Goal: Task Accomplishment & Management: Complete application form

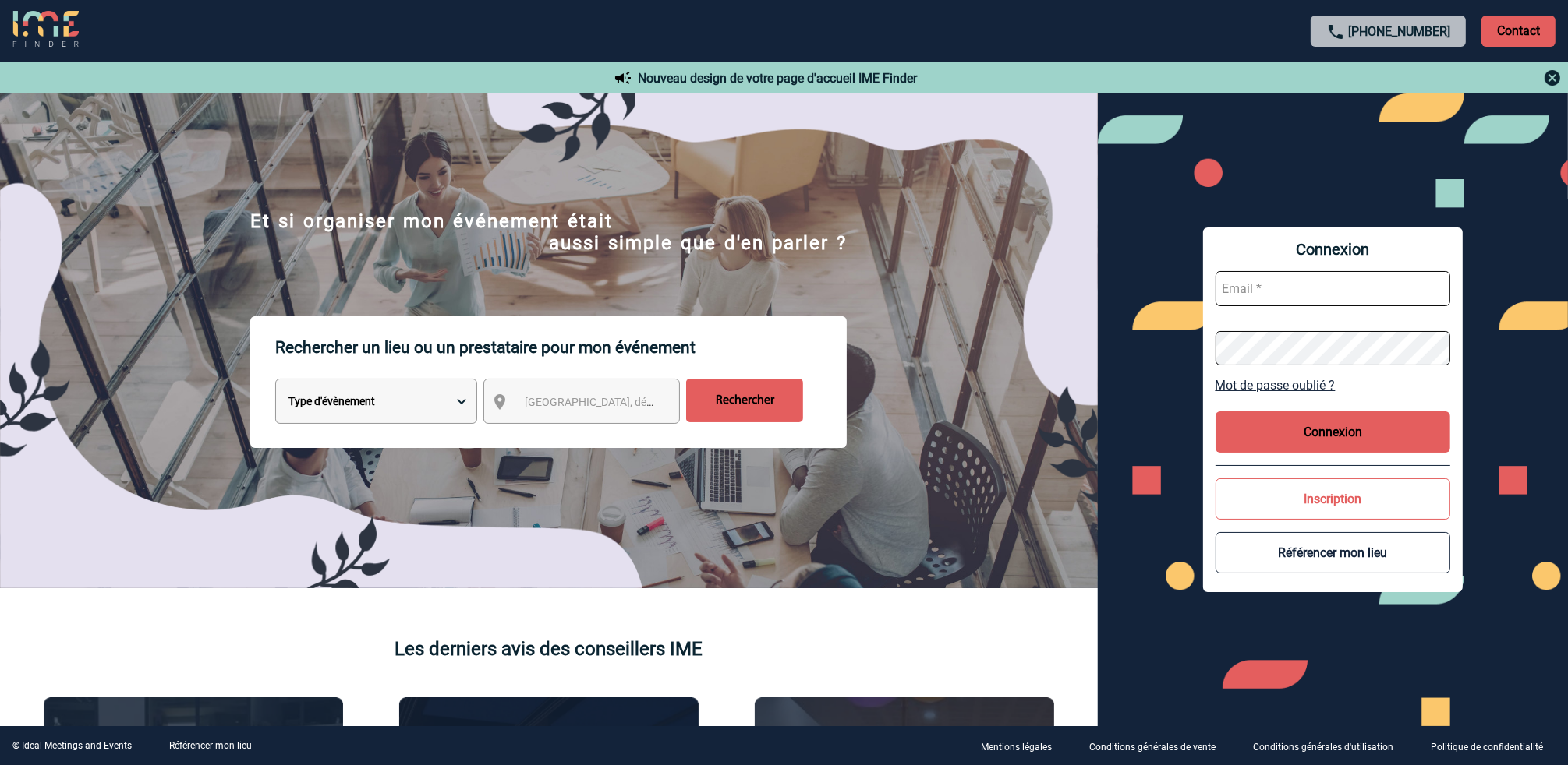
type input "[PERSON_NAME][EMAIL_ADDRESS][DOMAIN_NAME]"
click at [1300, 386] on link "Mot de passe oublié ?" at bounding box center [1334, 385] width 235 height 14
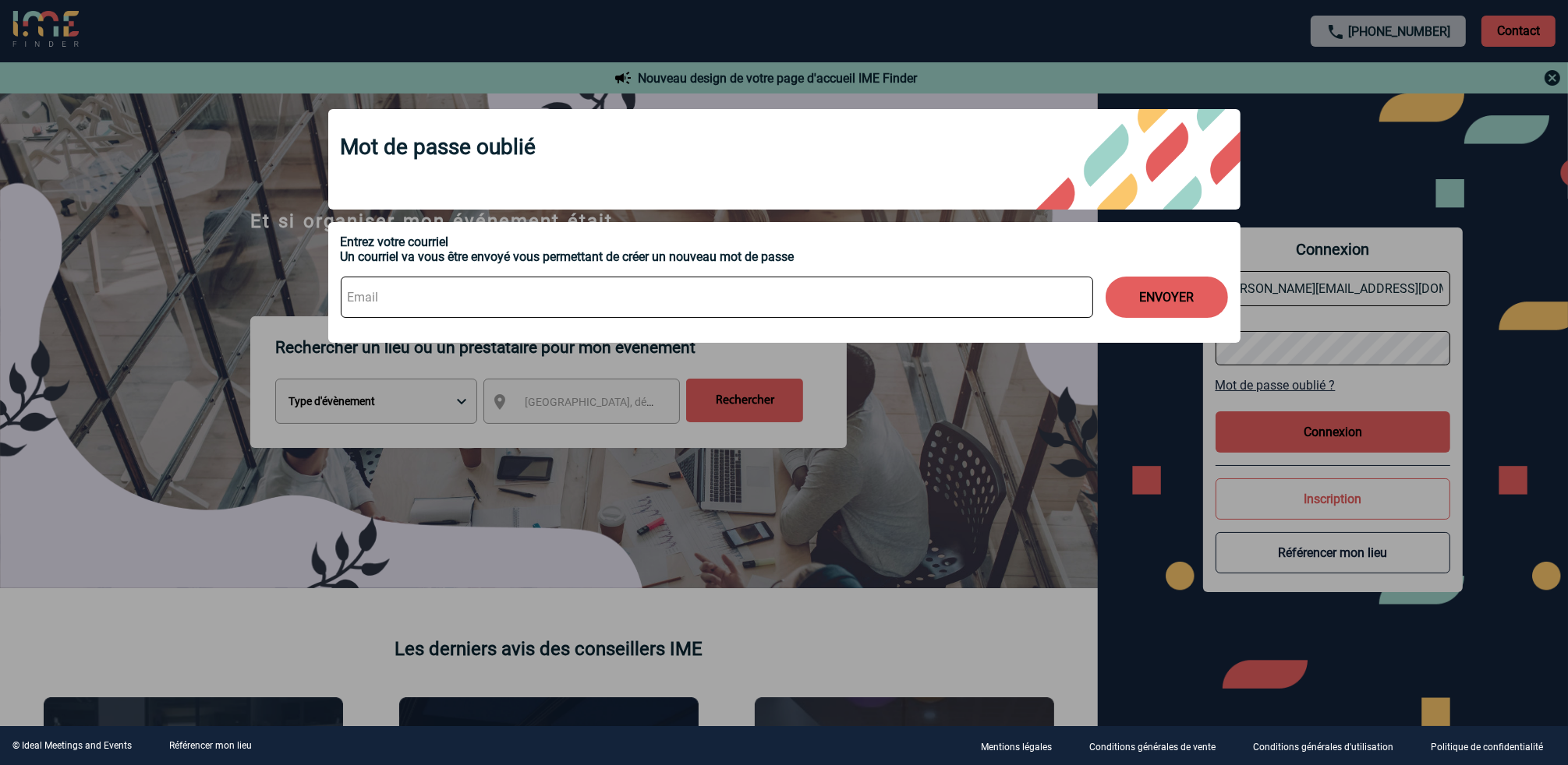
click at [382, 301] on input at bounding box center [717, 297] width 753 height 41
type input "[PERSON_NAME][EMAIL_ADDRESS][DOMAIN_NAME]"
click at [1163, 292] on button "ENVOYER" at bounding box center [1167, 297] width 122 height 41
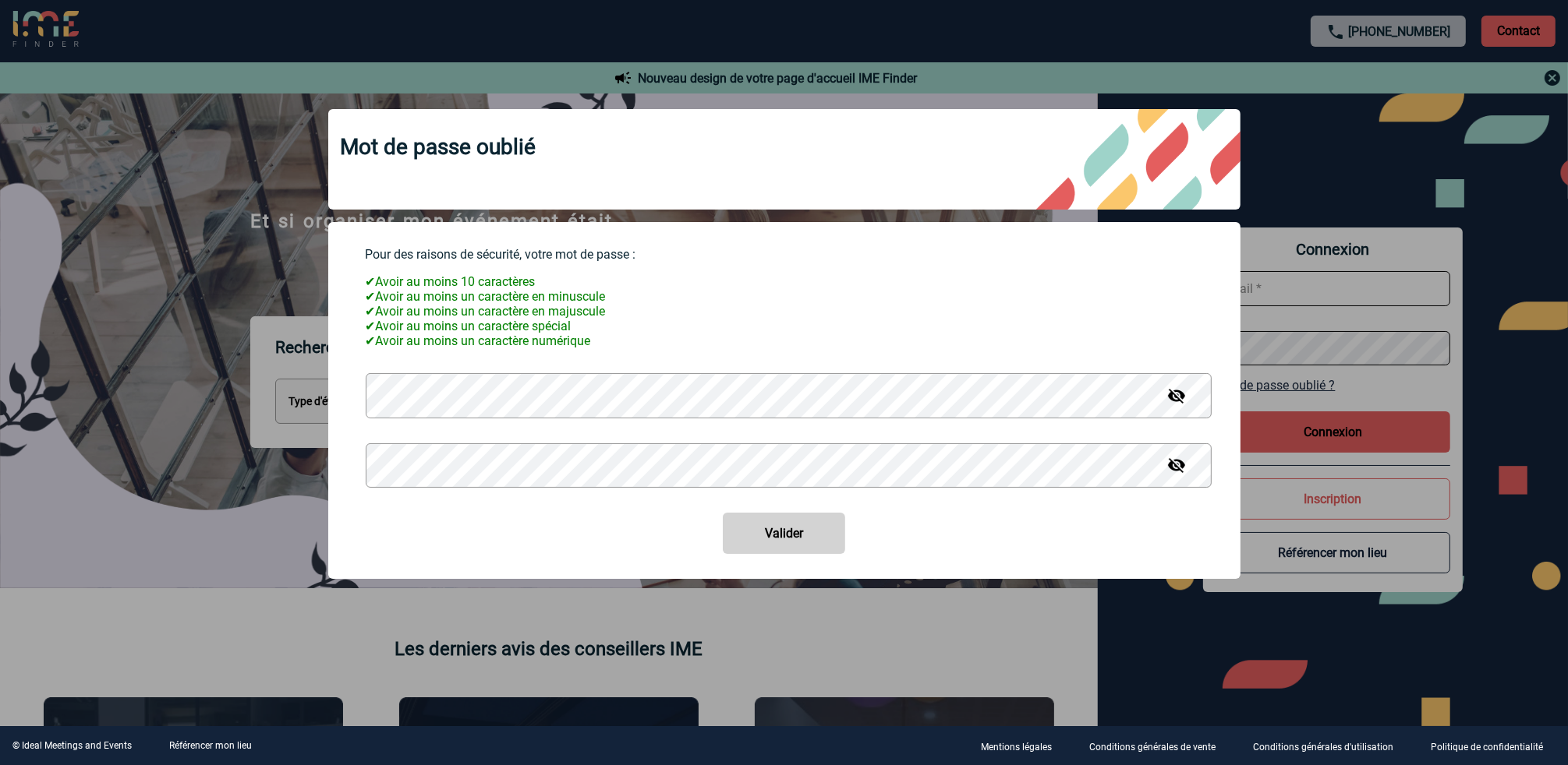
click at [1176, 405] on img at bounding box center [1176, 395] width 19 height 19
click at [351, 400] on form "Pour des raisons de sécurité, votre mot de passe : ✔ Avoir au moins 10 caractèr…" at bounding box center [784, 400] width 887 height 307
click at [792, 549] on button "Valider" at bounding box center [784, 533] width 122 height 41
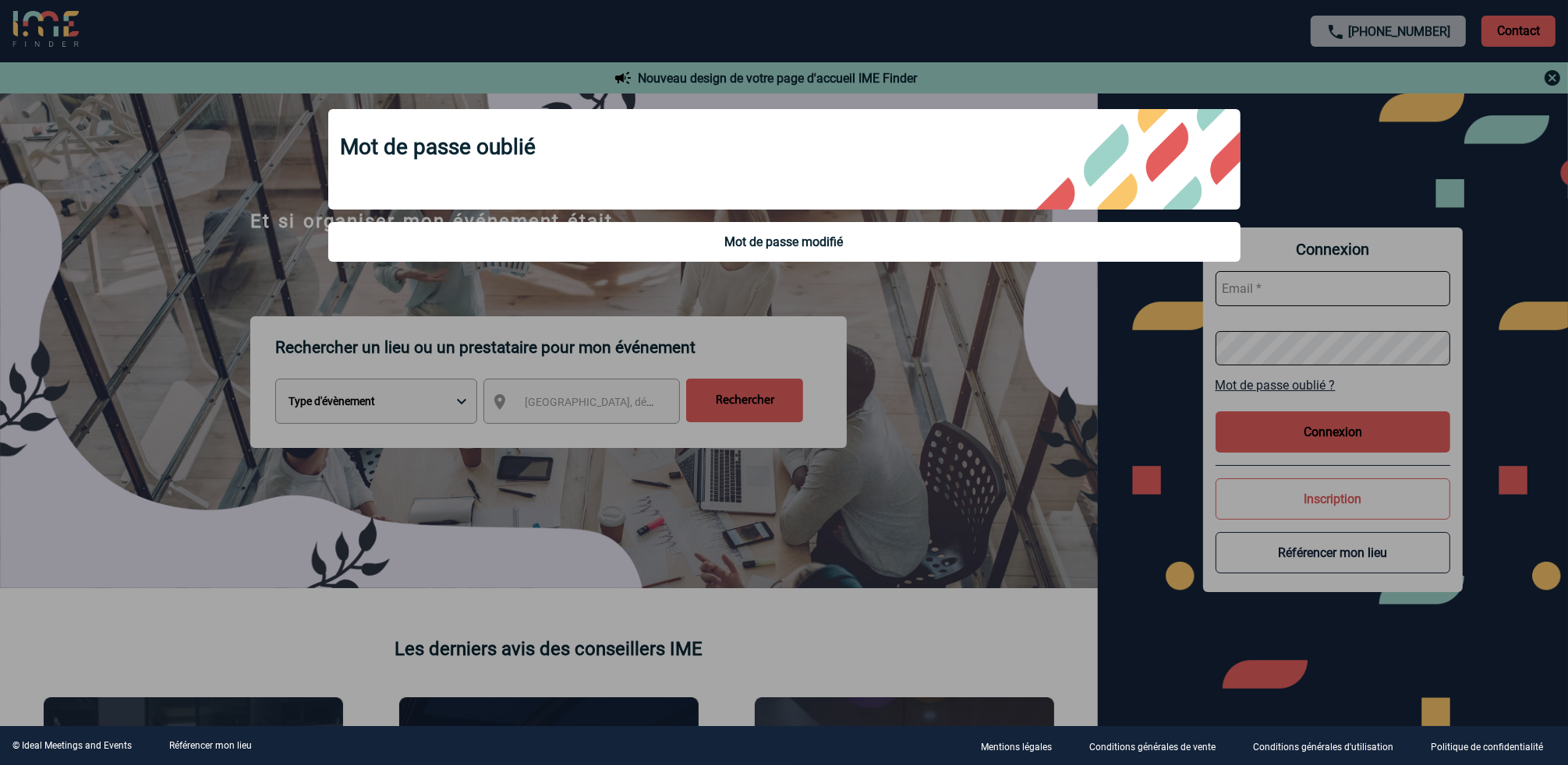
click at [1270, 279] on div at bounding box center [784, 382] width 1568 height 765
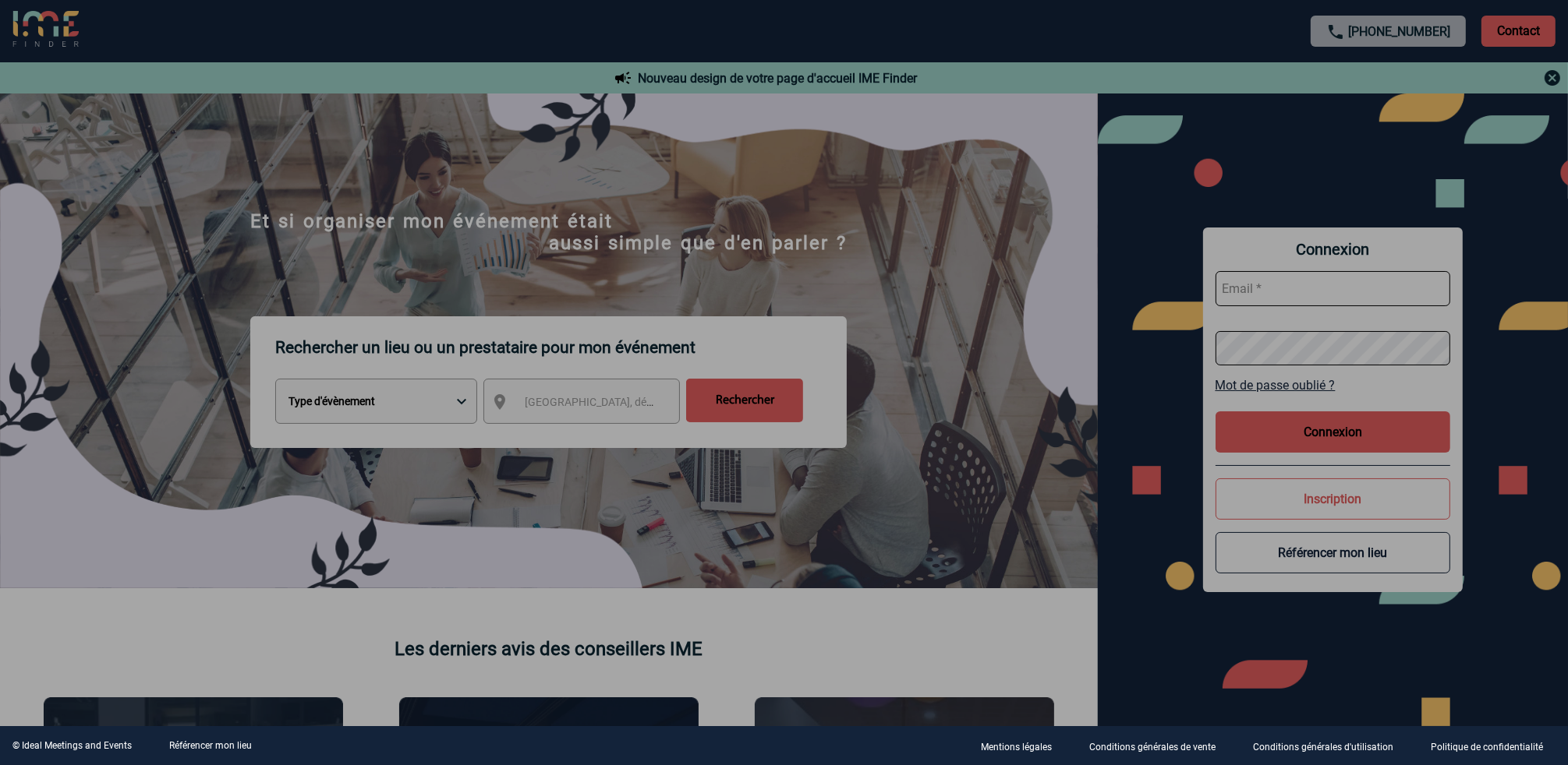
click at [1271, 287] on div at bounding box center [784, 382] width 1568 height 765
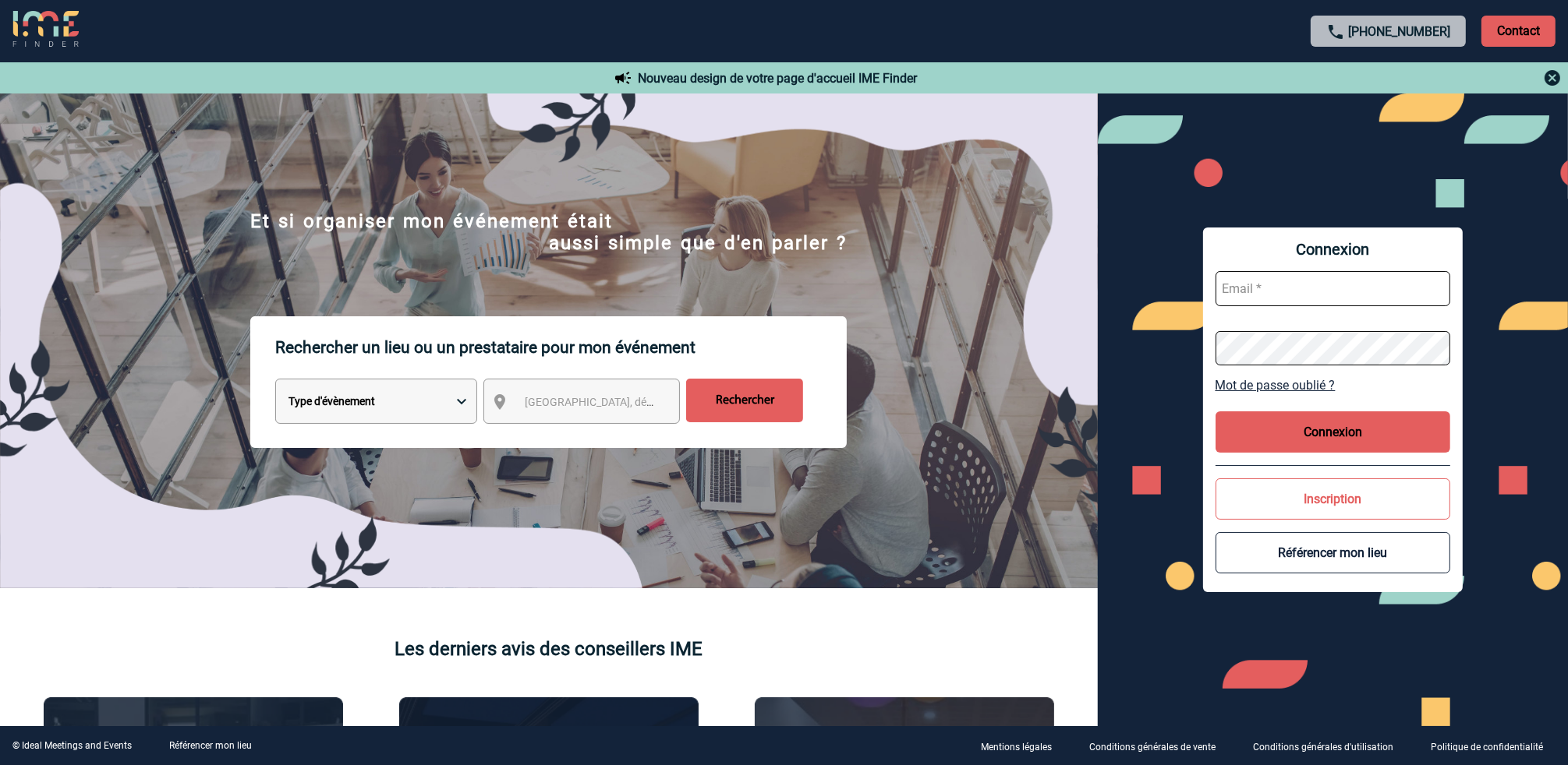
click at [1242, 294] on input "text" at bounding box center [1334, 289] width 235 height 35
type input "[PERSON_NAME][EMAIL_ADDRESS][DOMAIN_NAME]"
click at [1347, 435] on button "Connexion" at bounding box center [1334, 432] width 235 height 41
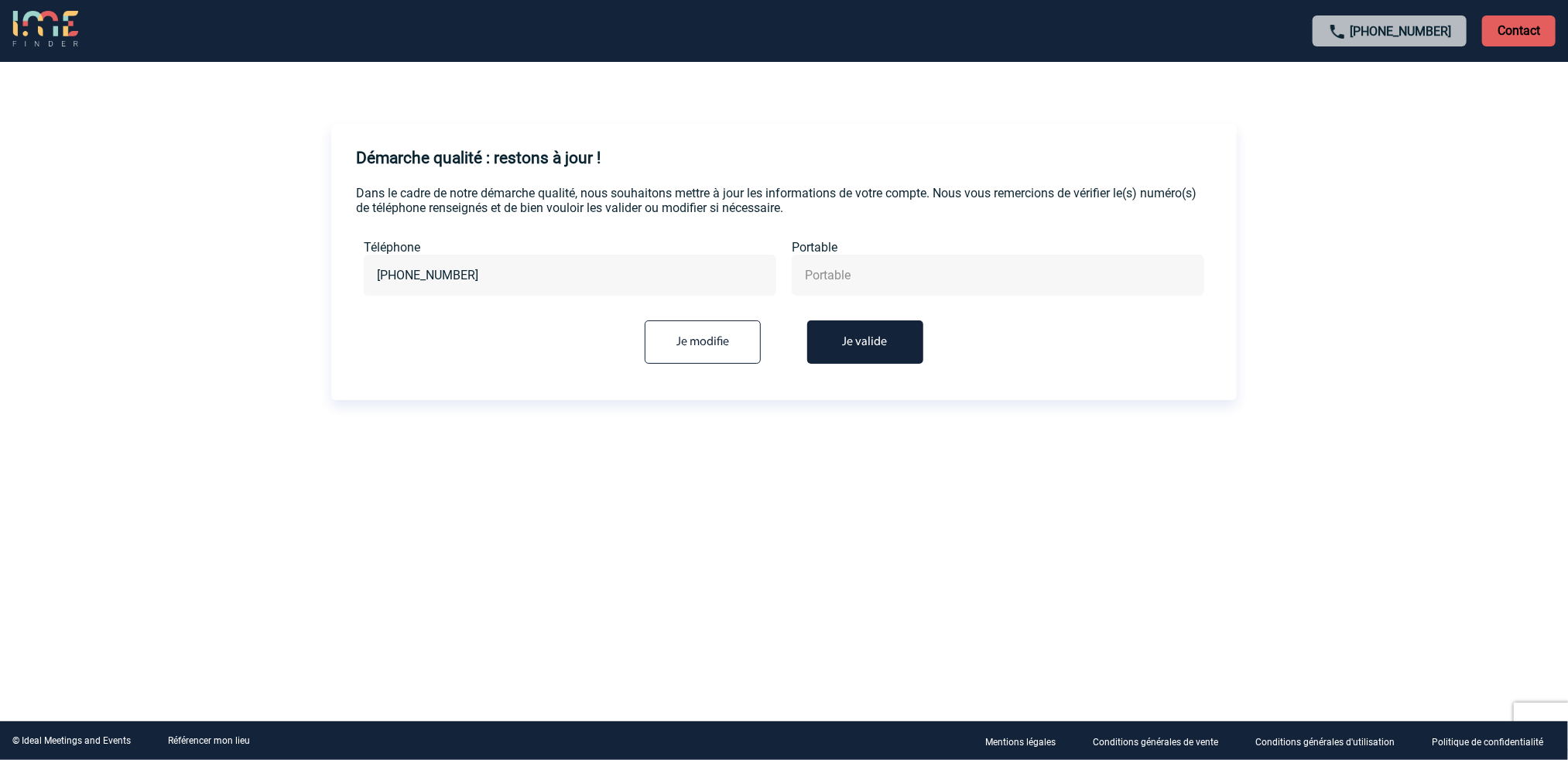
click at [875, 351] on button "Je valide" at bounding box center [864, 342] width 116 height 43
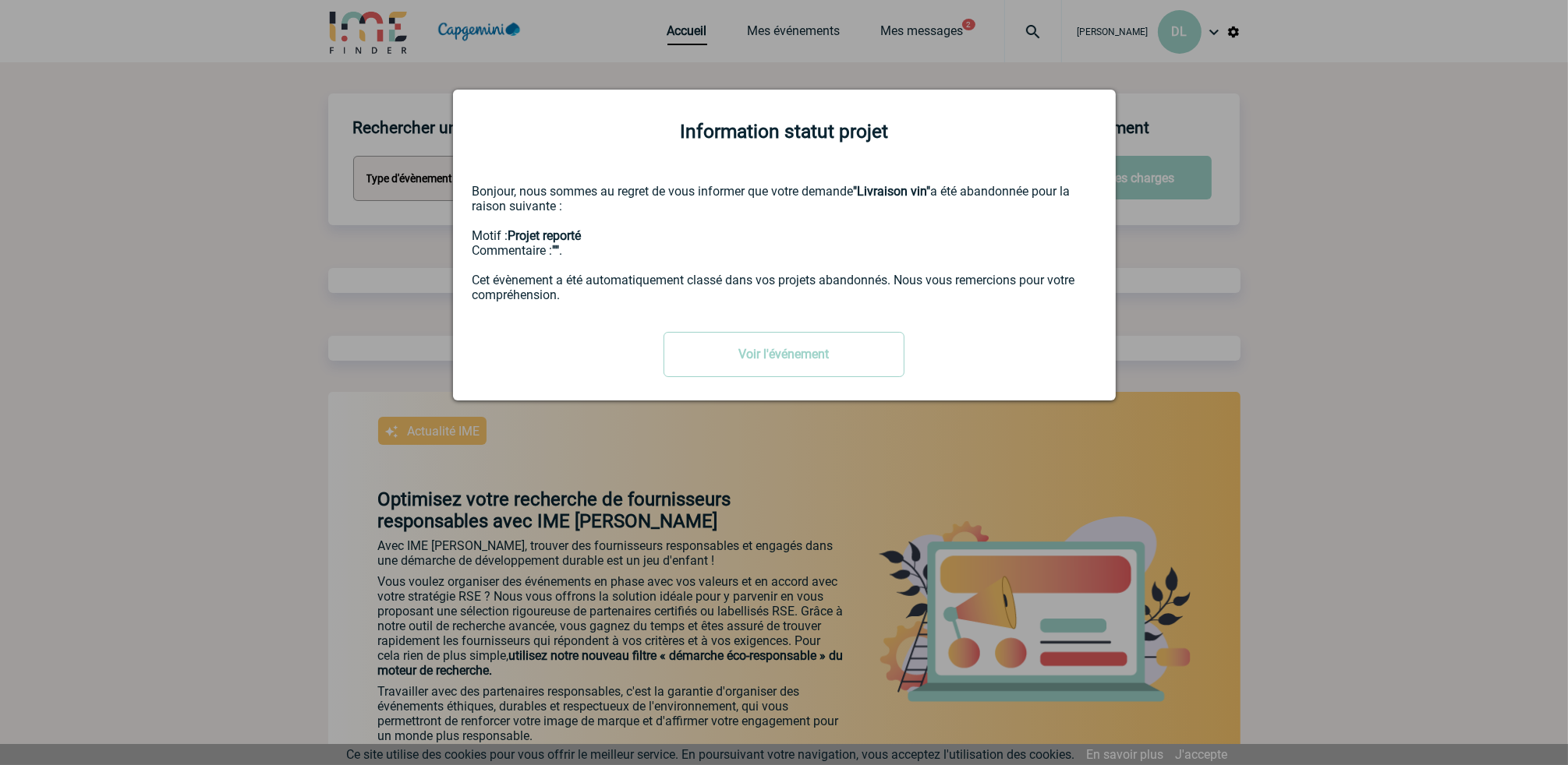
click at [545, 180] on div "Information statut projet Bonjour, nous sommes au regret de vous informer que v…" at bounding box center [784, 244] width 663 height 310
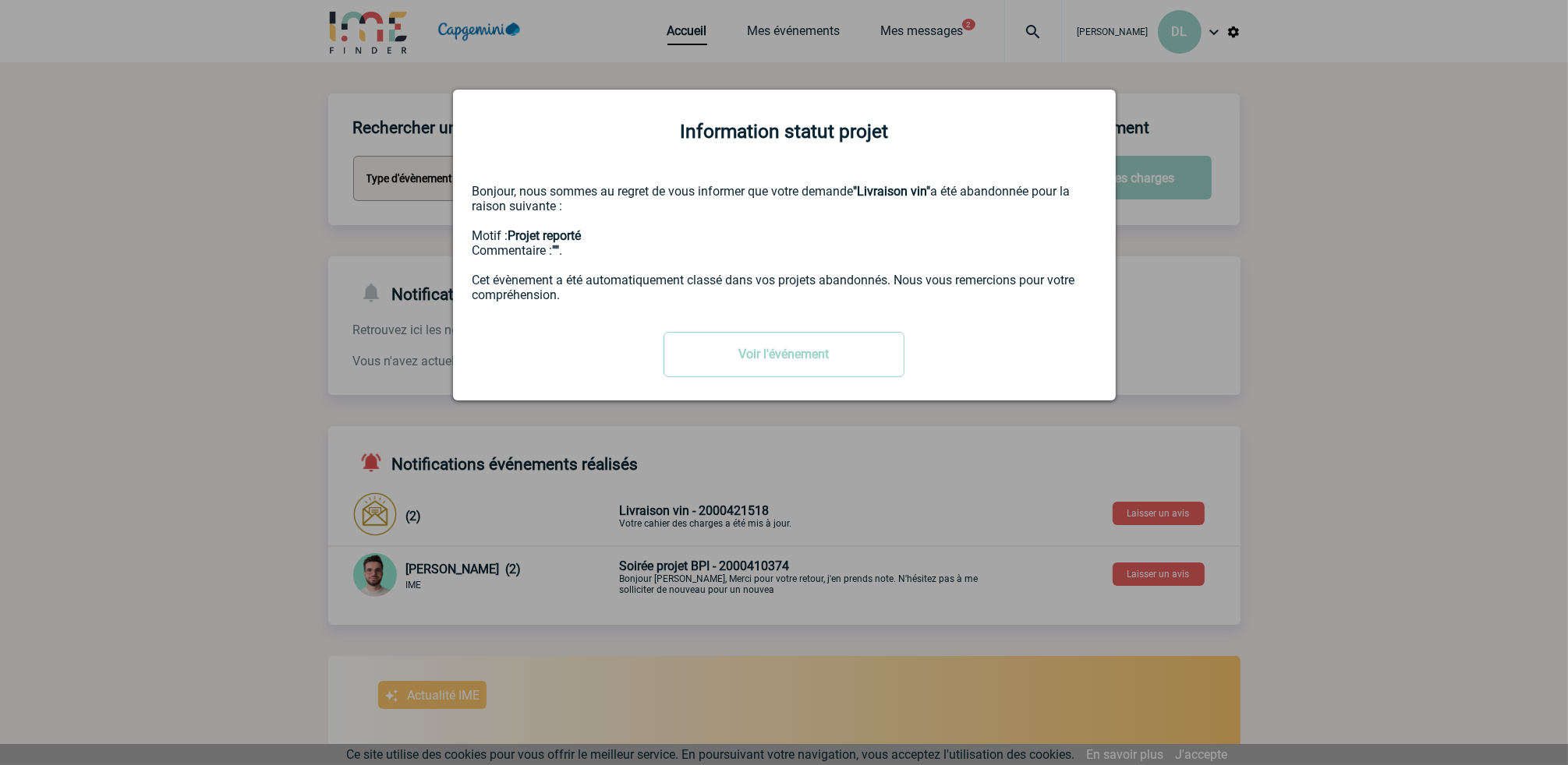
click at [1321, 325] on div at bounding box center [784, 382] width 1568 height 765
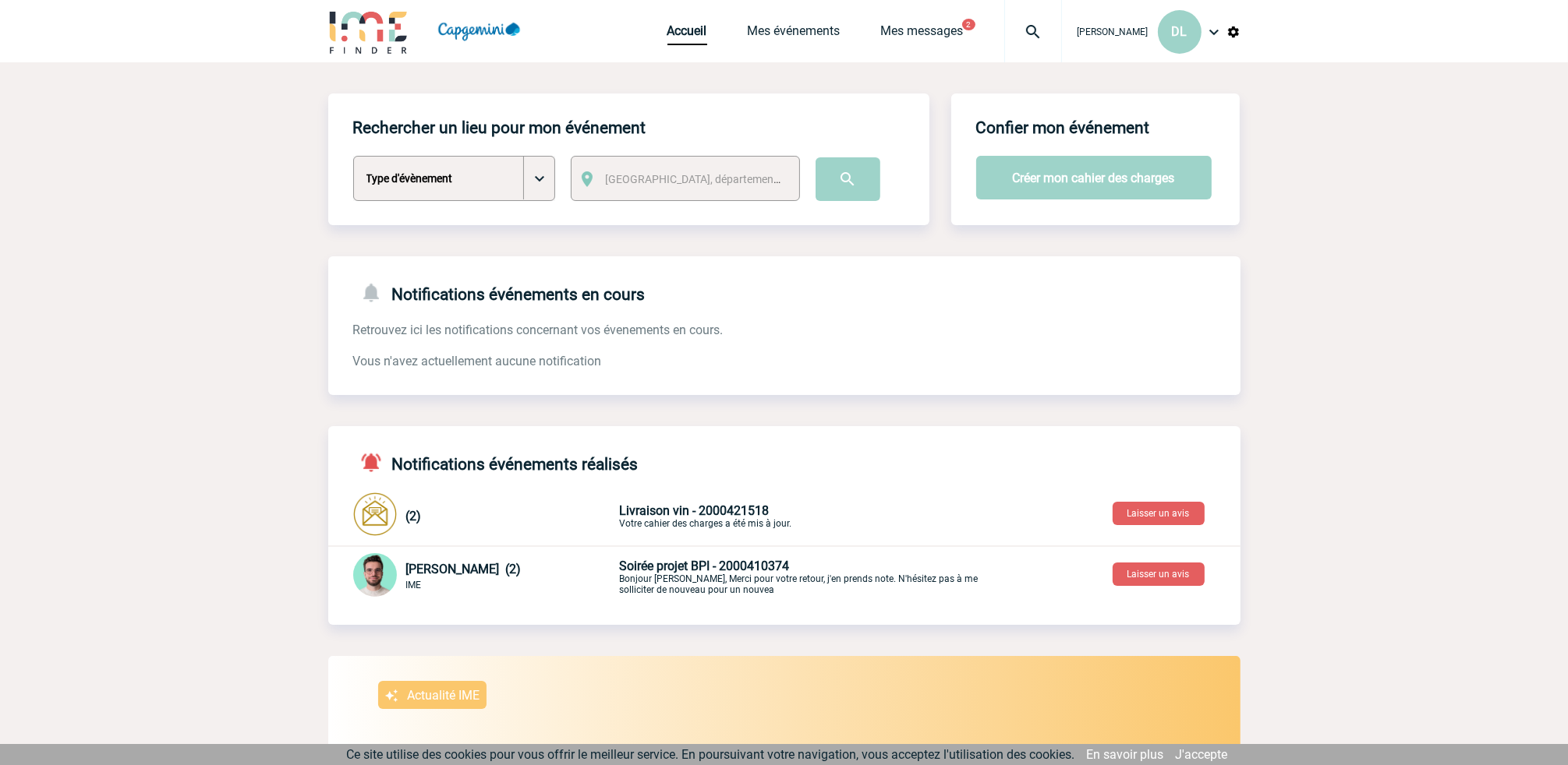
click at [543, 182] on select "Type d'évènement Séminaire avec nuitée Séminaire sans nuitée Repas de groupe Te…" at bounding box center [454, 179] width 202 height 45
select select "5"
click at [353, 157] on select "Type d'évènement Séminaire avec nuitée Séminaire sans nuitée Repas de groupe Te…" at bounding box center [454, 179] width 202 height 45
click at [639, 181] on span "[GEOGRAPHIC_DATA], département, région..." at bounding box center [714, 179] width 217 height 12
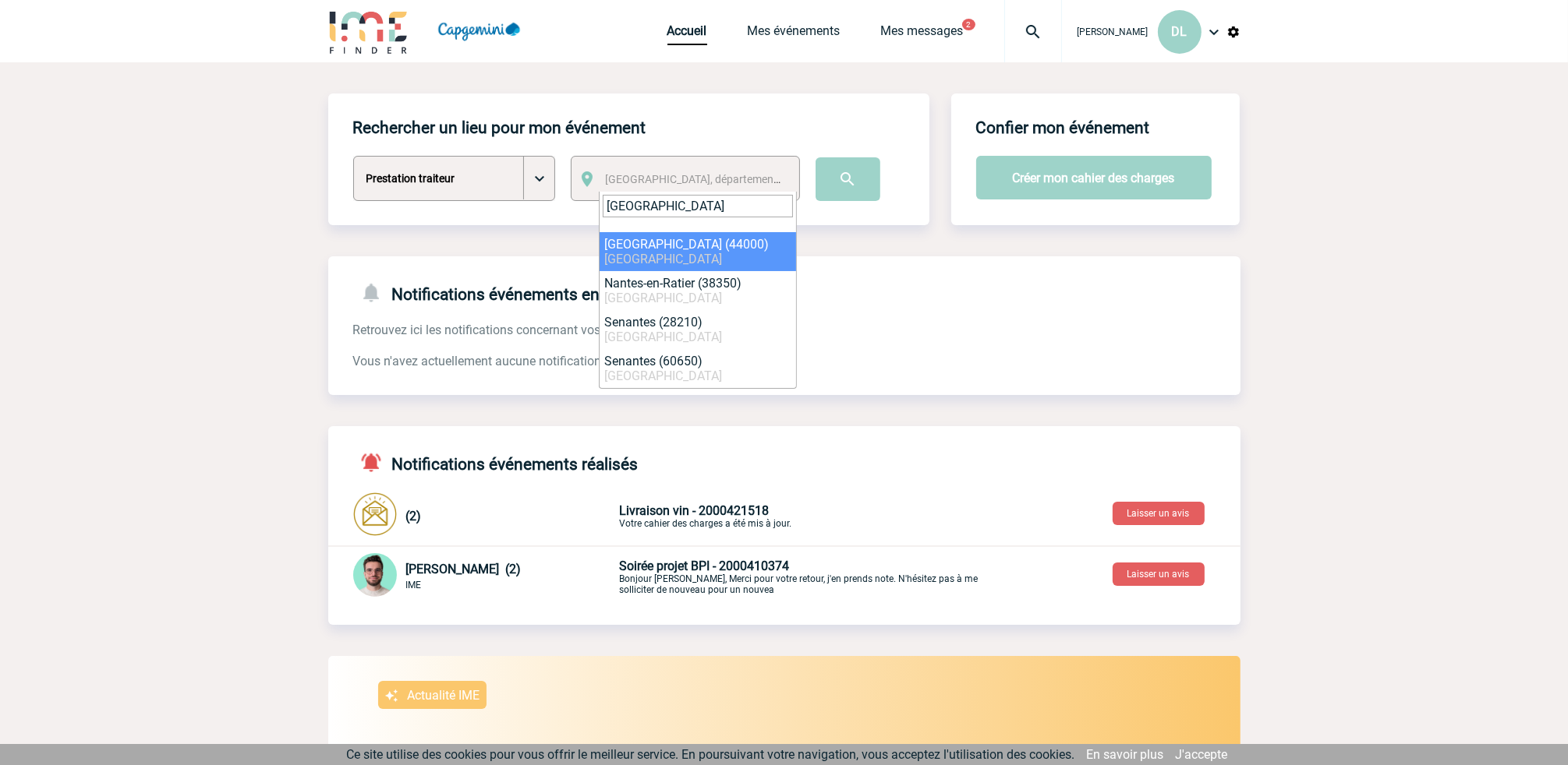
type input "NANTES"
select select "5250"
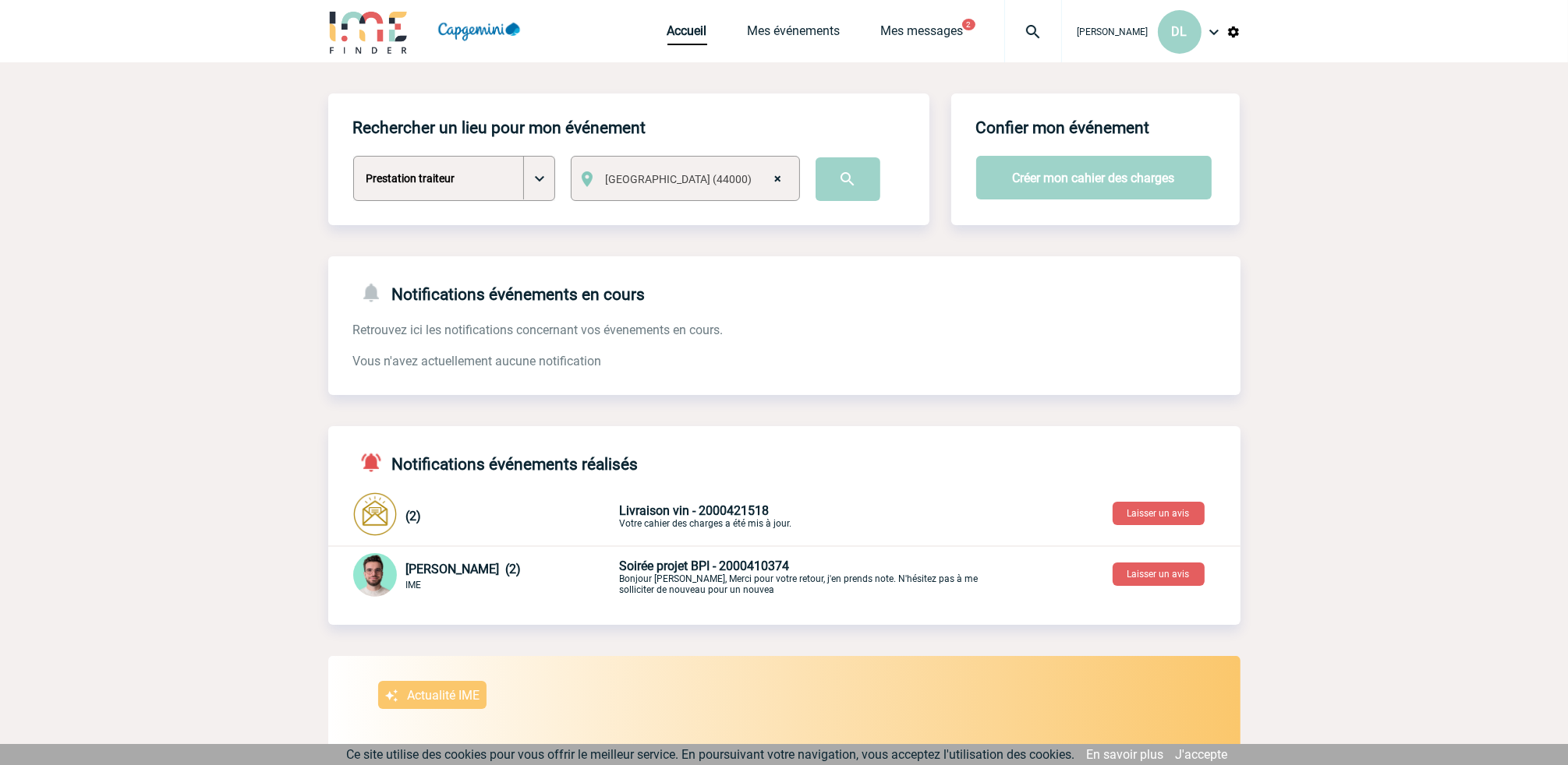
click at [540, 190] on select "Type d'évènement Séminaire avec nuitée Séminaire sans nuitée Repas de groupe Te…" at bounding box center [454, 179] width 202 height 45
select select "3"
click at [353, 157] on select "Type d'évènement Séminaire avec nuitée Séminaire sans nuitée Repas de groupe Te…" at bounding box center [454, 179] width 202 height 45
click at [856, 176] on input "image" at bounding box center [848, 180] width 64 height 43
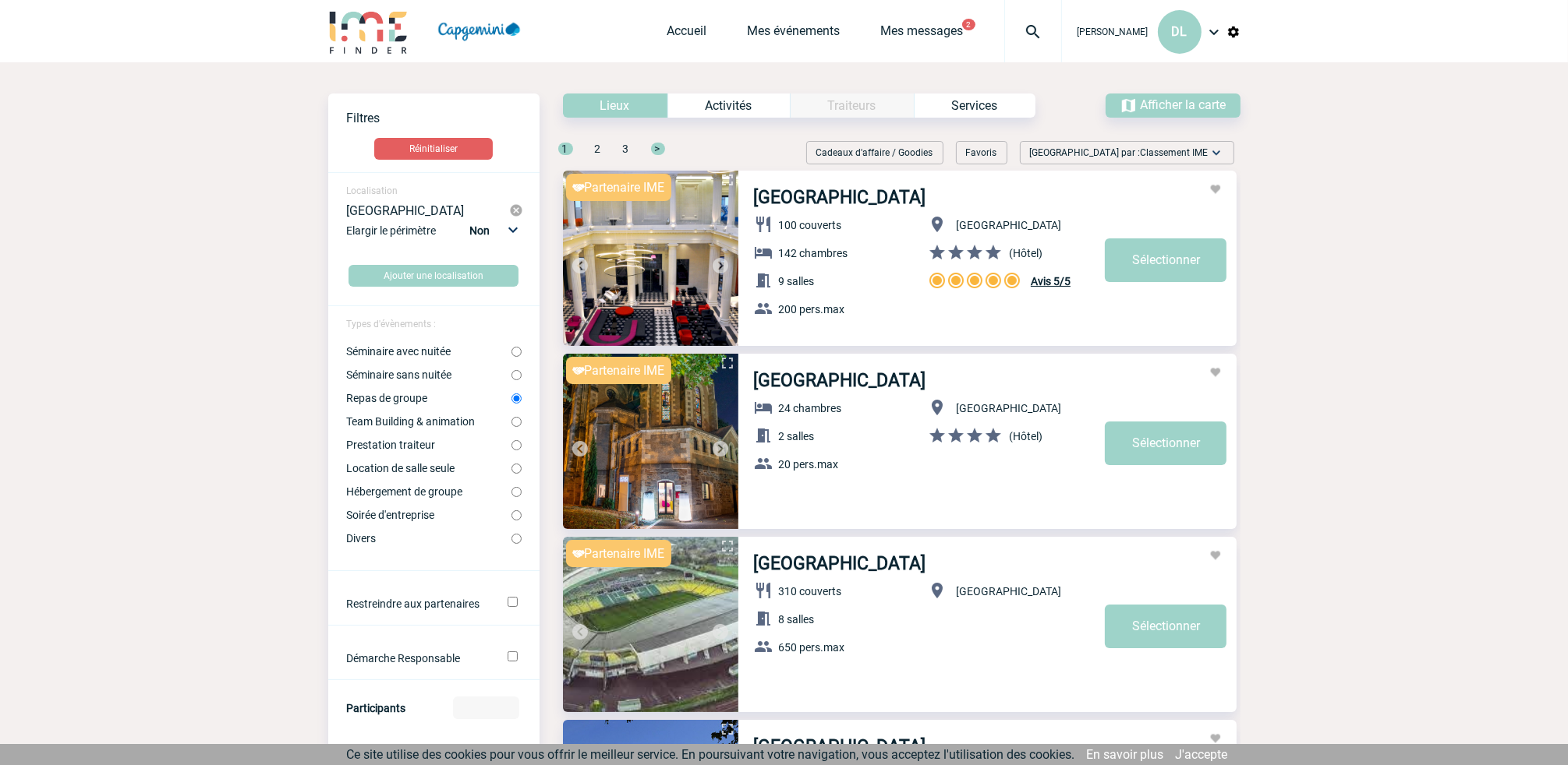
click at [518, 449] on input "Prestation traiteur" at bounding box center [516, 445] width 10 height 10
radio input "true"
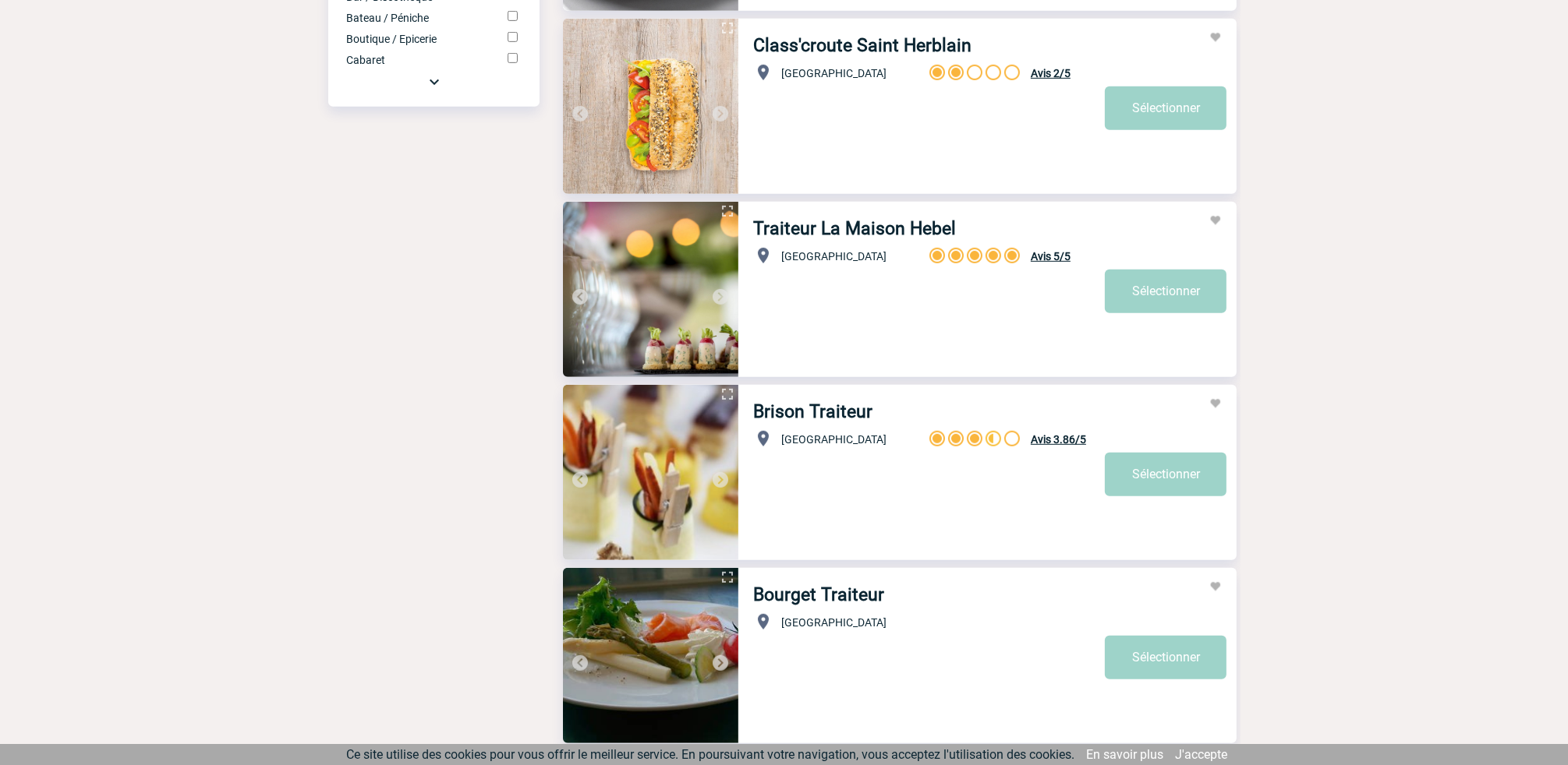
scroll to position [1091, 0]
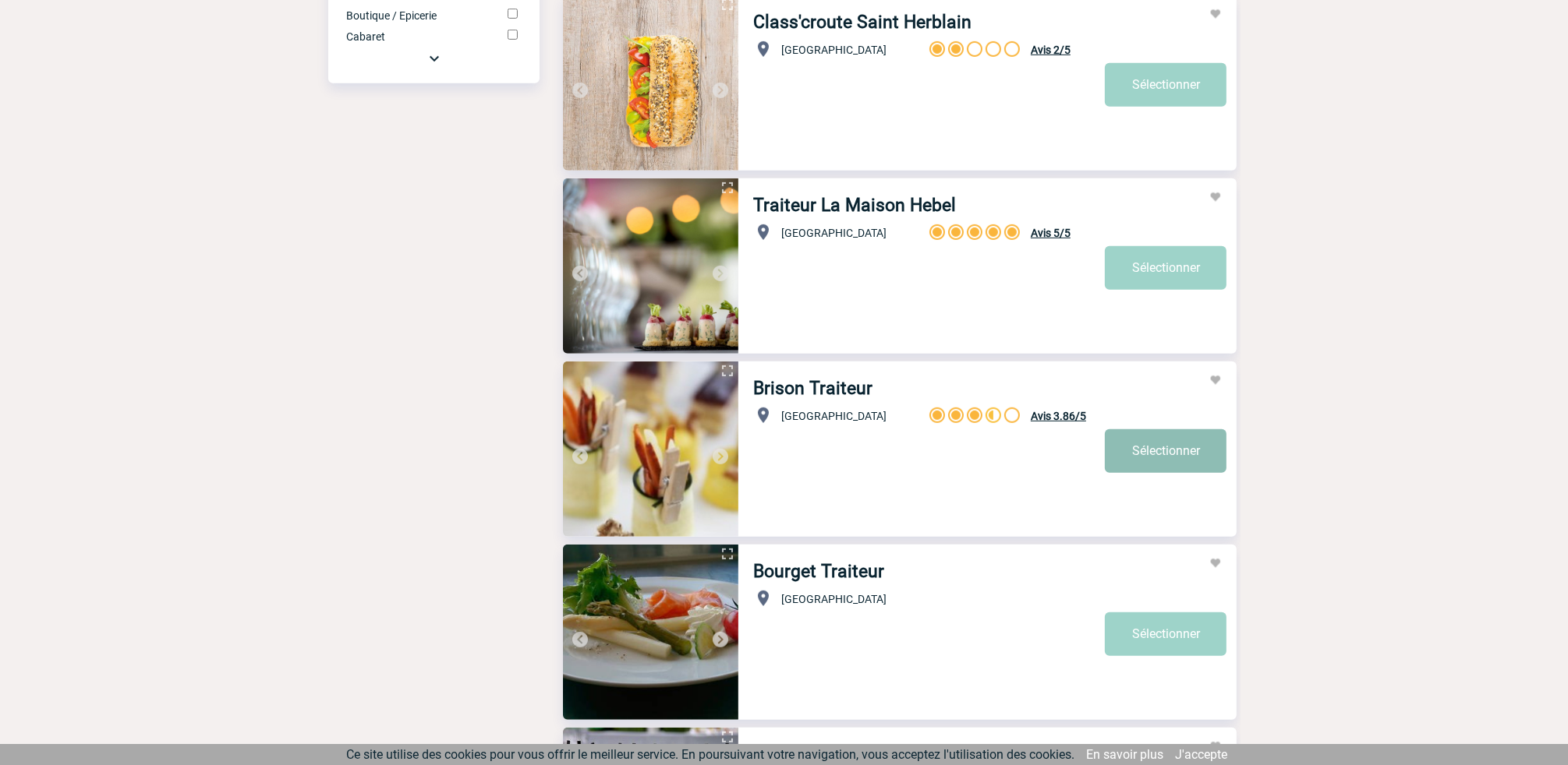
click at [1151, 456] on link "Sélectionner" at bounding box center [1165, 451] width 122 height 43
select select "5"
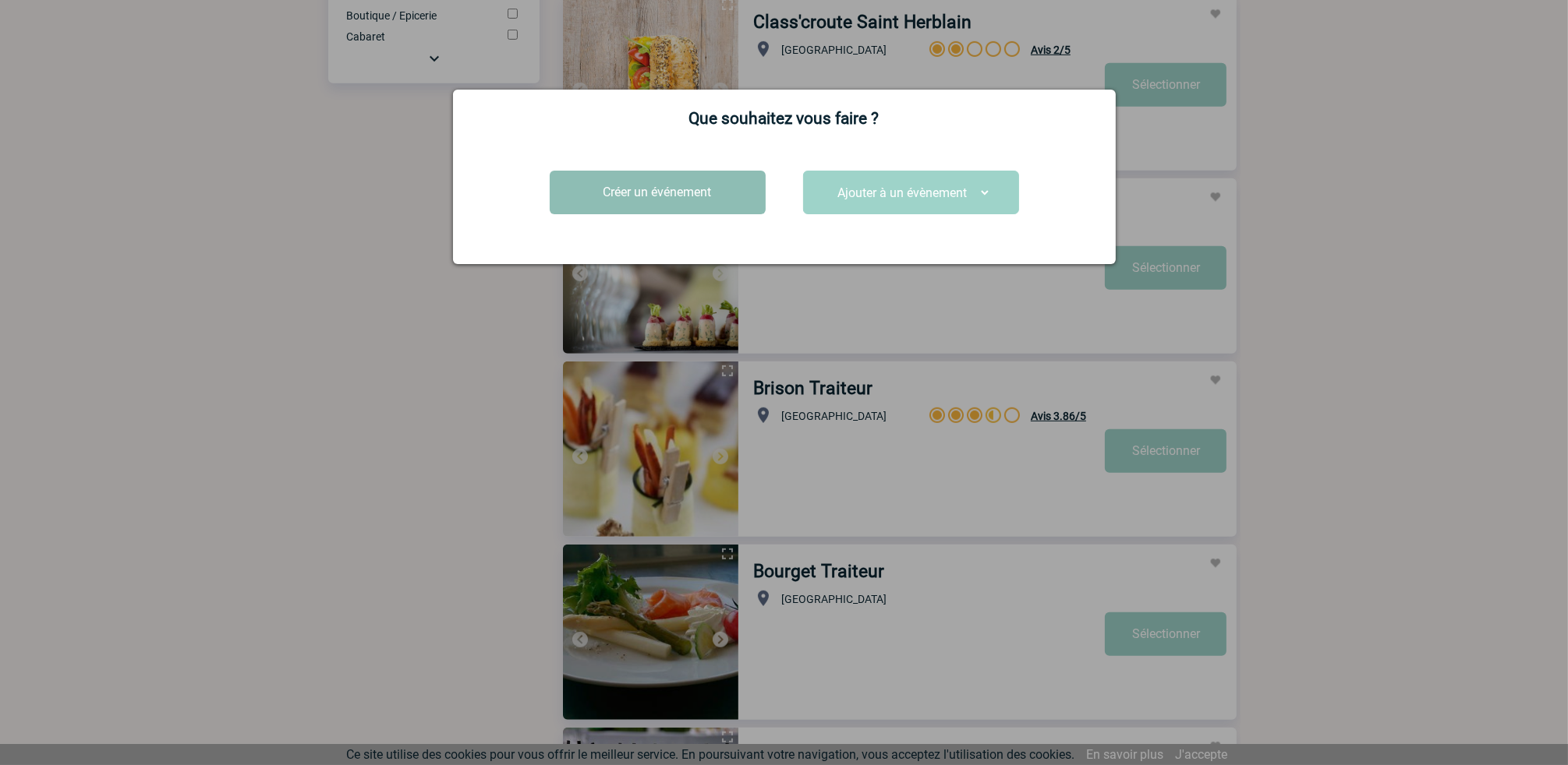
click at [629, 188] on button "Créer un événement" at bounding box center [657, 192] width 216 height 43
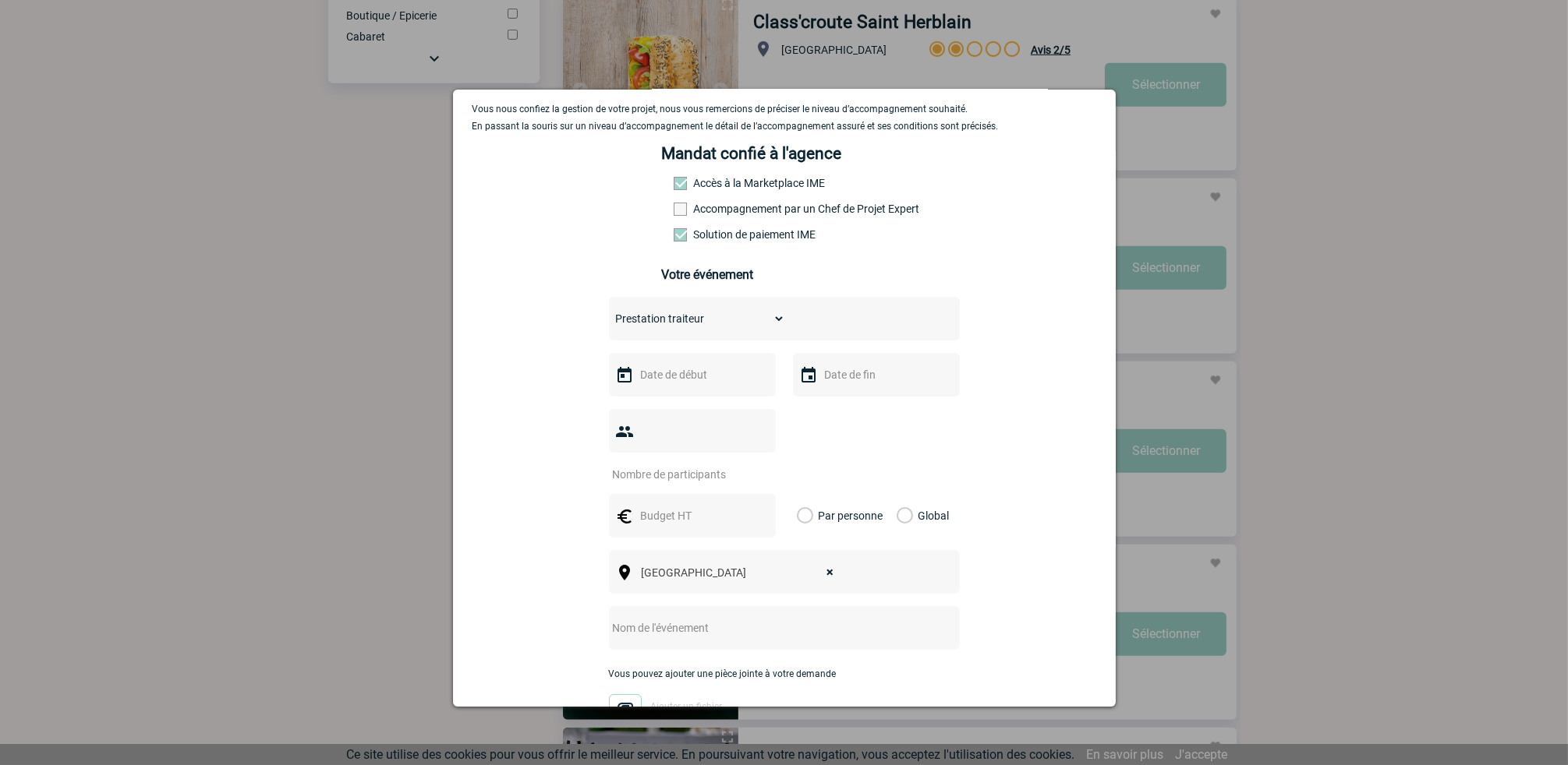
scroll to position [156, 0]
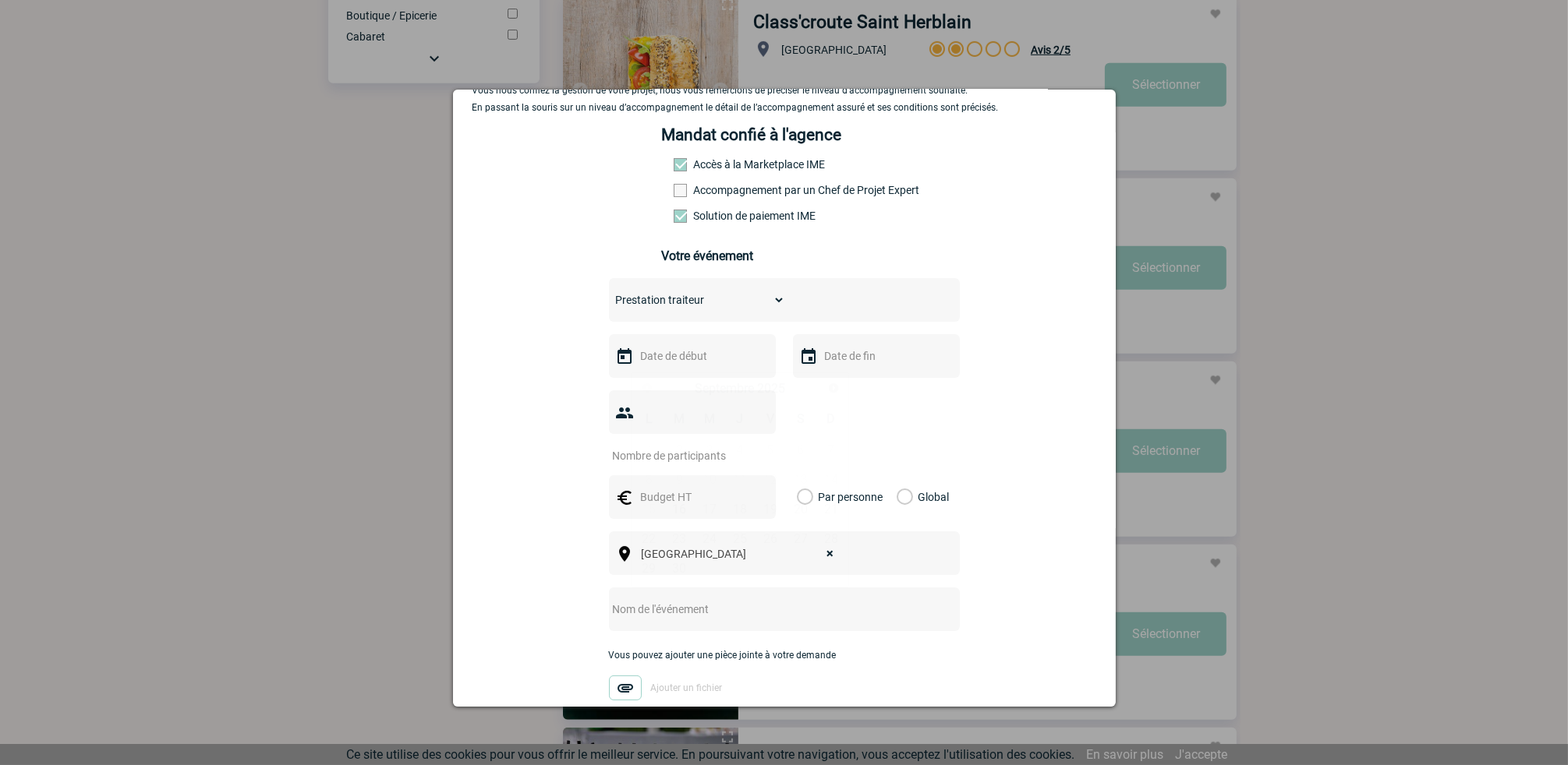
click at [683, 363] on input "text" at bounding box center [691, 356] width 108 height 20
click at [832, 389] on span "Suivant" at bounding box center [833, 387] width 12 height 12
click at [745, 478] on link "9" at bounding box center [740, 479] width 29 height 28
type input "09-10-2025"
click at [888, 362] on input "text" at bounding box center [875, 356] width 108 height 20
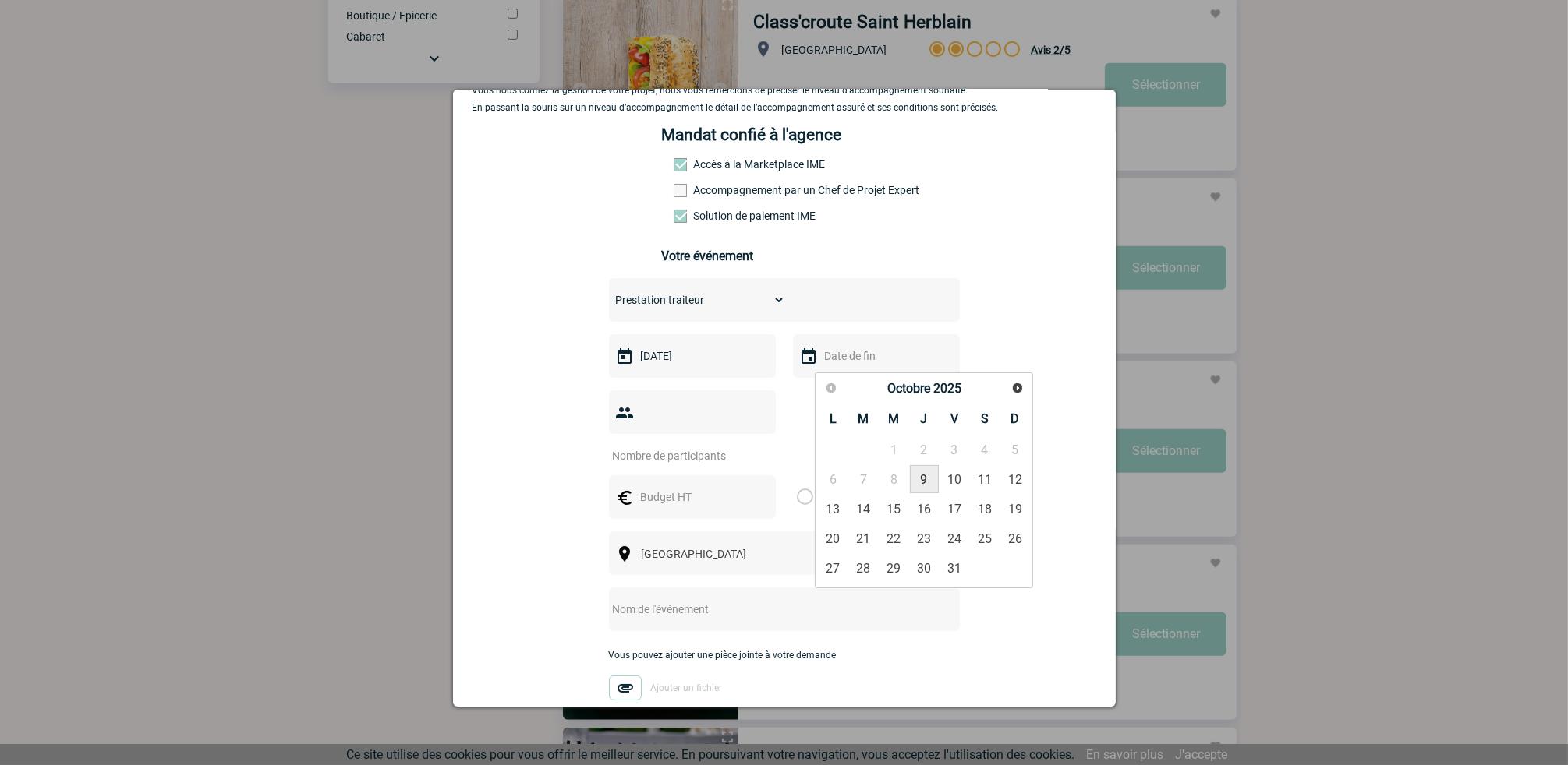
click at [925, 482] on link "9" at bounding box center [924, 479] width 29 height 28
type input "09-10-2025"
click at [687, 446] on input "number" at bounding box center [682, 456] width 147 height 20
type input "25"
click at [696, 487] on input "text" at bounding box center [691, 497] width 108 height 20
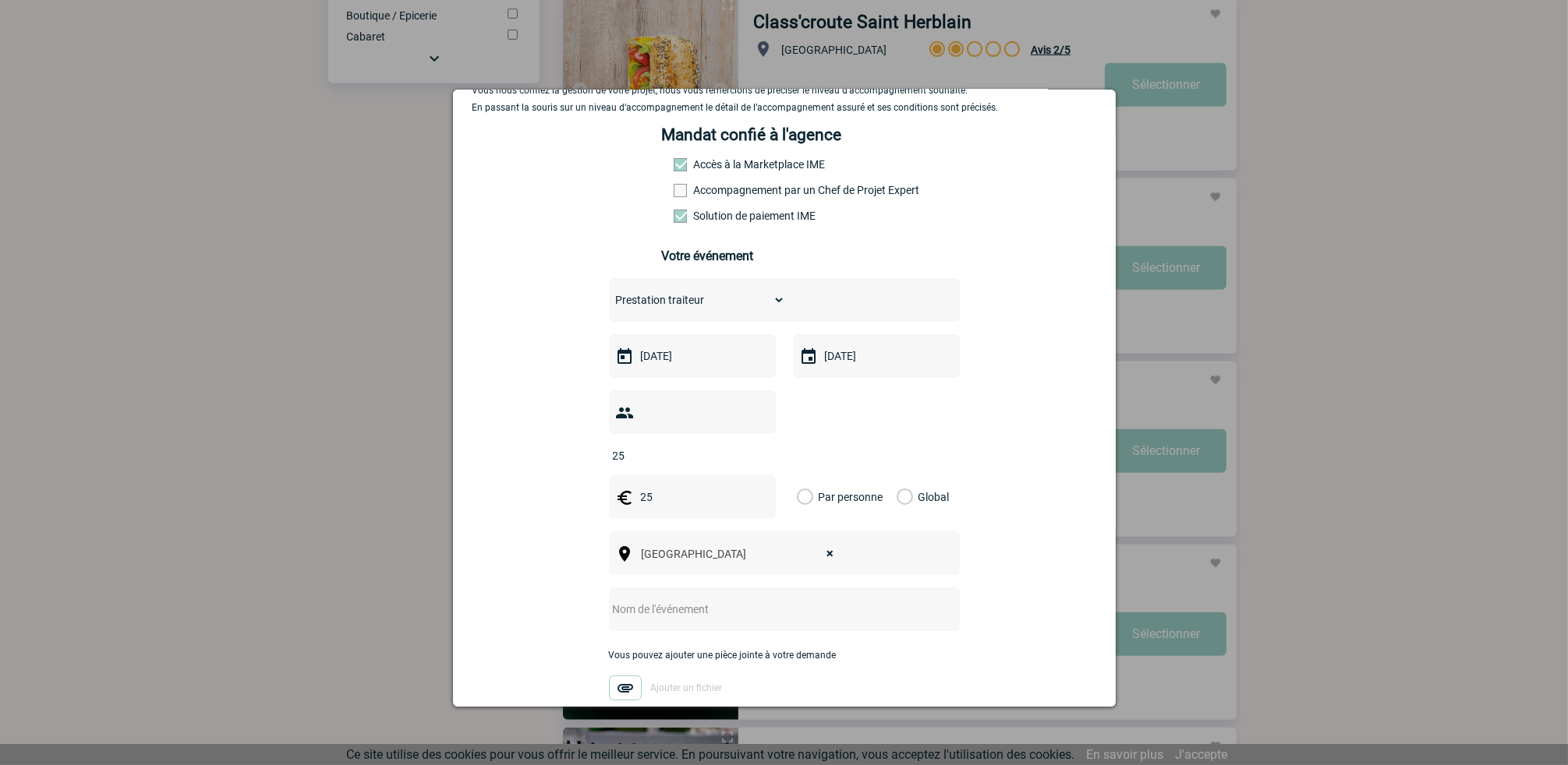
type input "25"
click at [799, 475] on label "Par personne" at bounding box center [805, 497] width 17 height 43
click at [0, 0] on input "Par personne" at bounding box center [0, 0] width 0 height 0
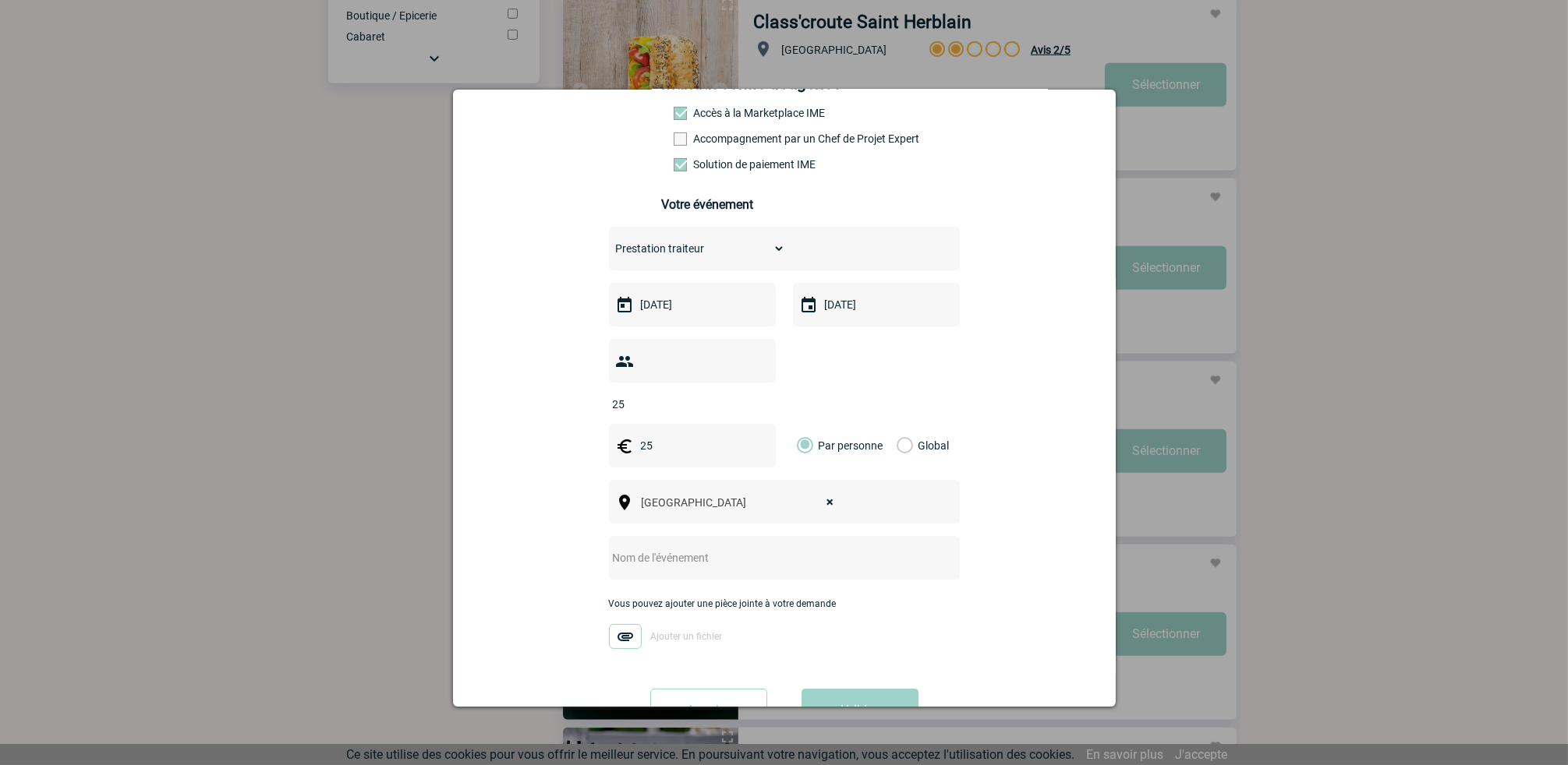
scroll to position [234, 0]
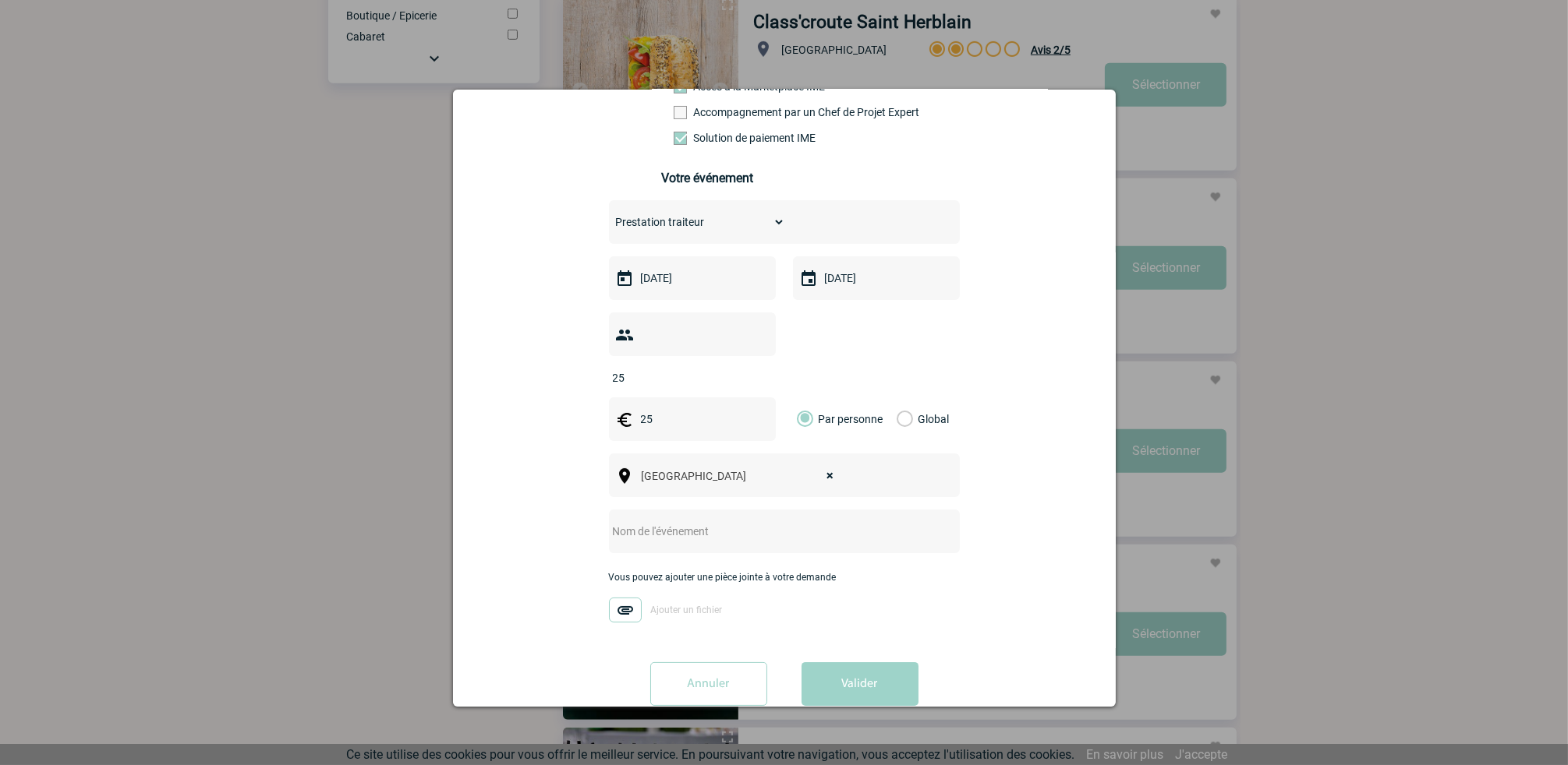
click at [702, 521] on input "text" at bounding box center [764, 531] width 309 height 20
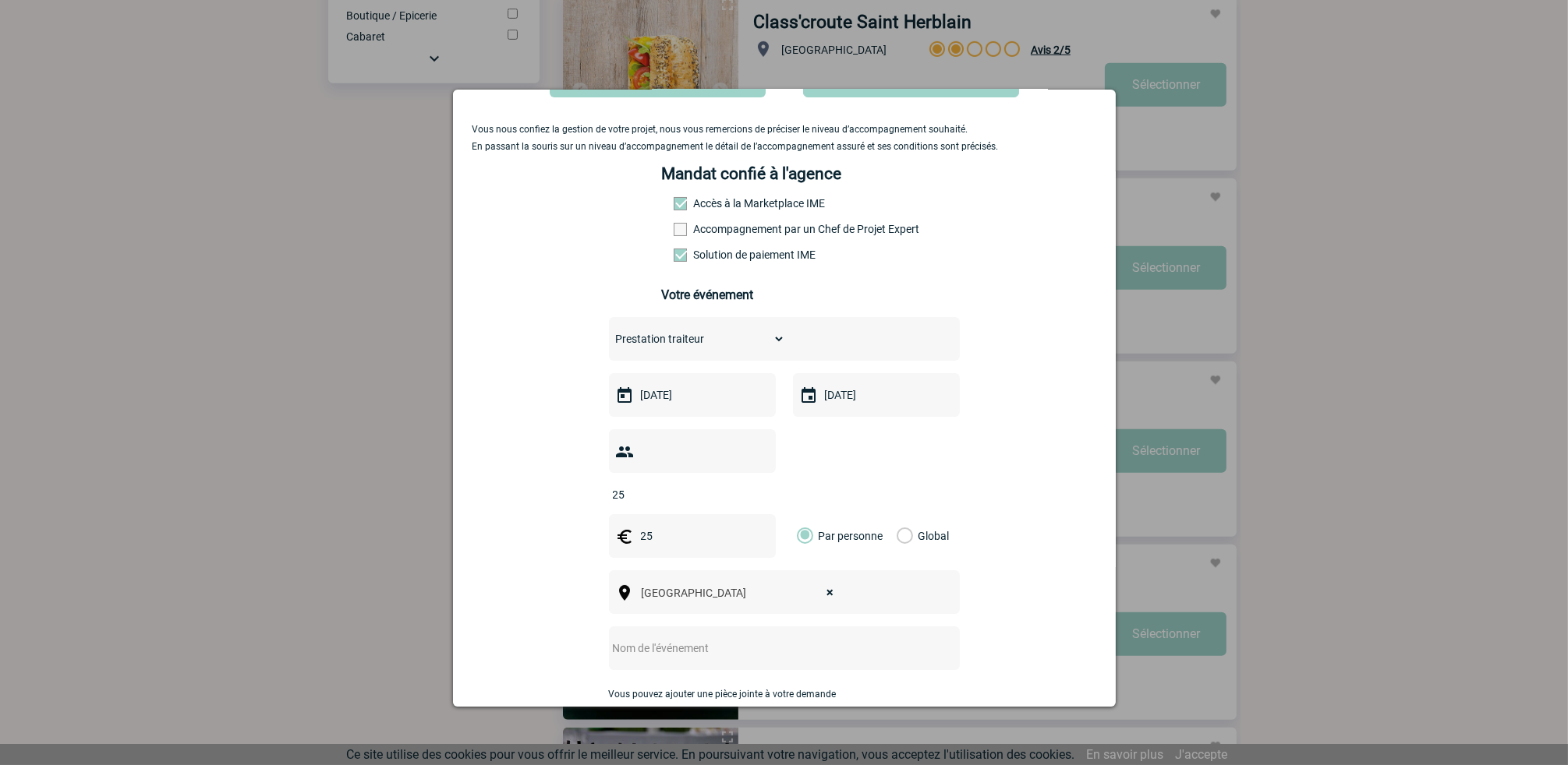
scroll to position [0, 0]
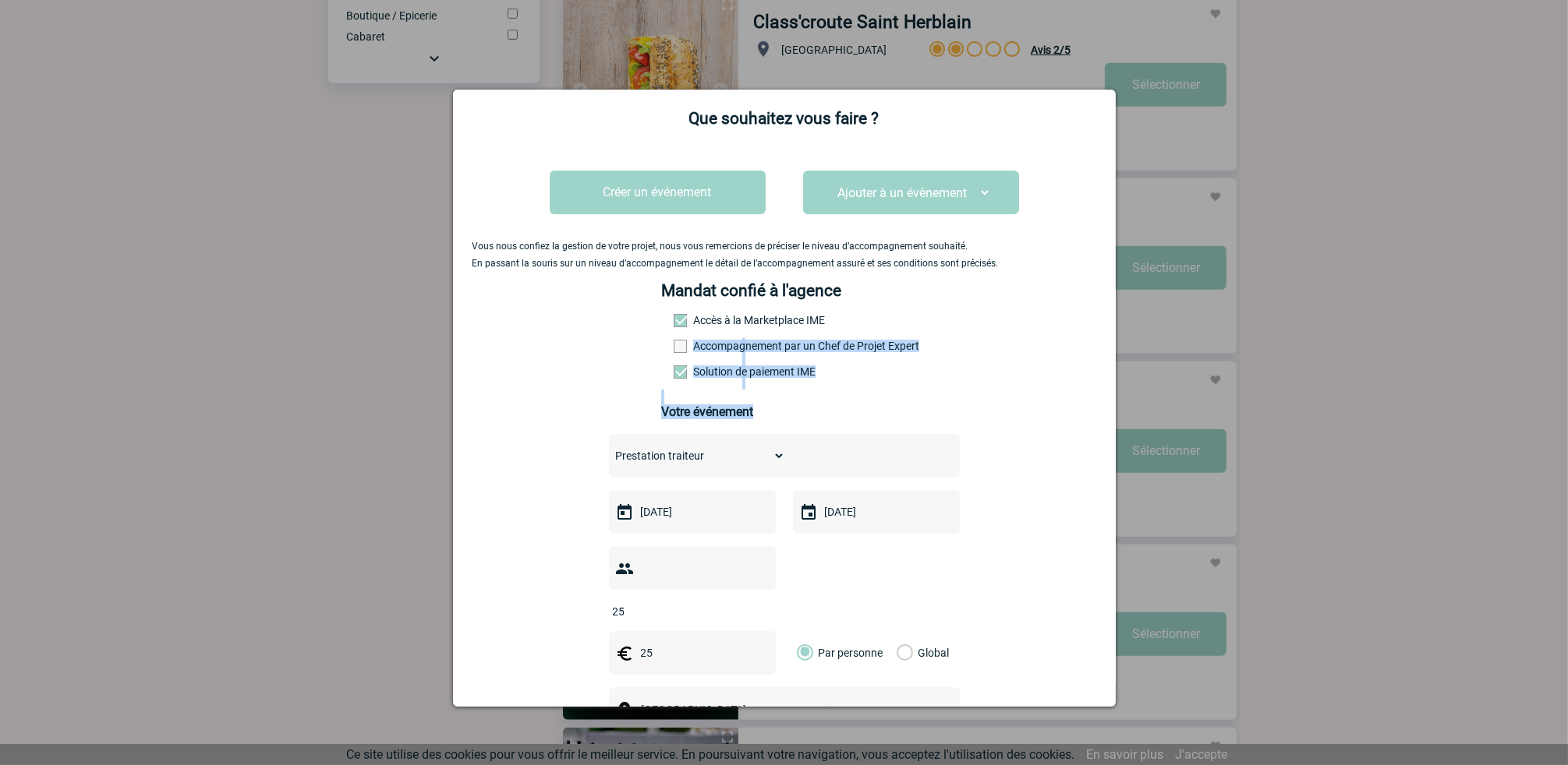
drag, startPoint x: 923, startPoint y: 347, endPoint x: 689, endPoint y: 347, distance: 234.0
click at [689, 347] on div "Vous nous confiez la gestion de votre projet, nous vous remercions de préciser …" at bounding box center [785, 546] width 624 height 812
click at [889, 399] on div "Mandat confié à l'agence Accès à la Marketplace IME Accompagnement par un Chef …" at bounding box center [784, 358] width 246 height 153
drag, startPoint x: 920, startPoint y: 353, endPoint x: 814, endPoint y: 350, distance: 106.0
click at [814, 350] on div "Vous nous confiez la gestion de votre projet, nous vous remercions de préciser …" at bounding box center [785, 546] width 624 height 812
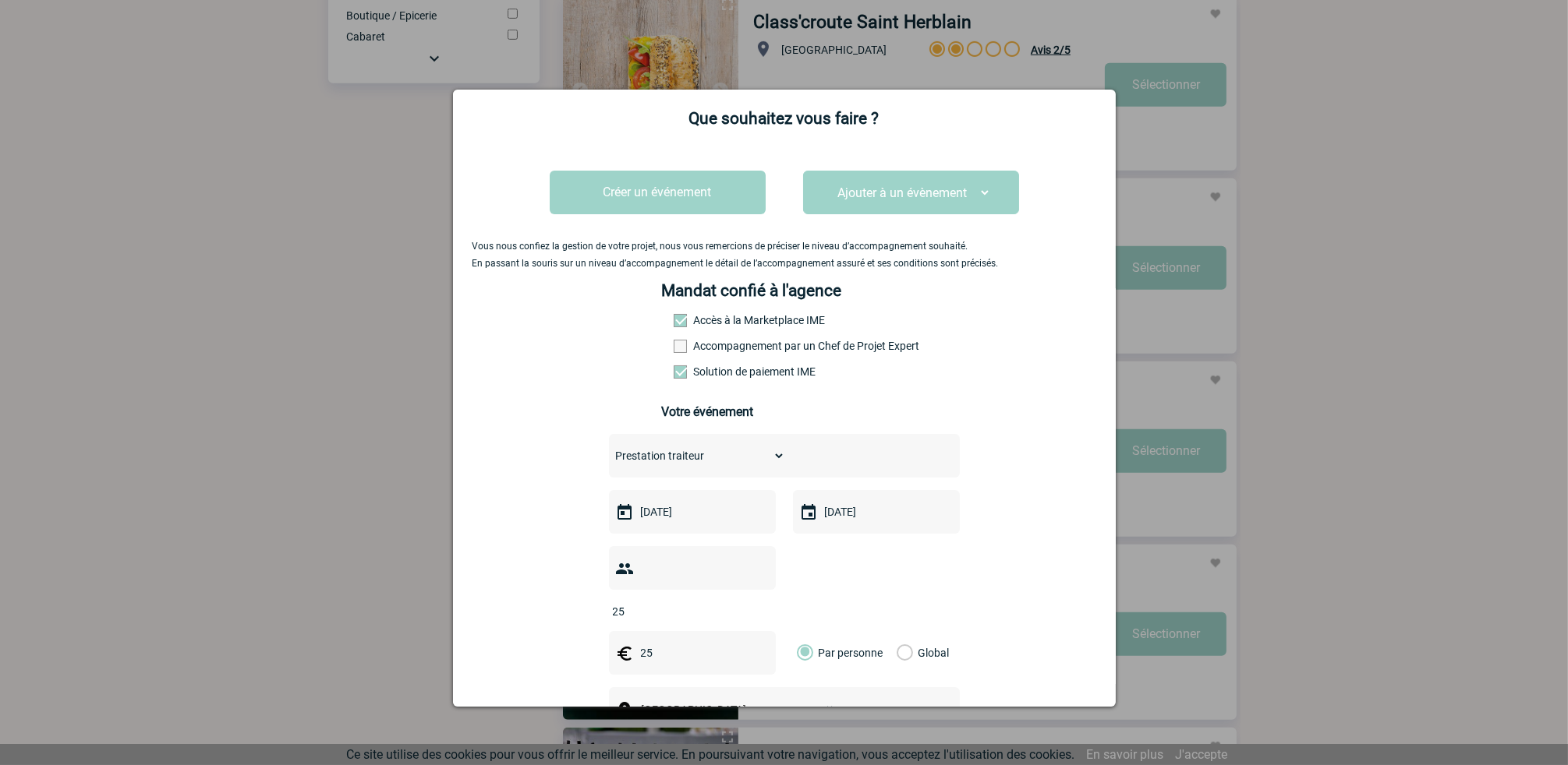
drag, startPoint x: 814, startPoint y: 350, endPoint x: 947, endPoint y: 397, distance: 141.1
click at [928, 396] on div "Vous nous confiez la gestion de votre projet, nous vous remercions de préciser …" at bounding box center [785, 546] width 624 height 812
drag, startPoint x: 921, startPoint y: 351, endPoint x: 762, endPoint y: 344, distance: 159.2
click at [762, 344] on div "Vous nous confiez la gestion de votre projet, nous vous remercions de préciser …" at bounding box center [785, 546] width 624 height 812
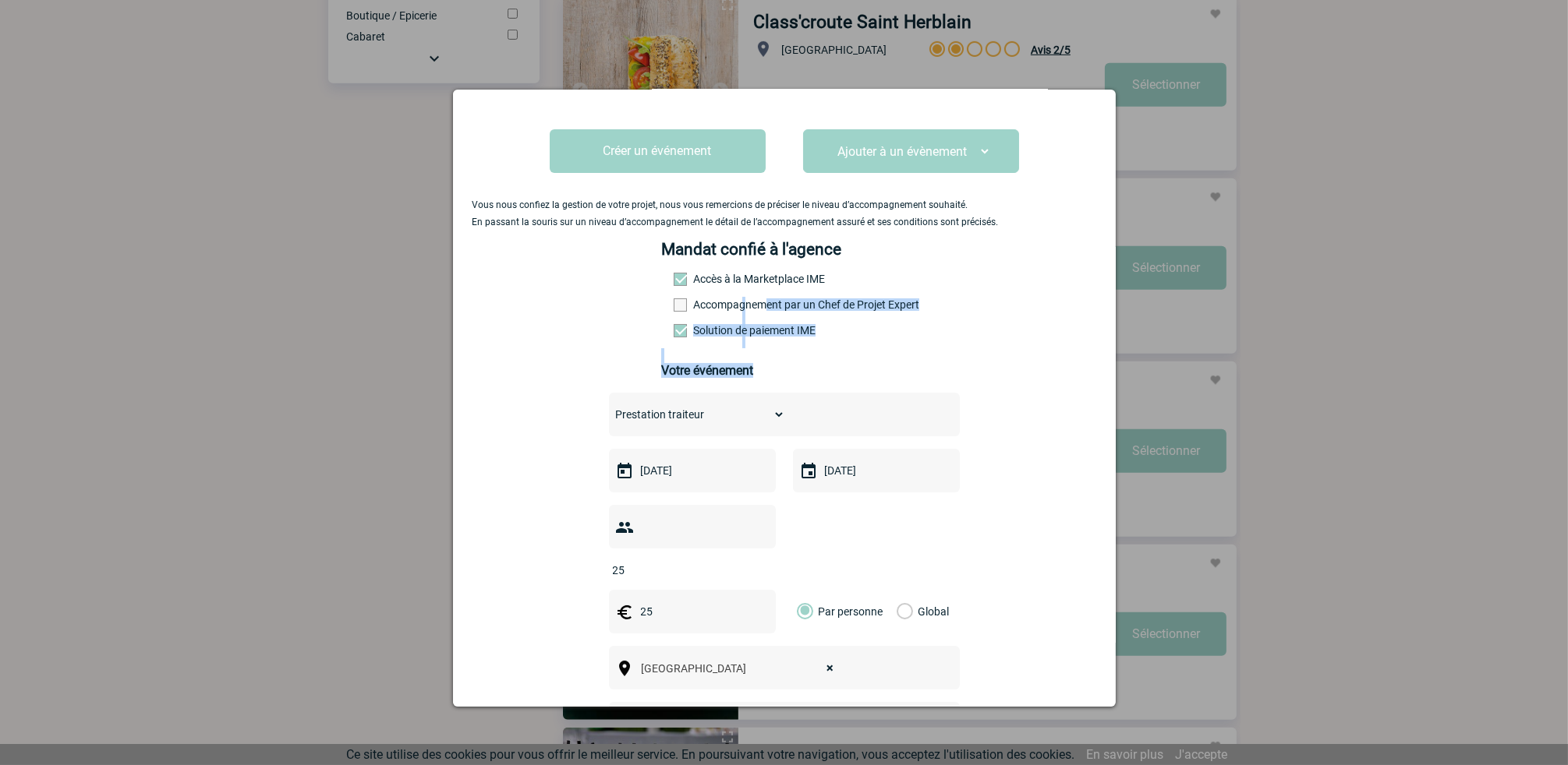
scroll to position [78, 0]
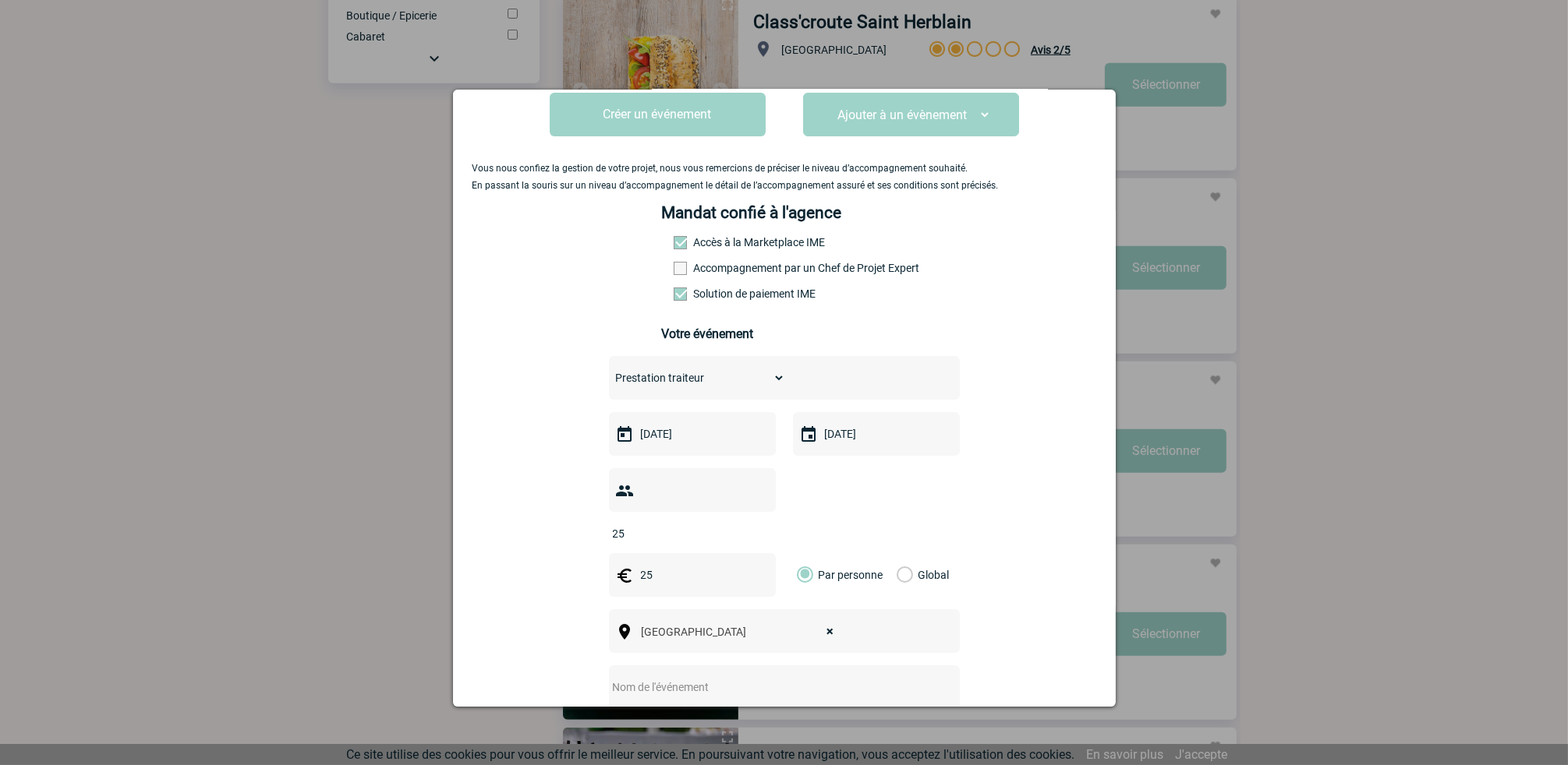
click at [1060, 279] on div "Vous nous confiez la gestion de votre projet, nous vous remercions de préciser …" at bounding box center [785, 468] width 624 height 812
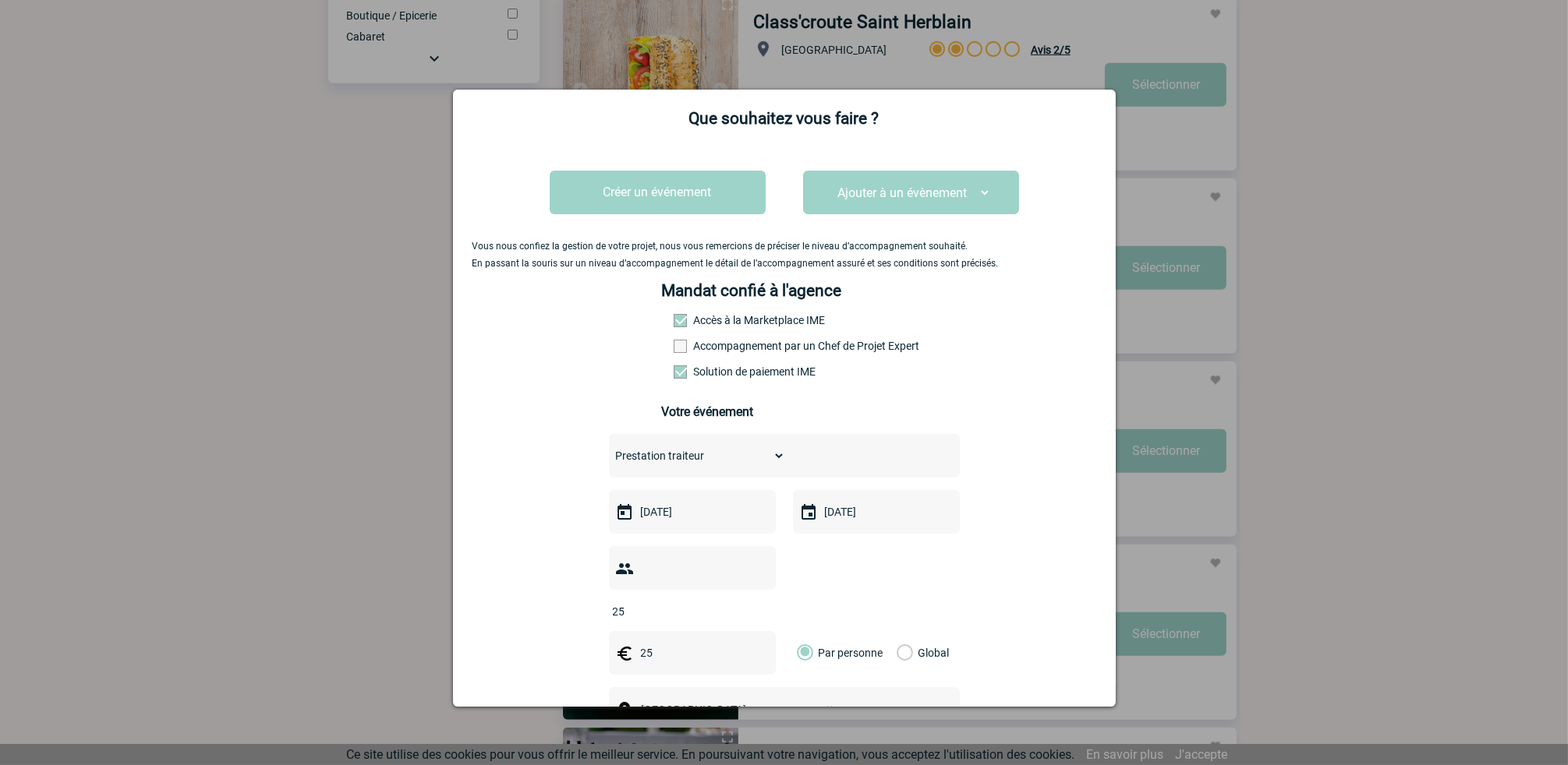
click at [742, 323] on label "Accès à la Marketplace IME" at bounding box center [707, 320] width 68 height 12
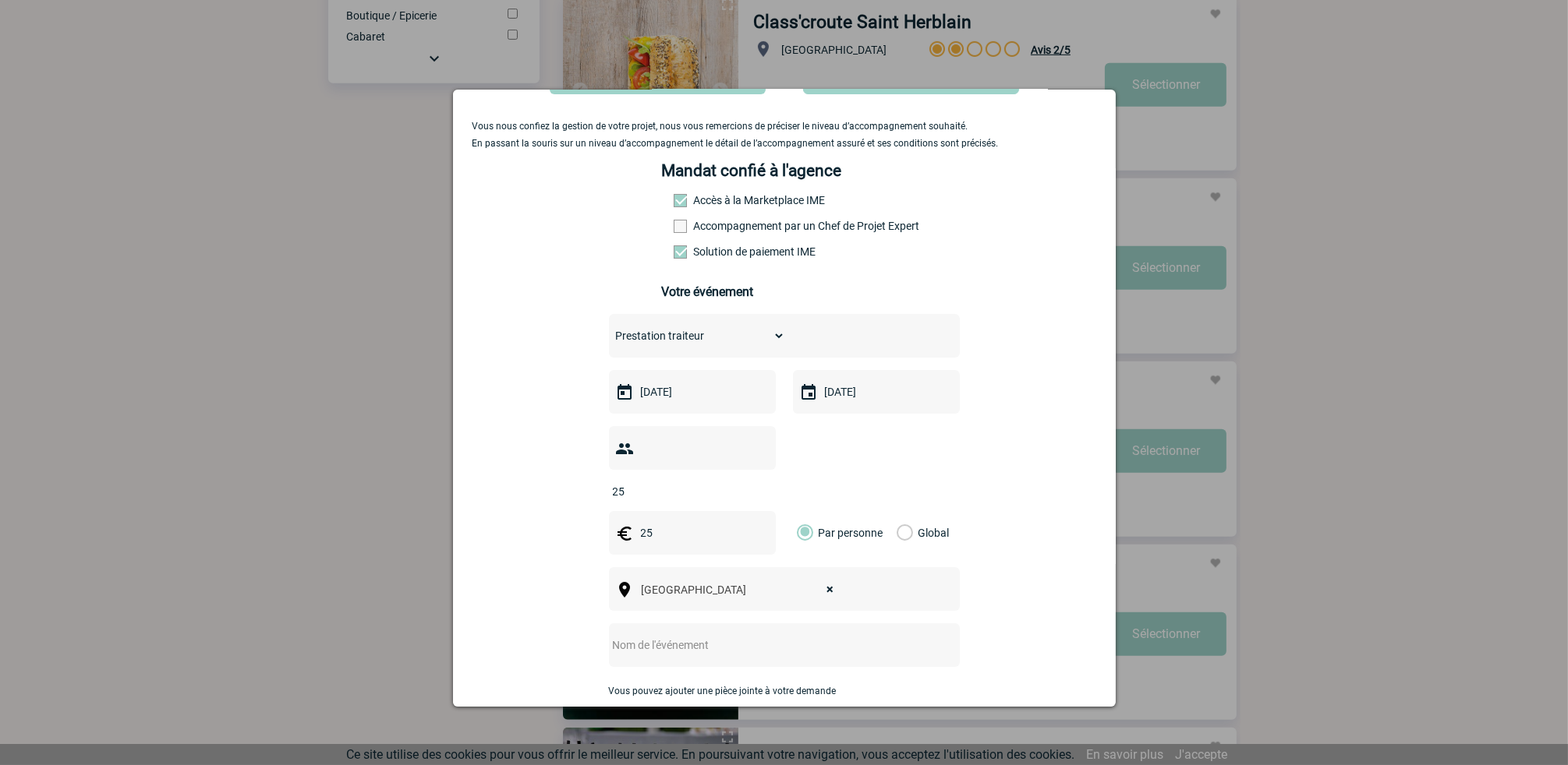
scroll to position [244, 0]
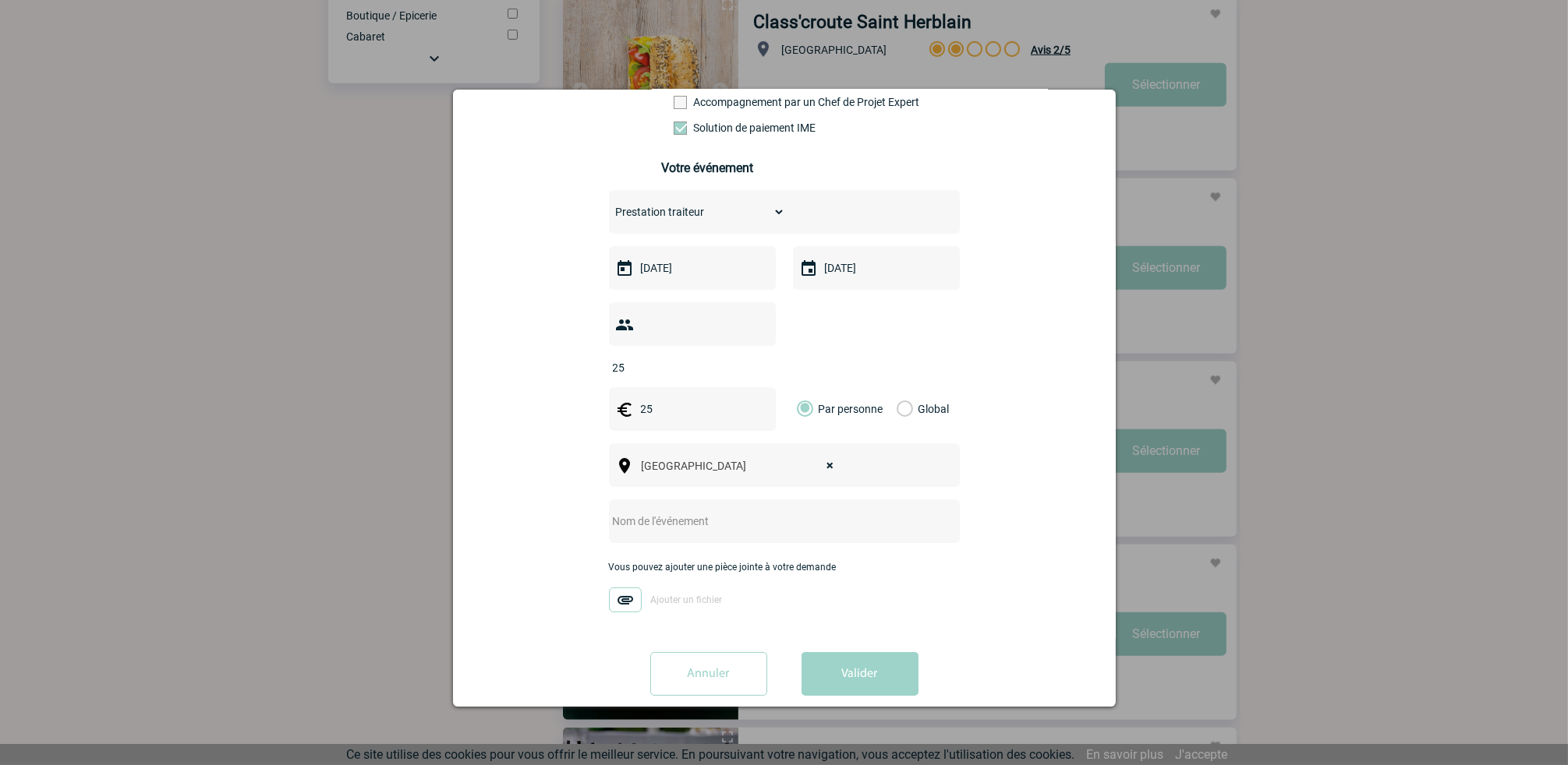
click at [711, 511] on input "text" at bounding box center [764, 521] width 309 height 20
click at [676, 511] on input "text" at bounding box center [764, 521] width 309 height 20
type input "Déjeuner AXA du 09/10/25"
click at [855, 652] on button "Valider" at bounding box center [860, 674] width 117 height 43
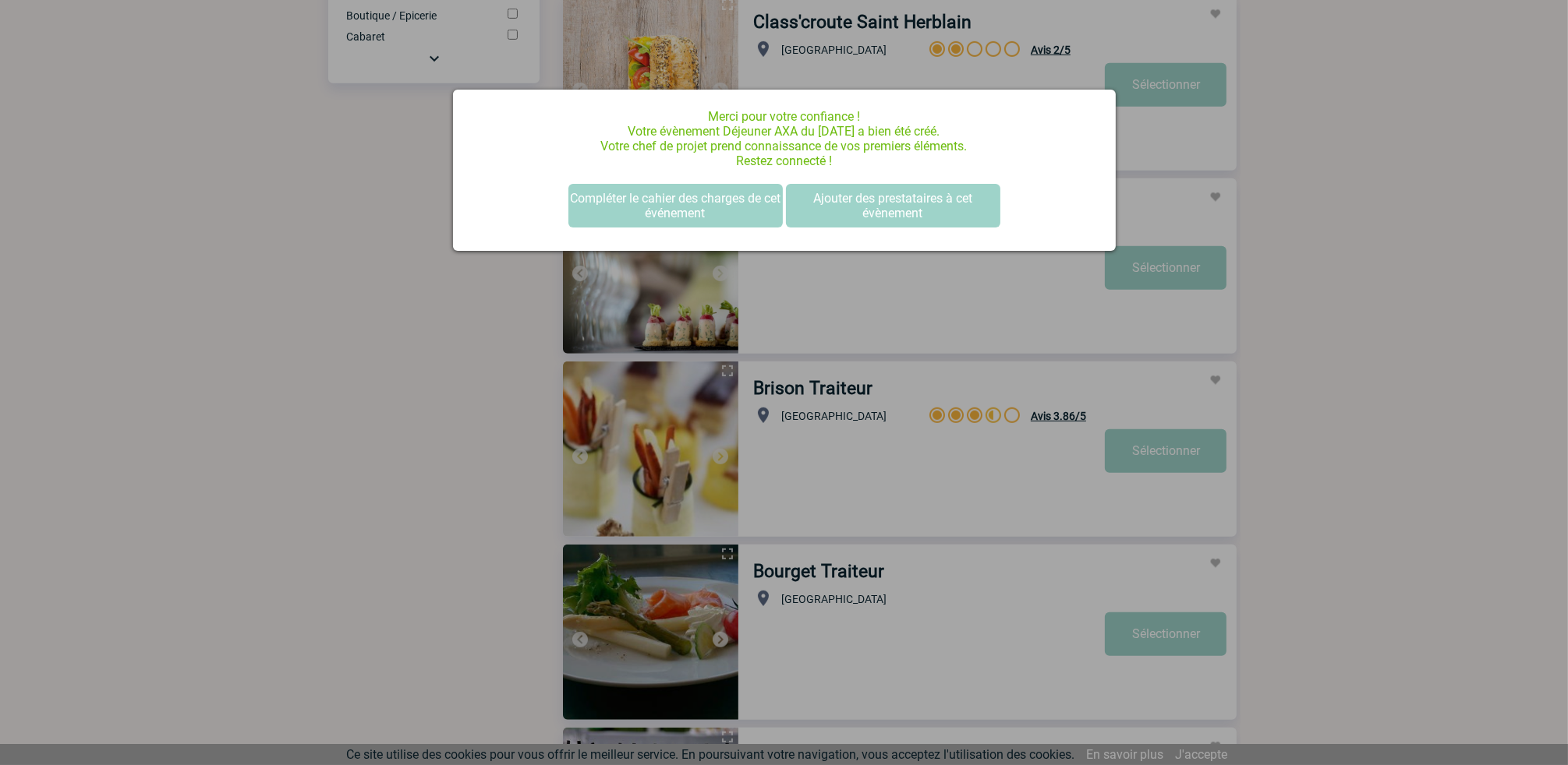
scroll to position [0, 0]
click at [711, 206] on button "Compléter le cahier des charges de cet événement" at bounding box center [676, 205] width 214 height 43
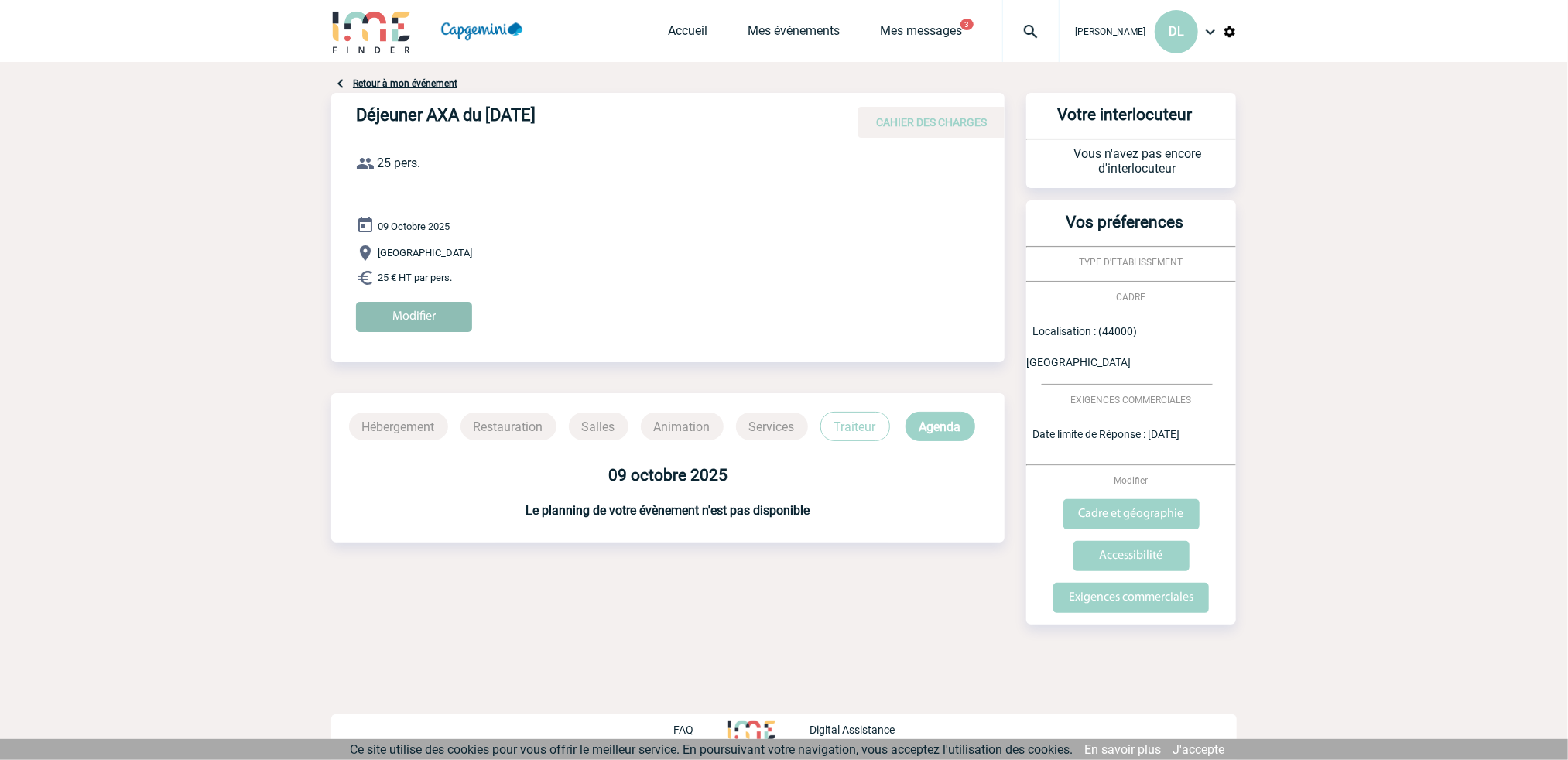
click at [416, 317] on input "Modifier" at bounding box center [413, 317] width 116 height 30
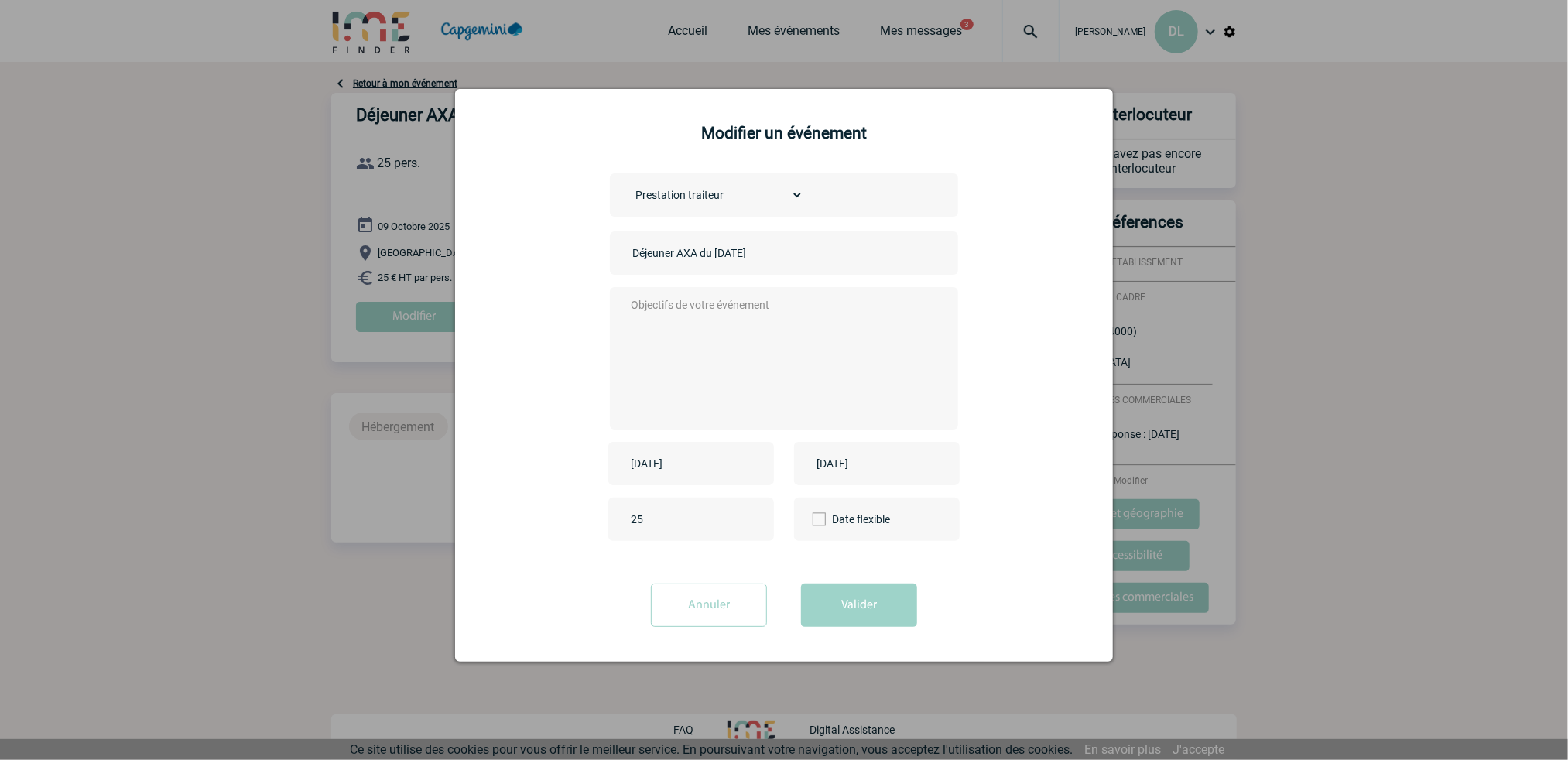
click at [676, 306] on textarea at bounding box center [780, 357] width 305 height 124
click at [882, 614] on button "Valider" at bounding box center [859, 606] width 116 height 43
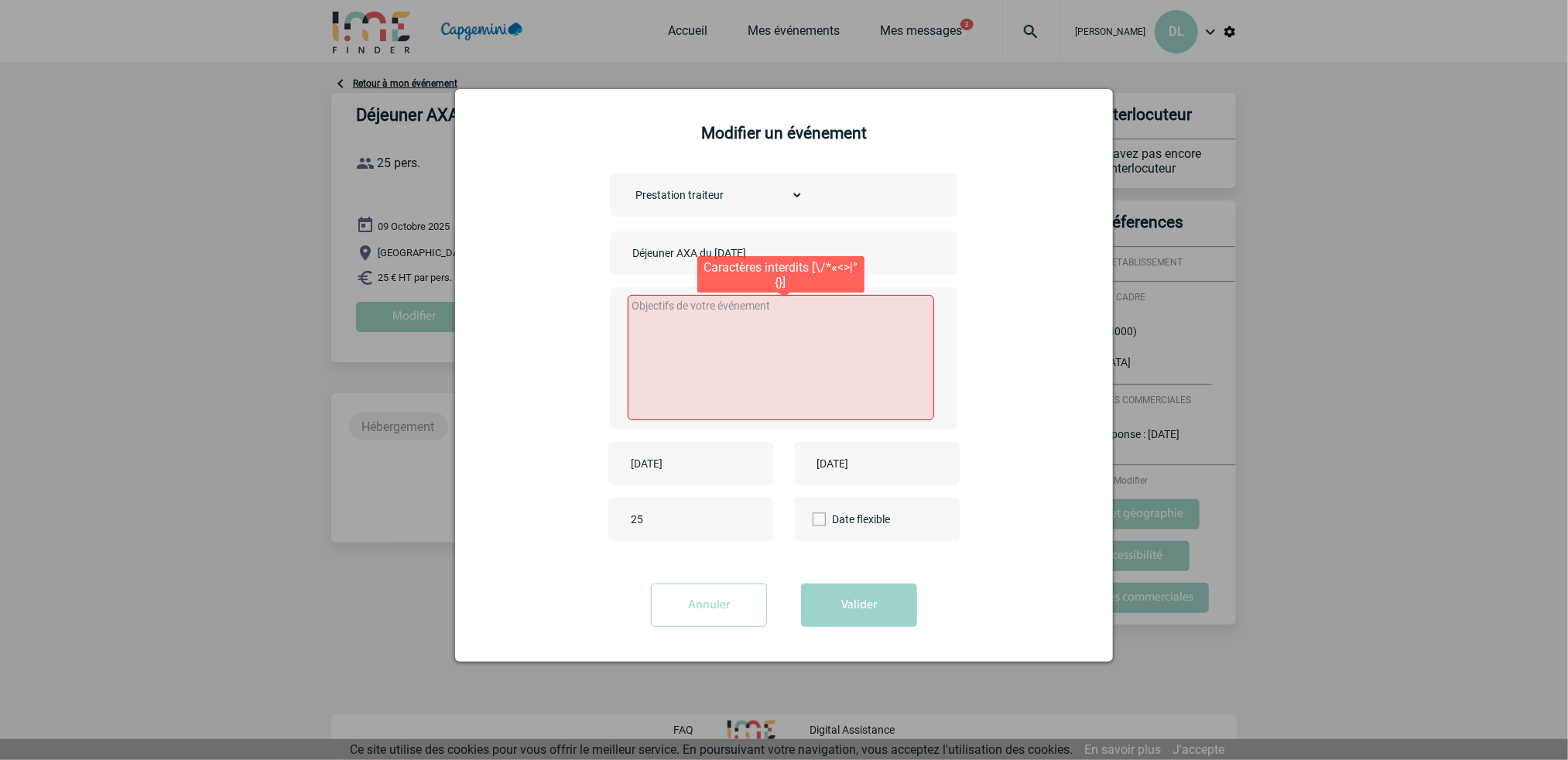
click at [752, 329] on textarea at bounding box center [781, 358] width 307 height 126
click at [1012, 194] on div "Choisissez un type d'évènement Séminaire avec nuitée Séminaire sans nuitée Repa…" at bounding box center [784, 371] width 619 height 395
click at [725, 603] on input "Annuler" at bounding box center [708, 606] width 116 height 43
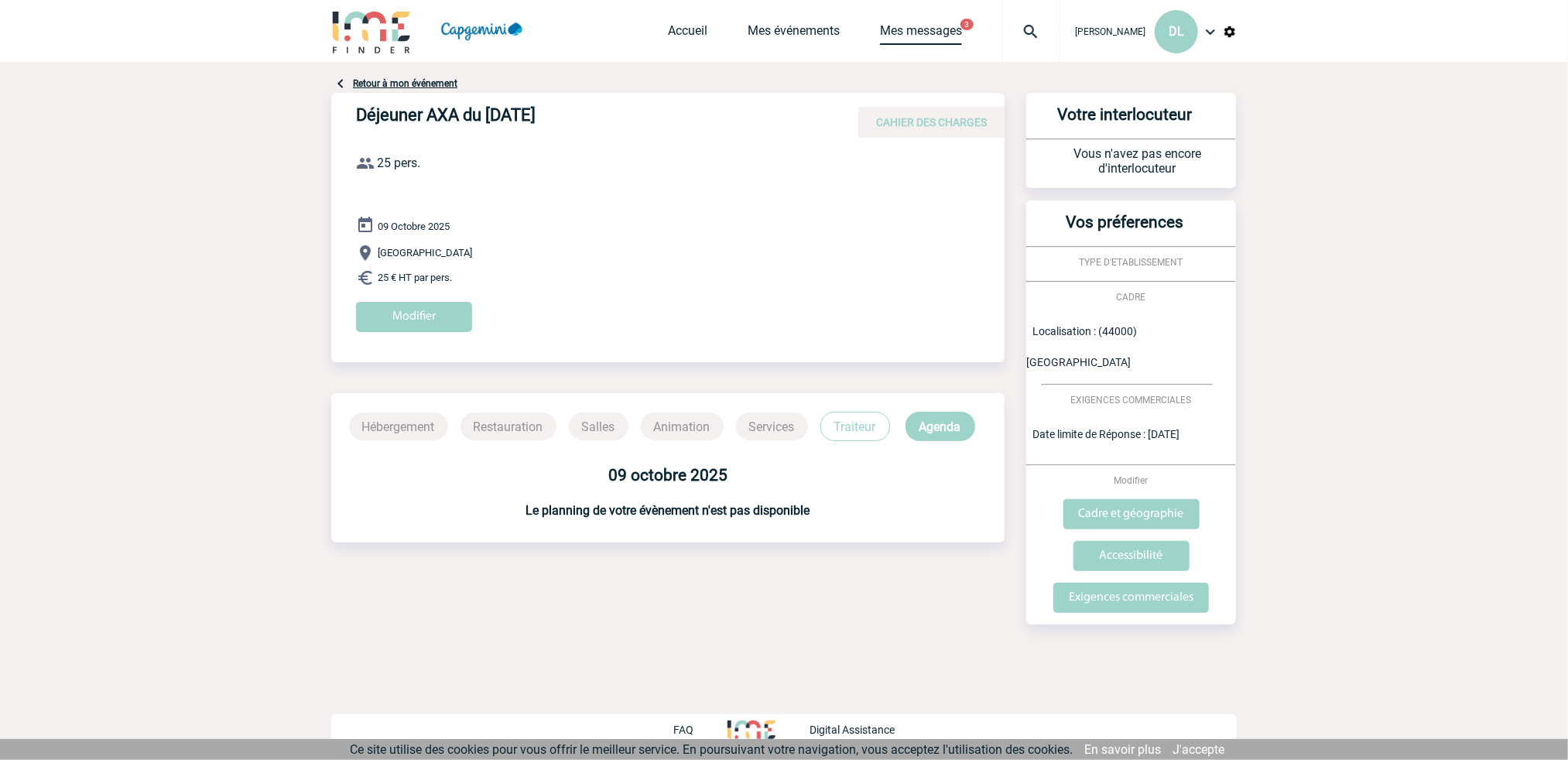
click at [924, 30] on link "Mes messages" at bounding box center [920, 34] width 82 height 22
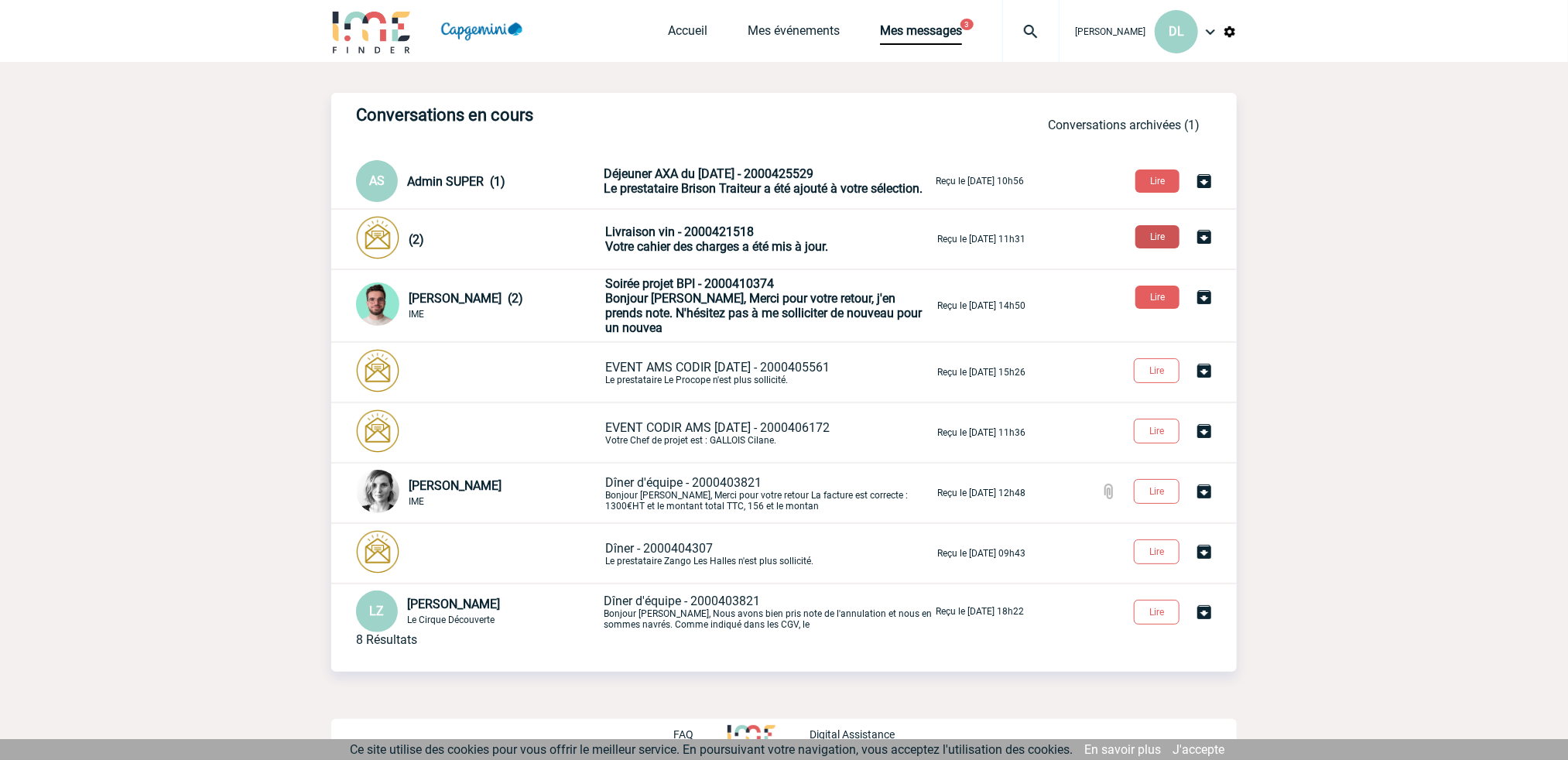
click at [1154, 235] on button "Lire" at bounding box center [1157, 237] width 44 height 23
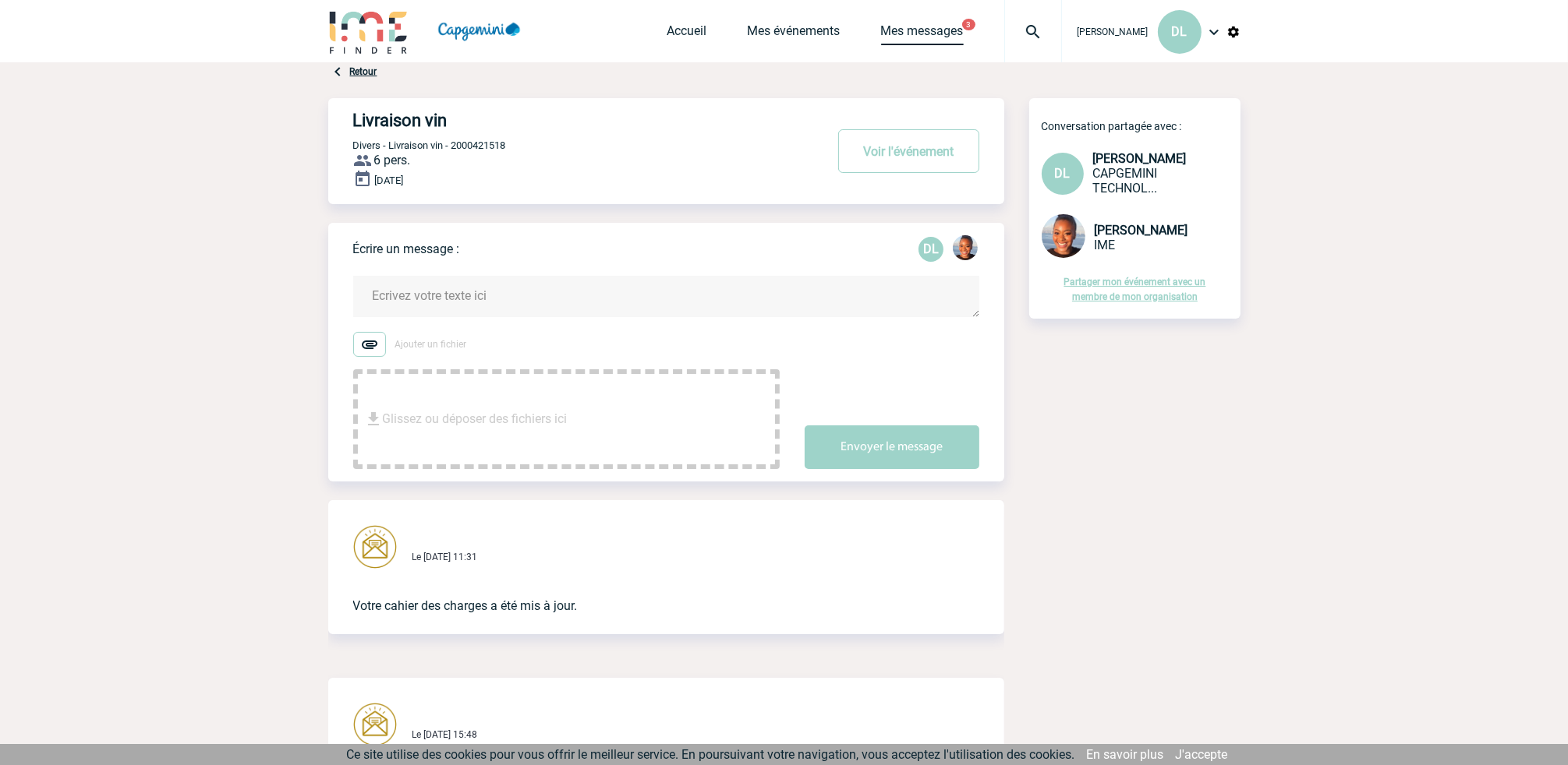
click at [938, 29] on link "Mes messages" at bounding box center [923, 34] width 83 height 22
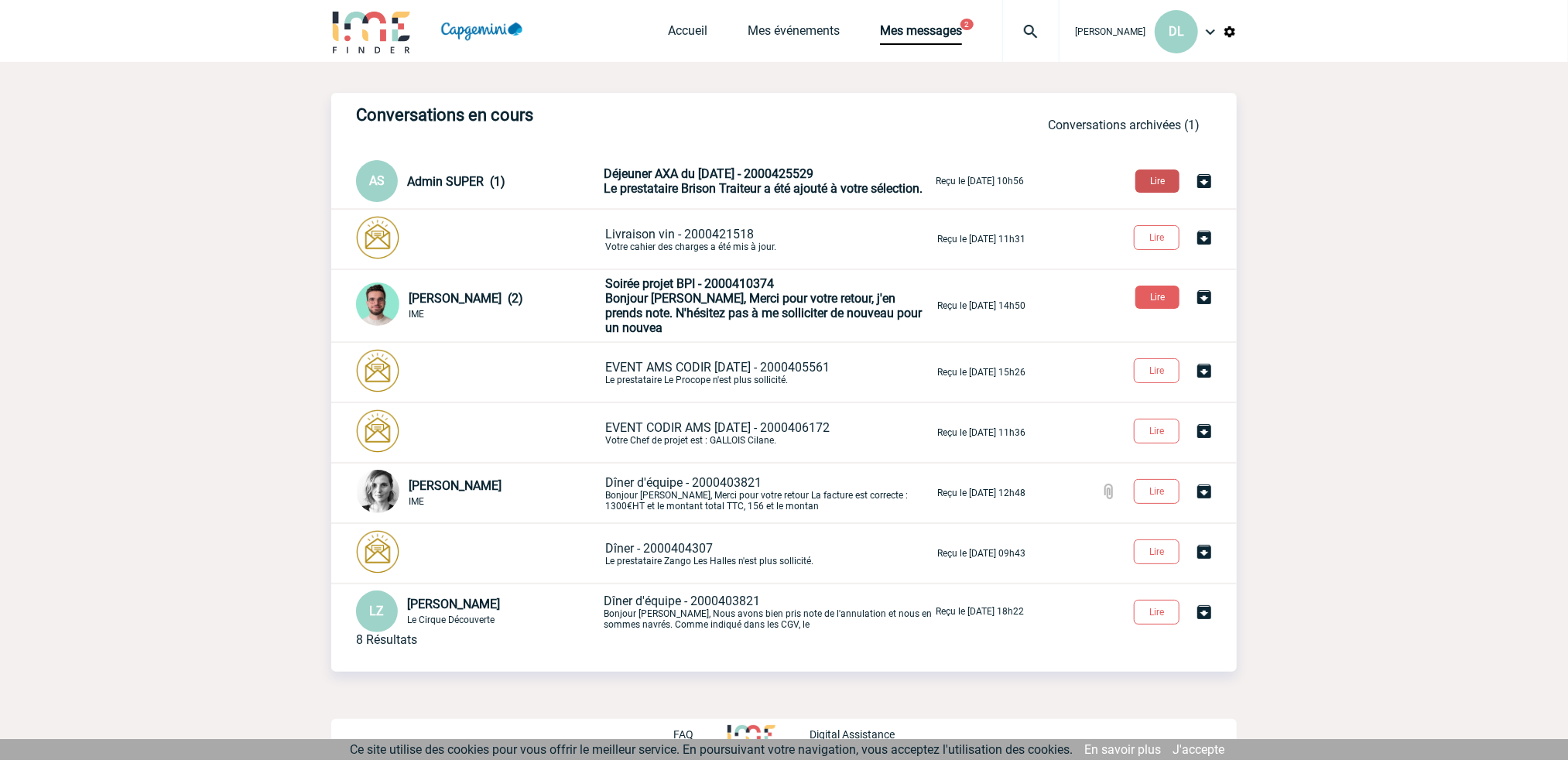
click at [1163, 181] on button "Lire" at bounding box center [1157, 181] width 44 height 23
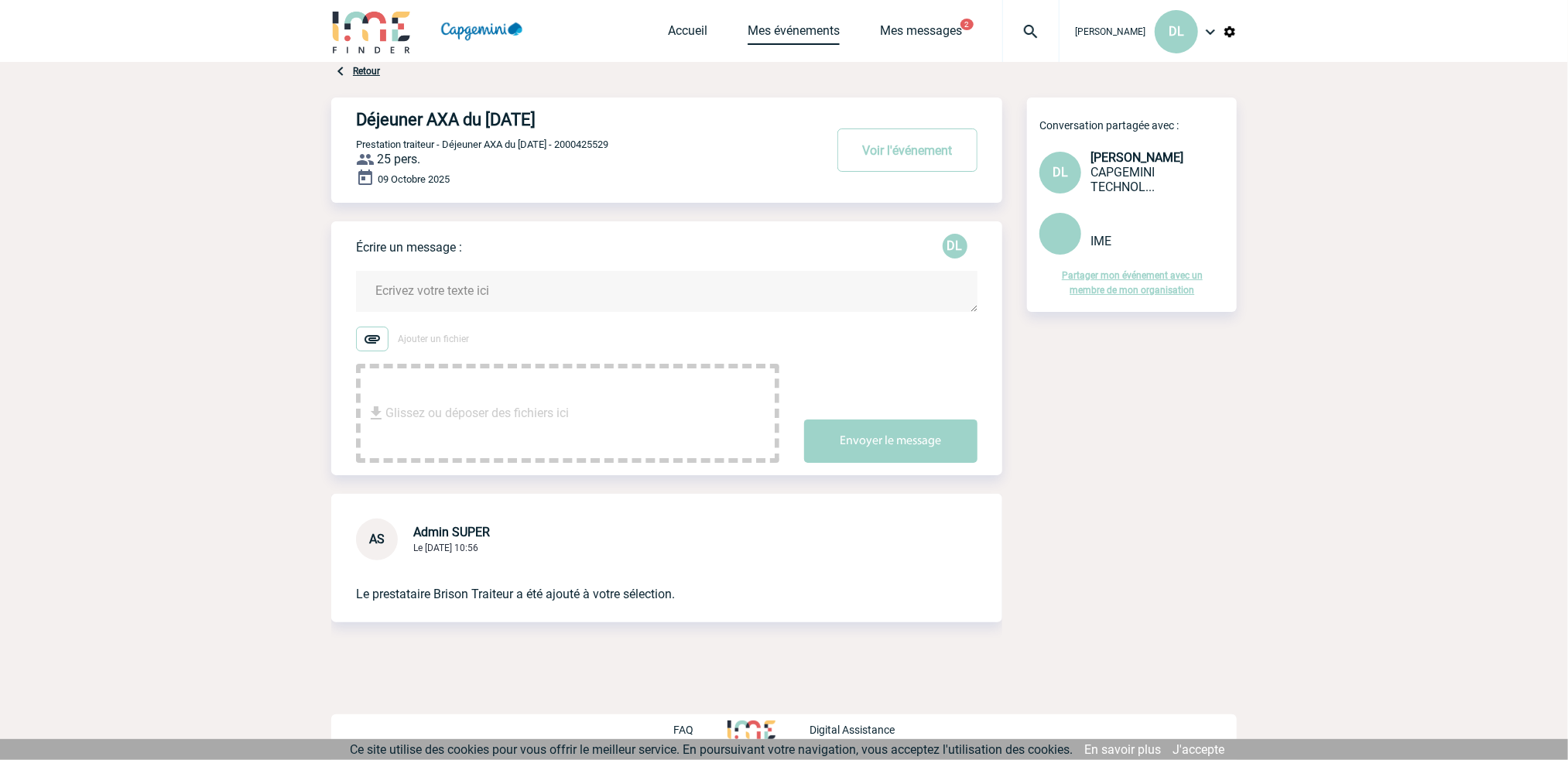
click at [799, 29] on link "Mes événements" at bounding box center [793, 34] width 92 height 22
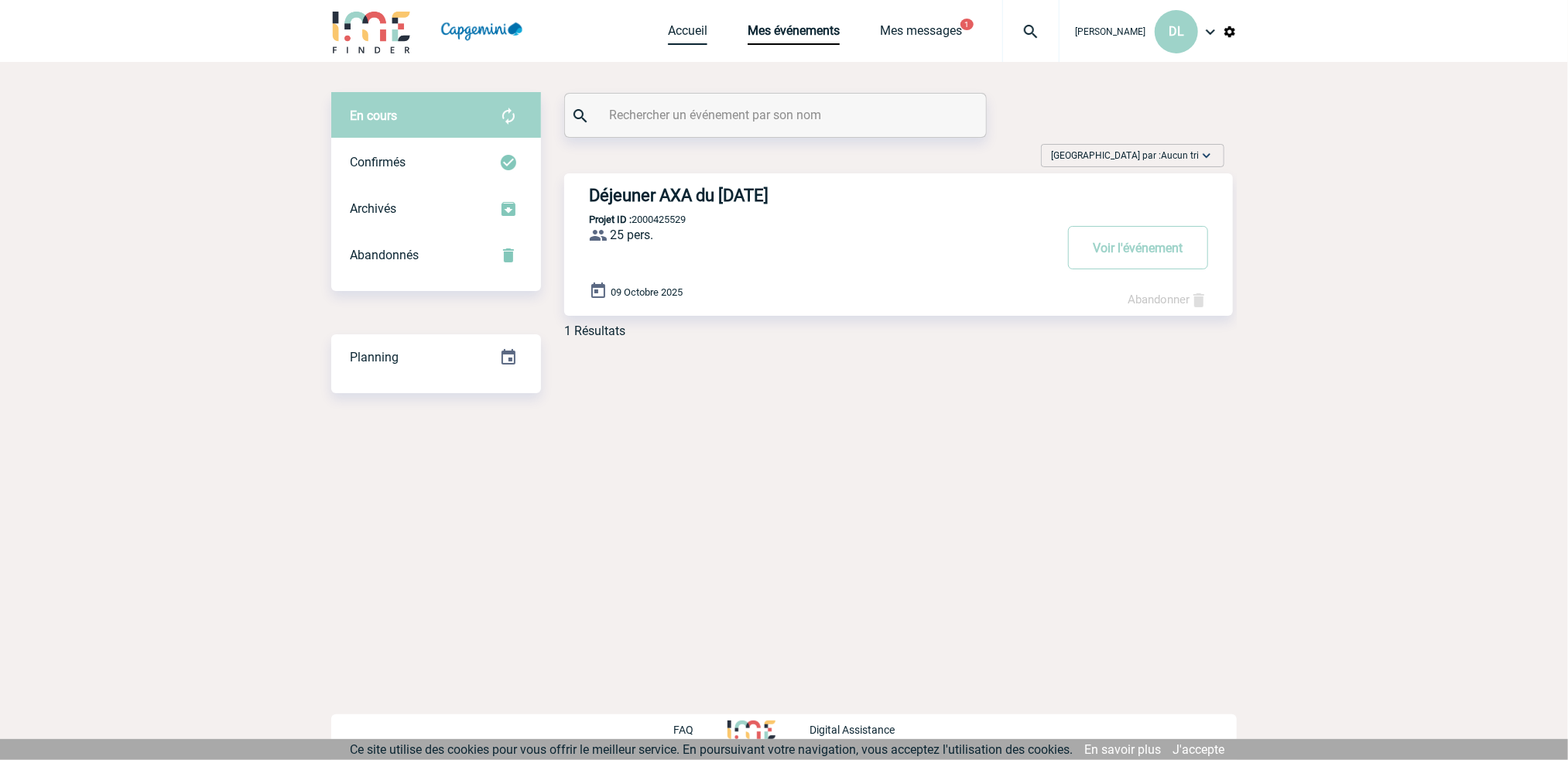
click at [692, 30] on link "Accueil" at bounding box center [687, 34] width 39 height 22
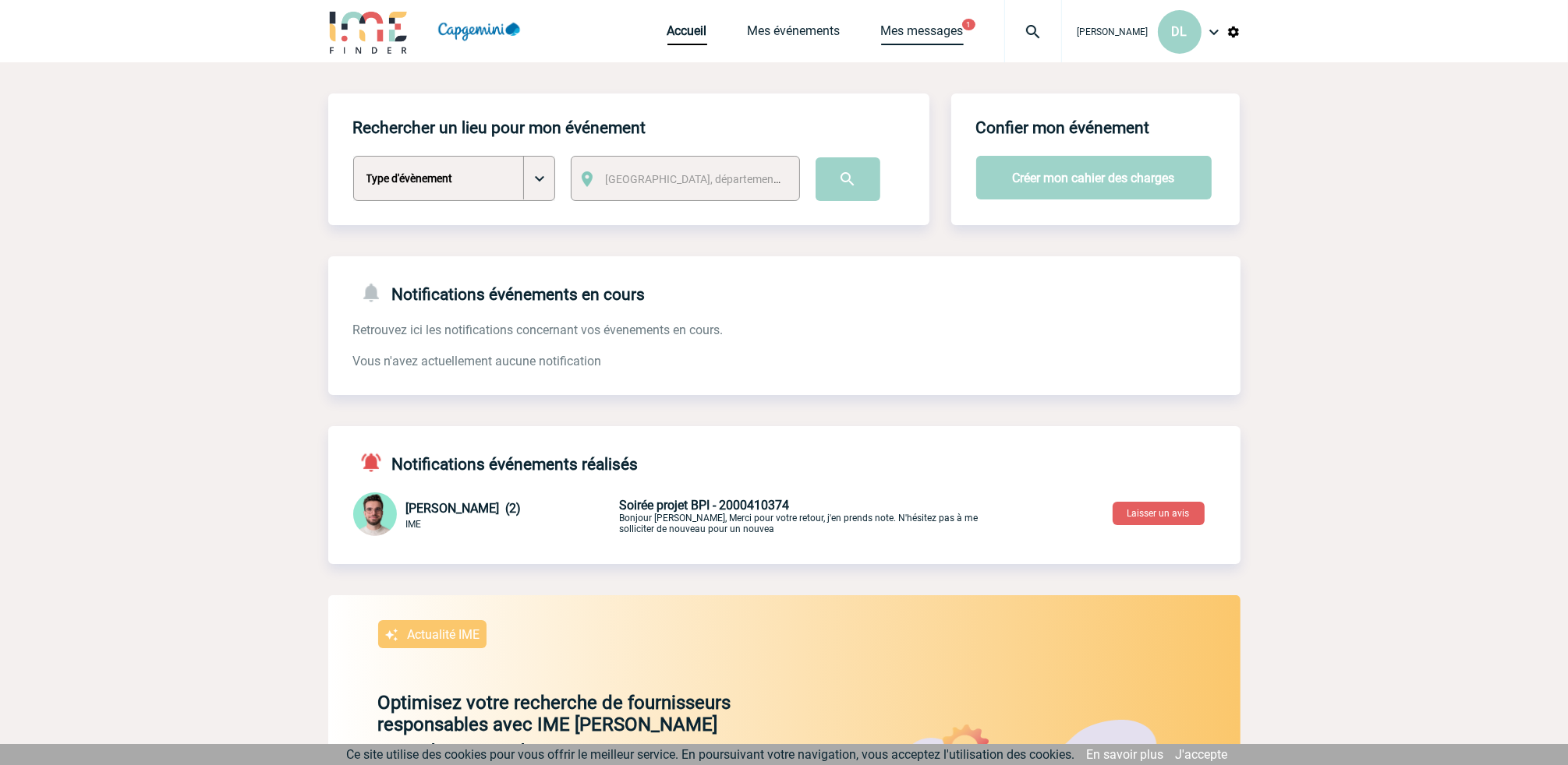
click at [931, 29] on link "Mes messages" at bounding box center [923, 34] width 83 height 22
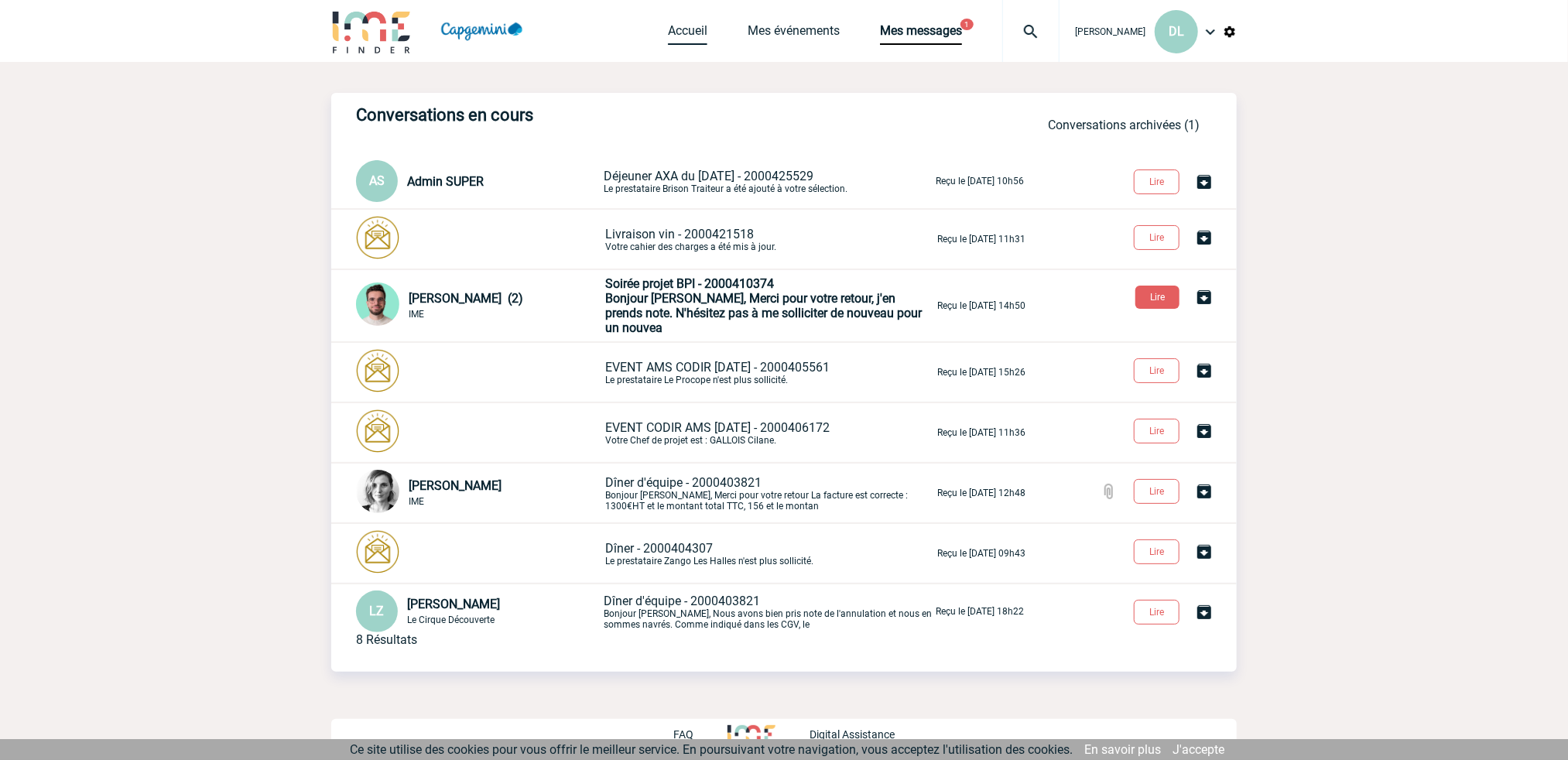
click at [686, 32] on link "Accueil" at bounding box center [687, 34] width 39 height 22
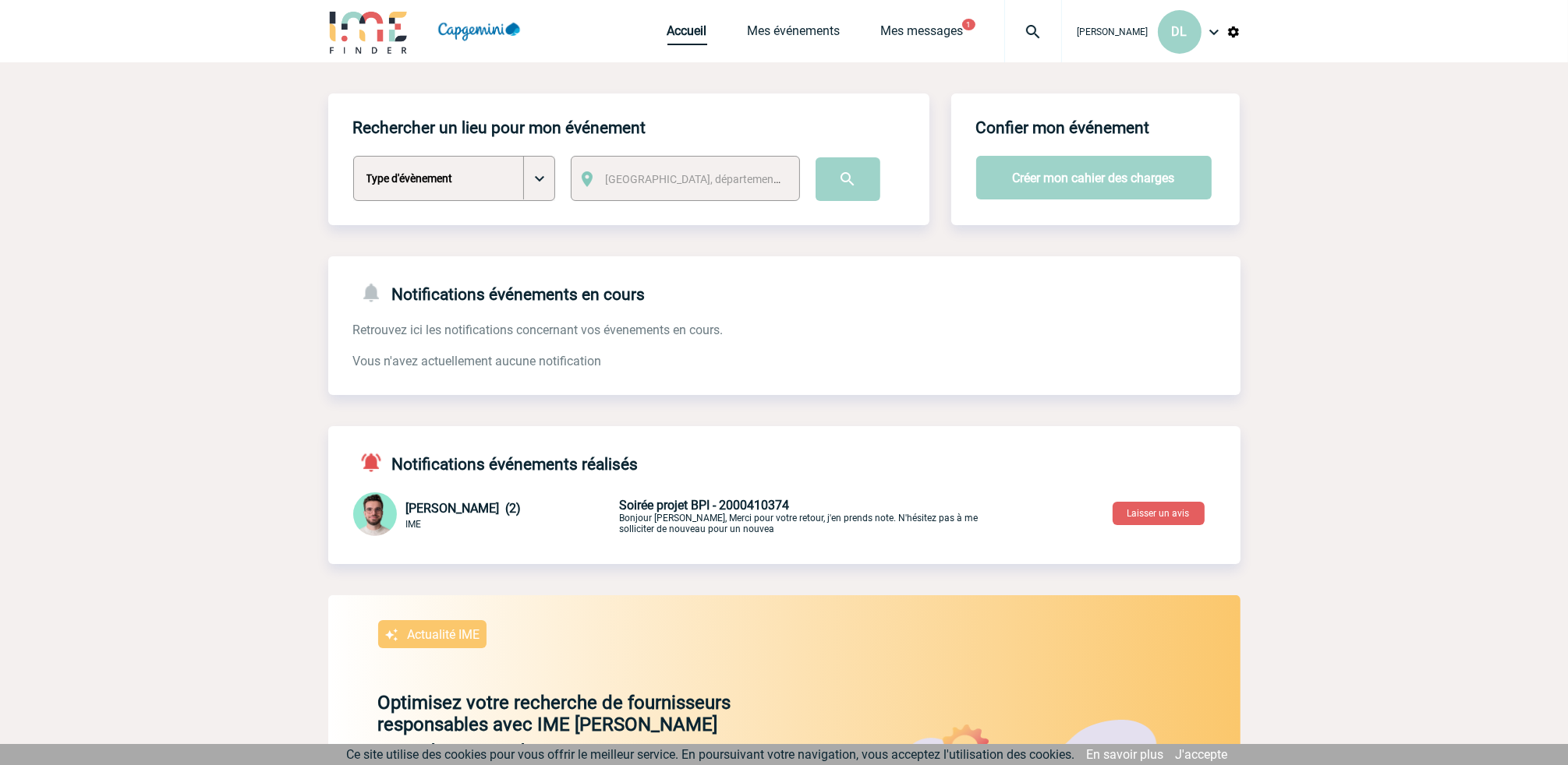
click at [686, 31] on link "Accueil" at bounding box center [687, 34] width 39 height 22
click at [537, 184] on select "Type d'évènement Séminaire avec nuitée Séminaire sans nuitée Repas de groupe Te…" at bounding box center [454, 179] width 202 height 45
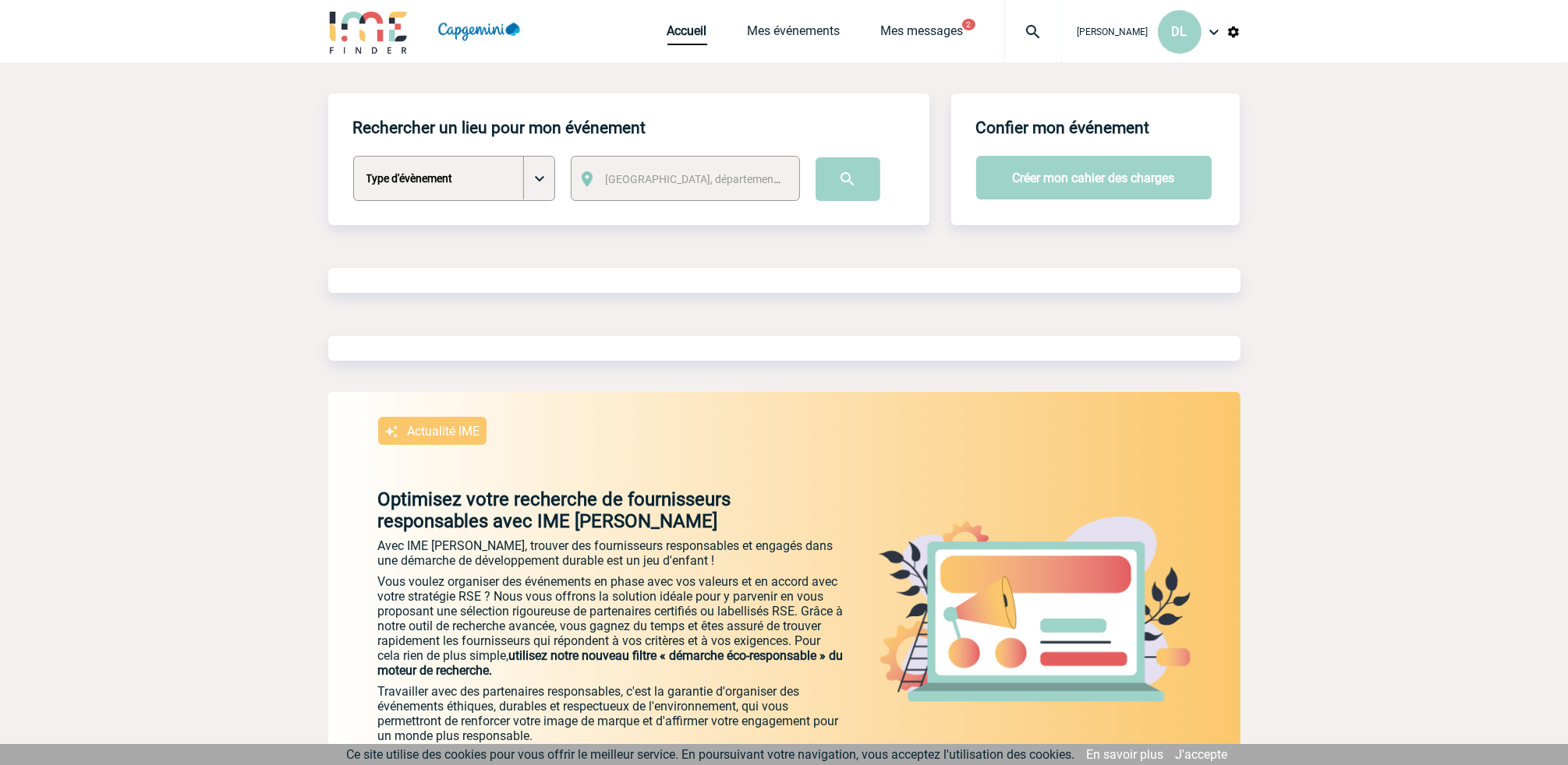
click at [541, 176] on select "Type d'évènement Séminaire avec nuitée Séminaire sans nuitée Repas de groupe Te…" at bounding box center [454, 179] width 202 height 45
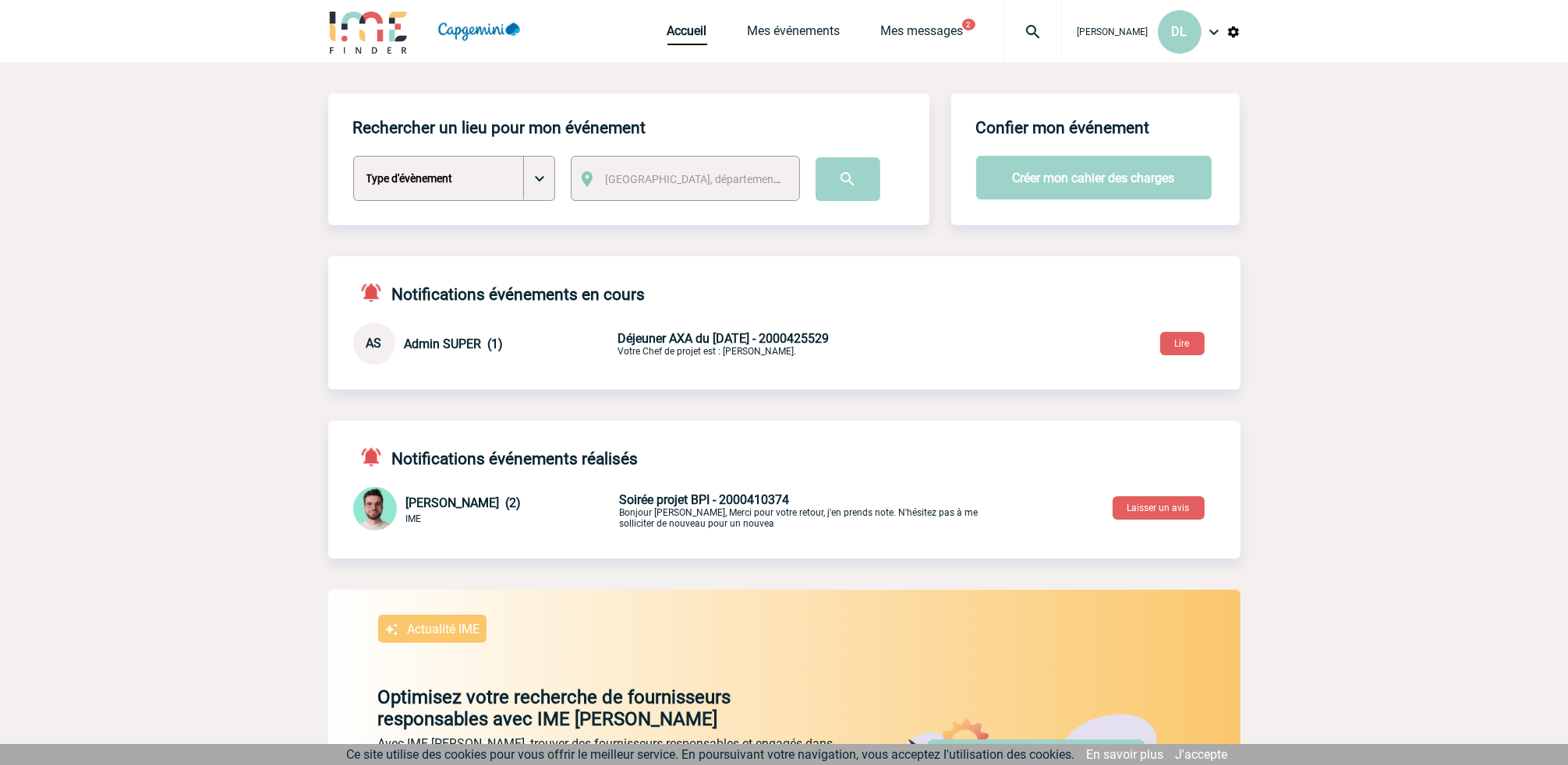
select select "5"
click at [353, 157] on select "Type d'évènement Séminaire avec nuitée Séminaire sans nuitée Repas de groupe Te…" at bounding box center [454, 179] width 202 height 45
click at [724, 182] on span "[GEOGRAPHIC_DATA], département, région..." at bounding box center [714, 179] width 217 height 12
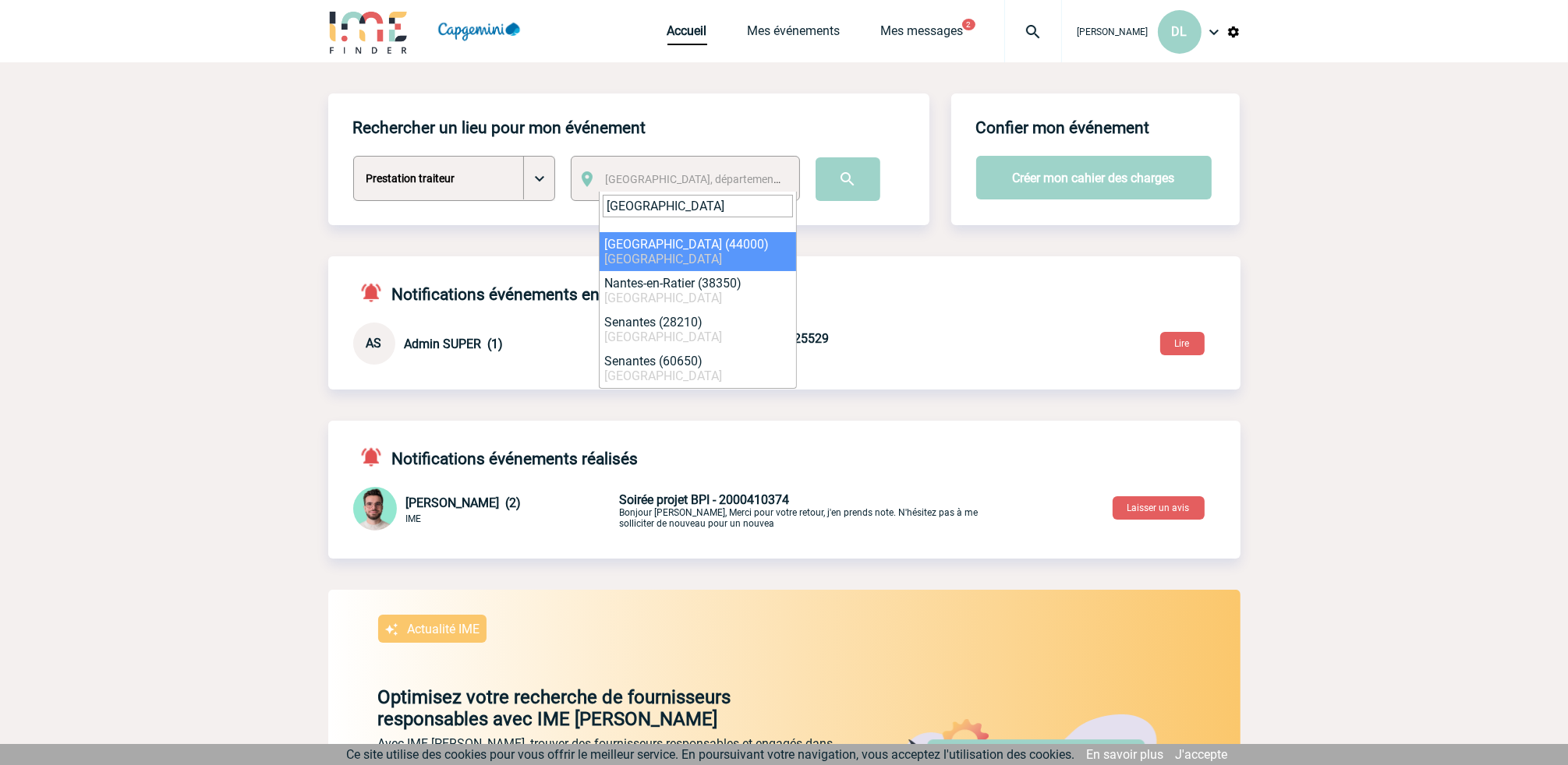
type input "[GEOGRAPHIC_DATA]"
select select "5250"
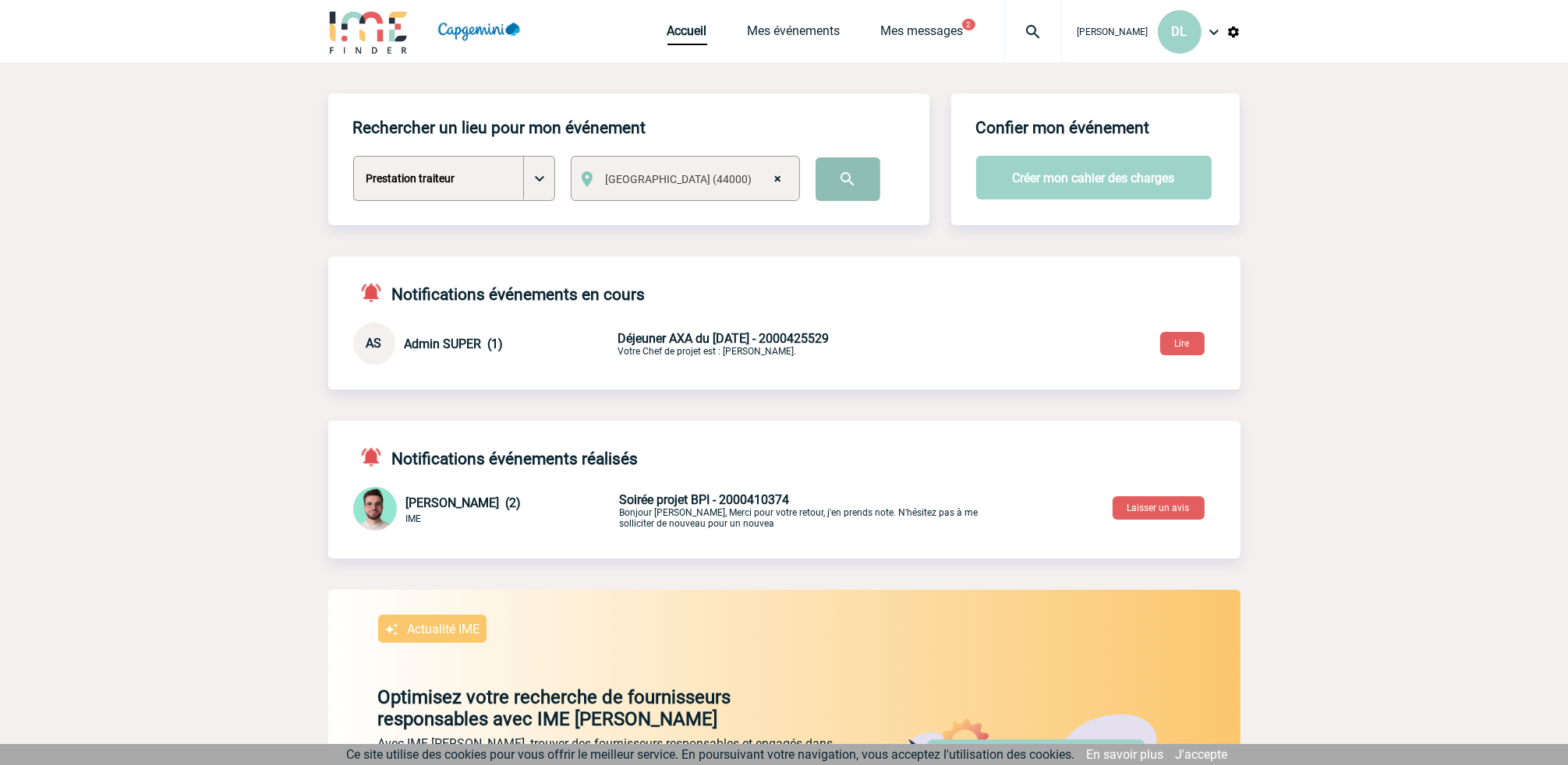
click at [850, 179] on input "image" at bounding box center [848, 180] width 64 height 43
click at [848, 179] on input "image" at bounding box center [848, 180] width 64 height 43
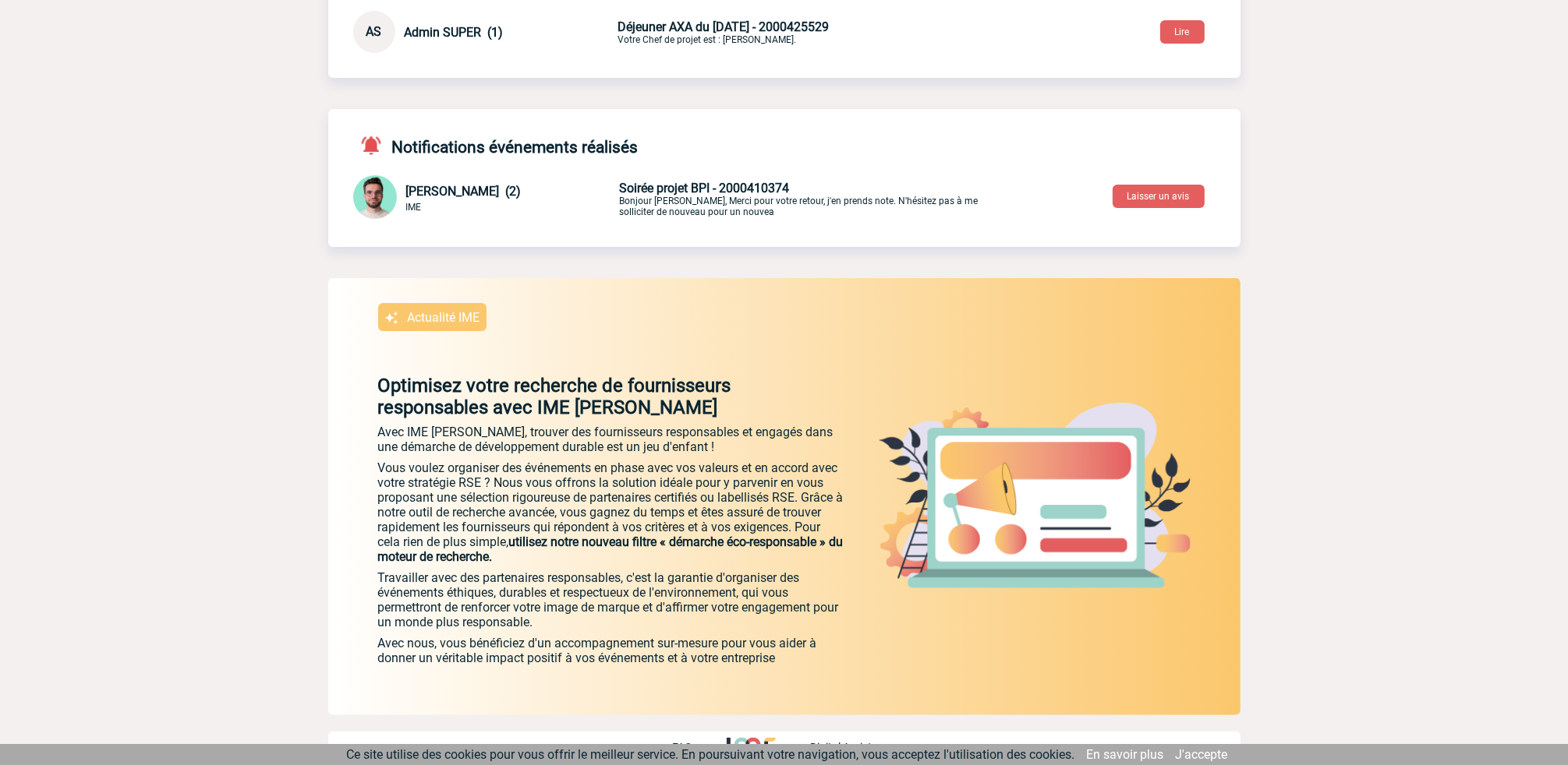
scroll to position [325, 0]
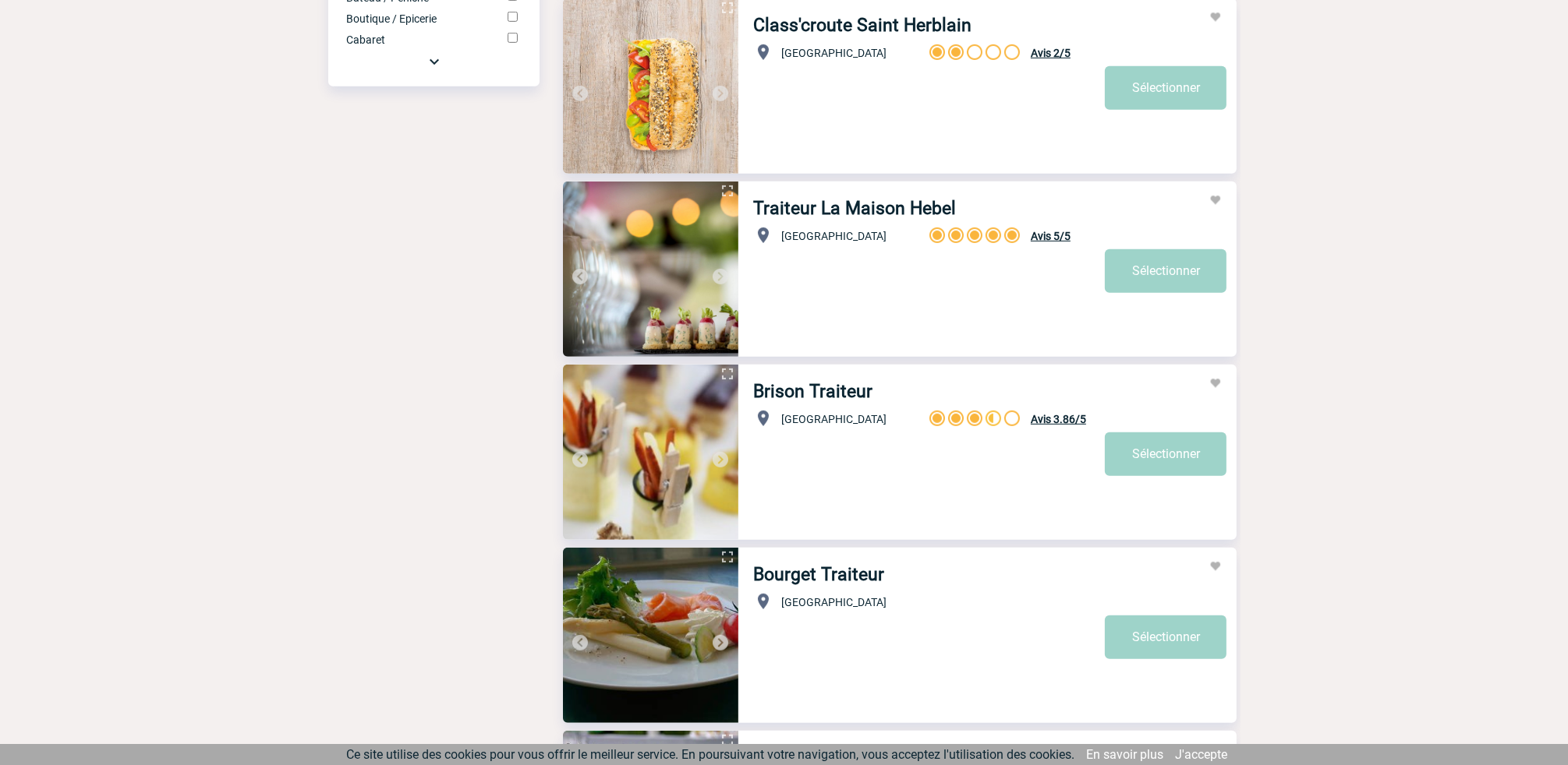
scroll to position [1091, 0]
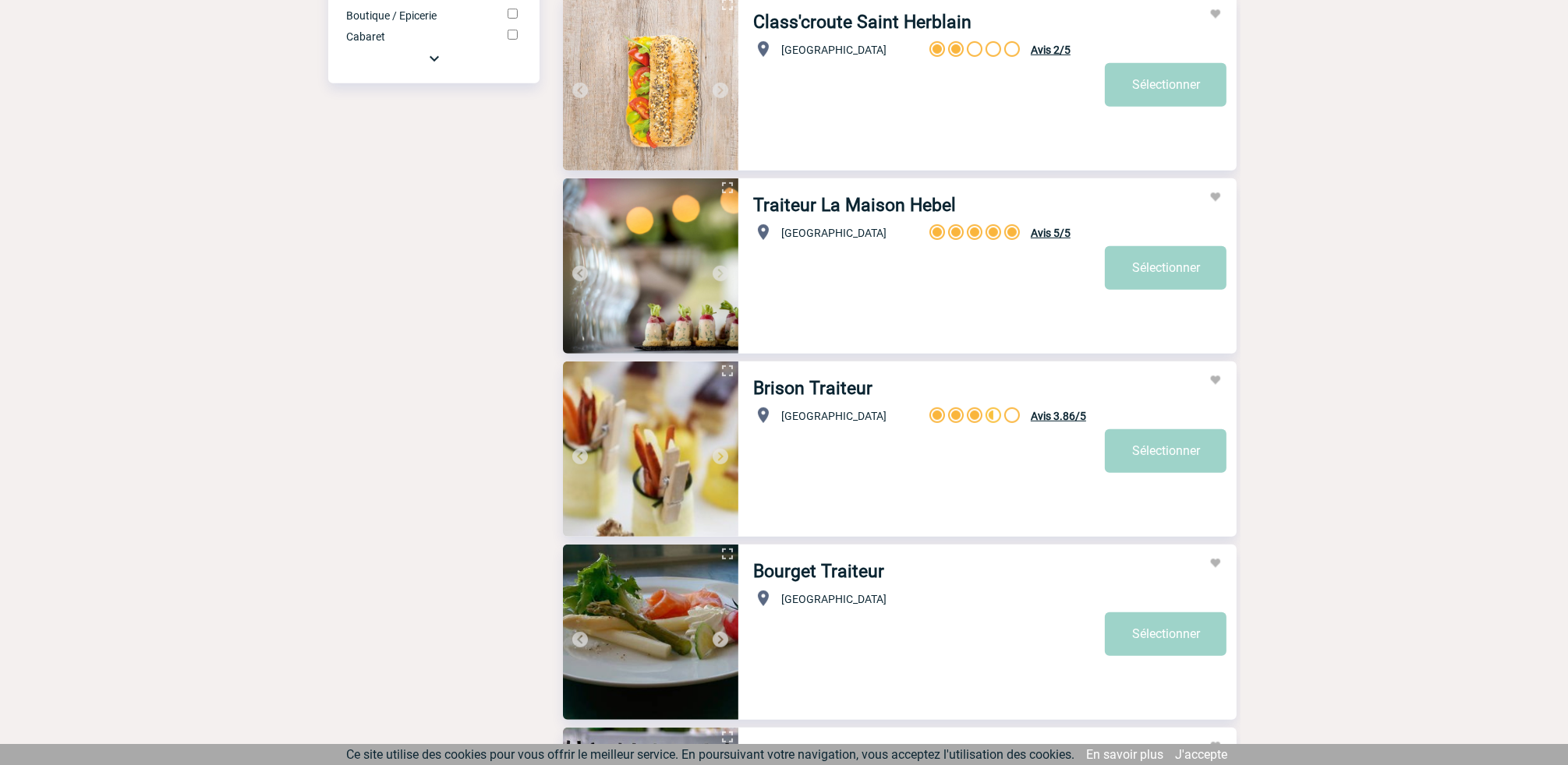
click at [680, 441] on img at bounding box center [651, 449] width 176 height 176
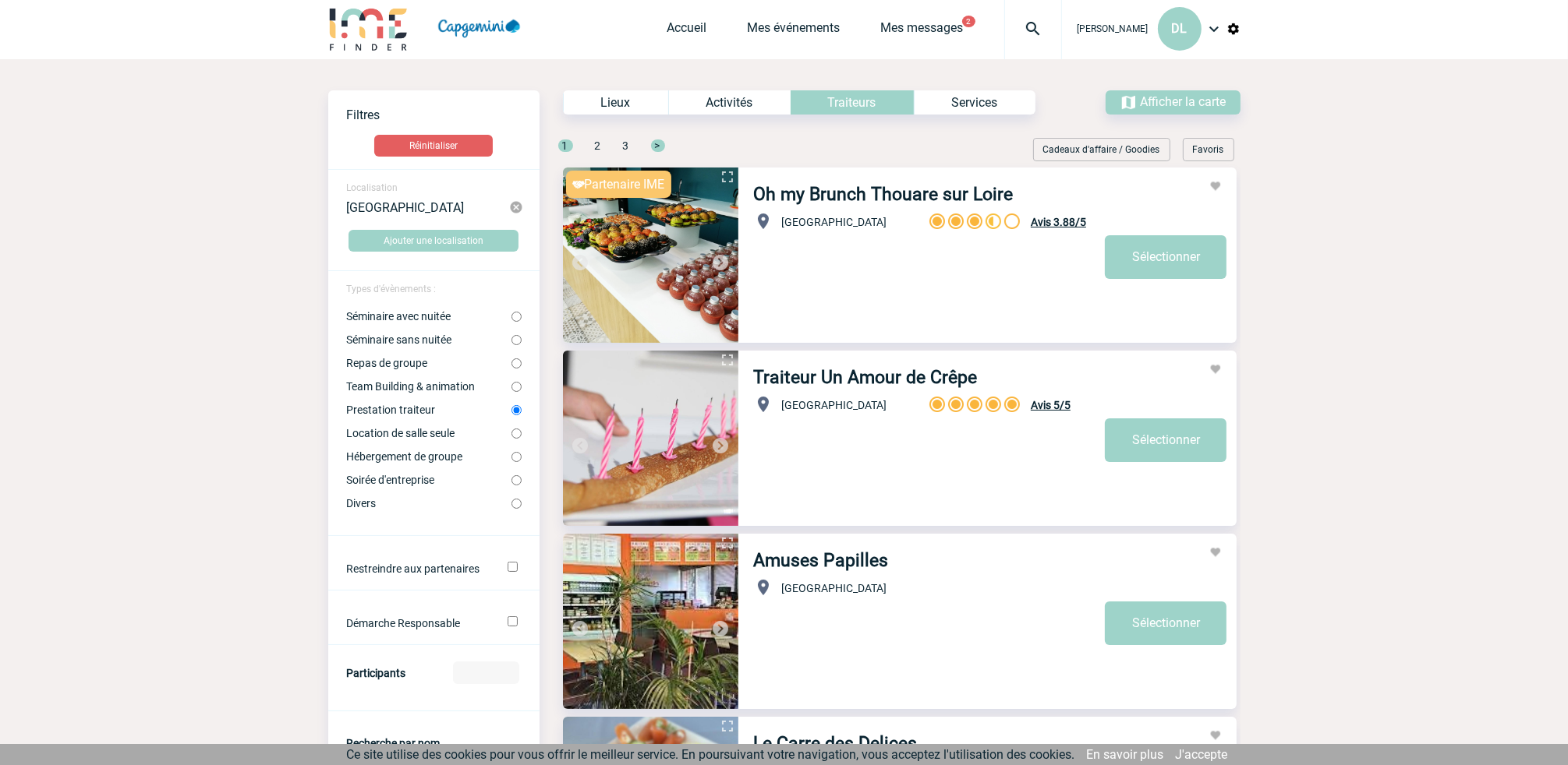
scroll to position [0, 0]
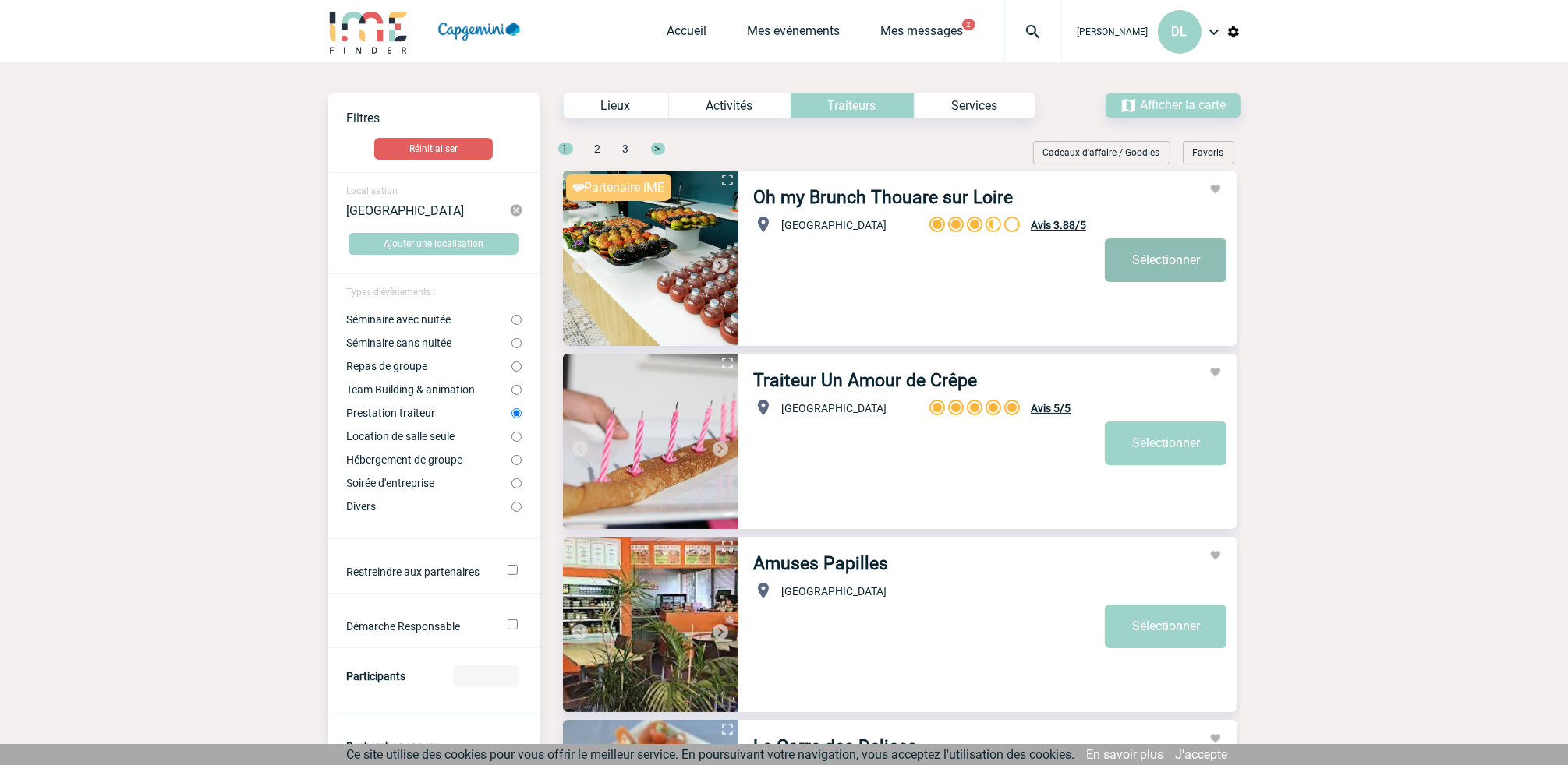
click at [1164, 264] on link "Sélectionner" at bounding box center [1165, 260] width 122 height 43
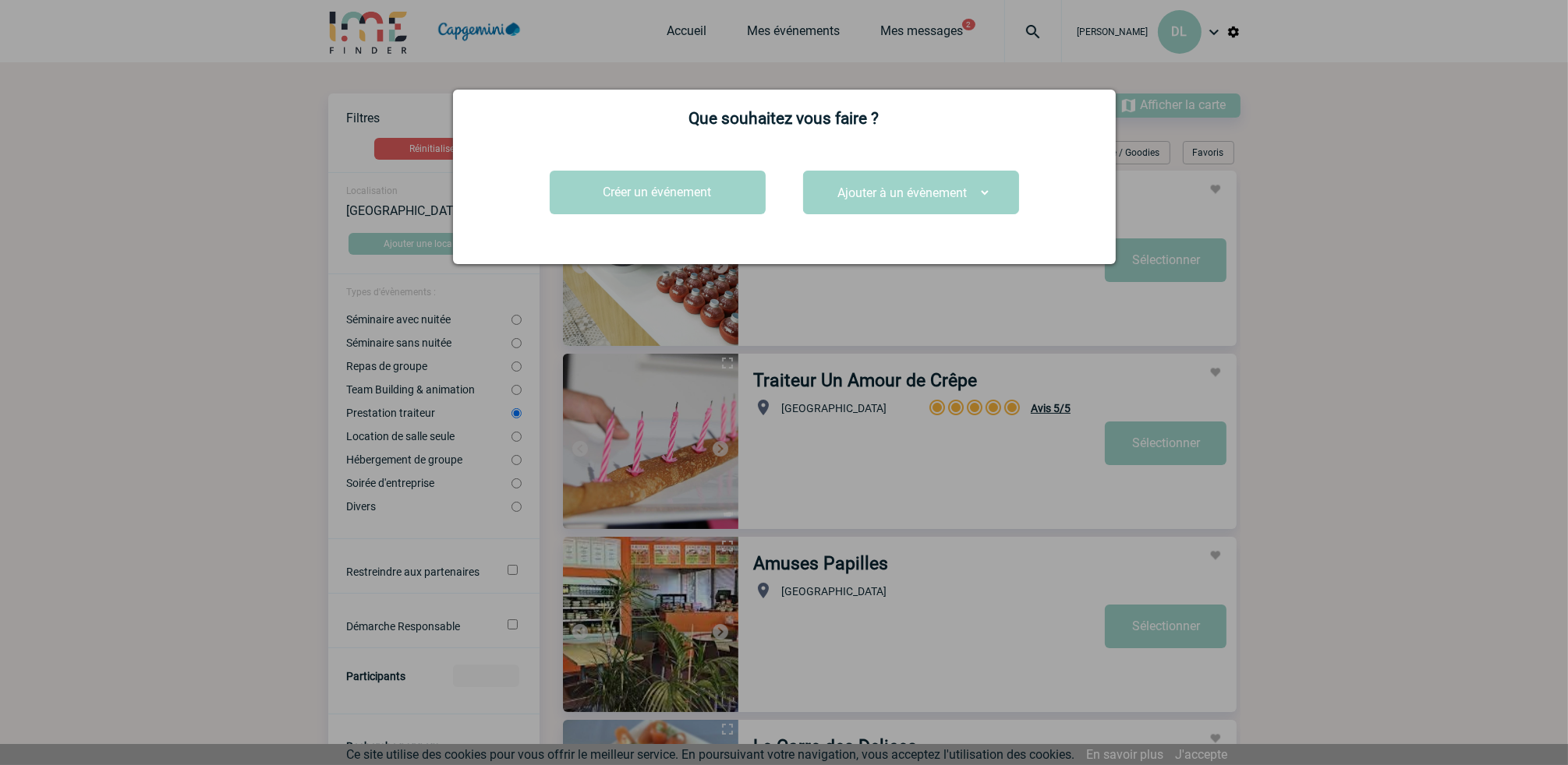
click at [921, 194] on select "Ajouter à un évènement Déjeuner AXA du [DATE]" at bounding box center [911, 193] width 160 height 24
select select "25030"
click at [831, 181] on select "Ajouter à un évènement Déjeuner AXA du [DATE]" at bounding box center [911, 193] width 160 height 24
select select
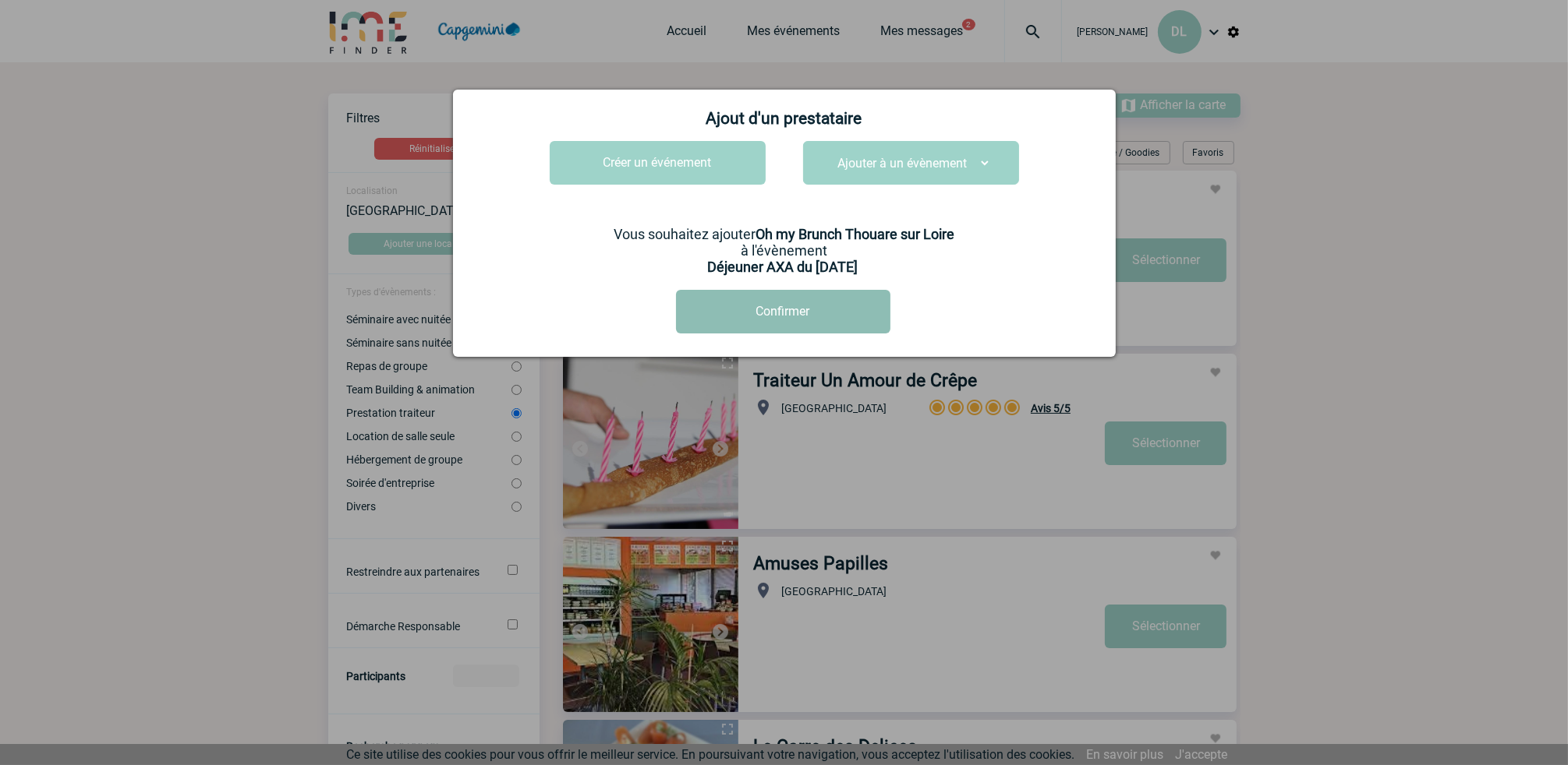
click at [802, 316] on button "Confirmer" at bounding box center [783, 312] width 214 height 43
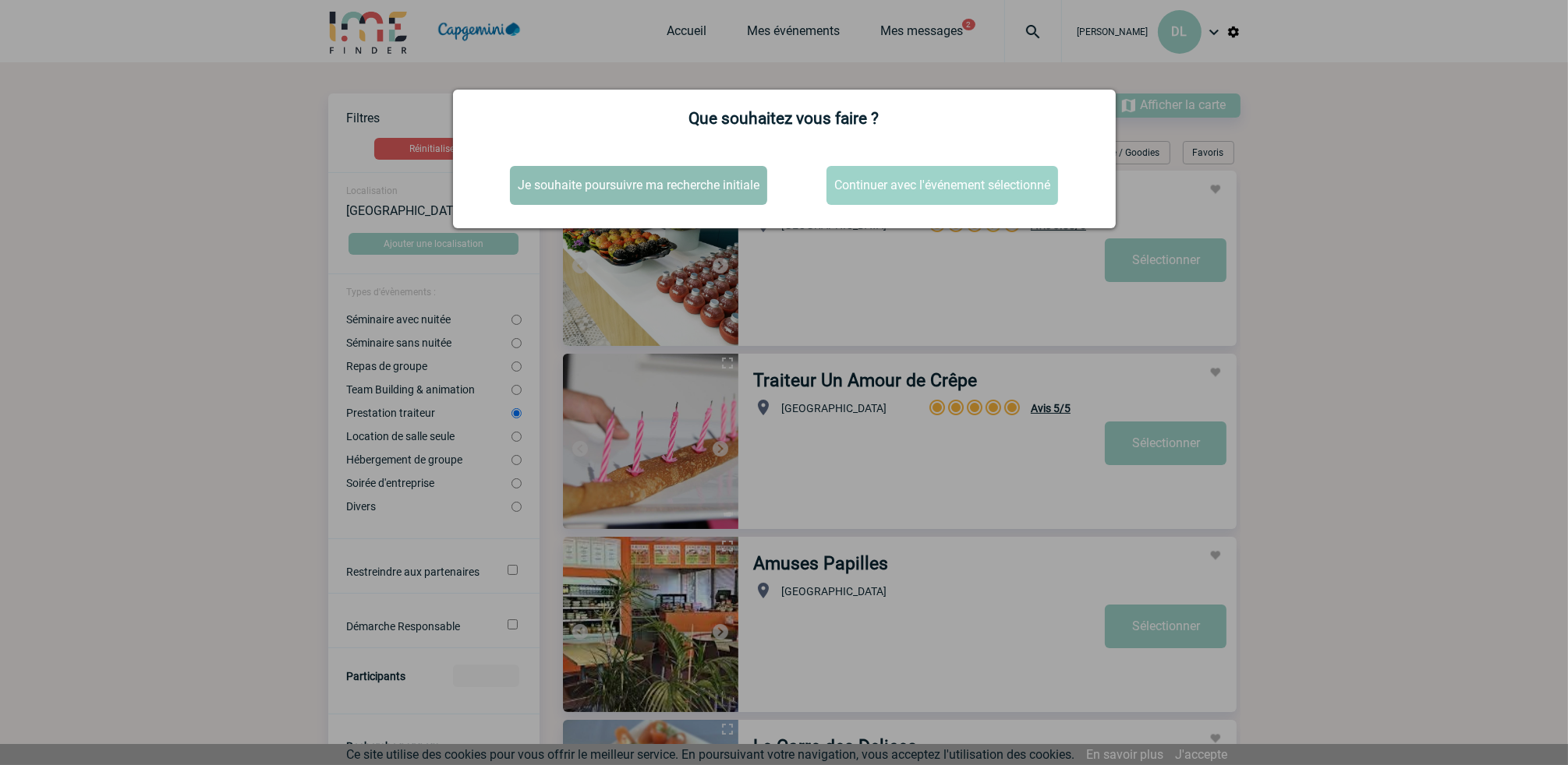
click at [699, 178] on button "Je souhaite poursuivre ma recherche initiale" at bounding box center [638, 185] width 257 height 39
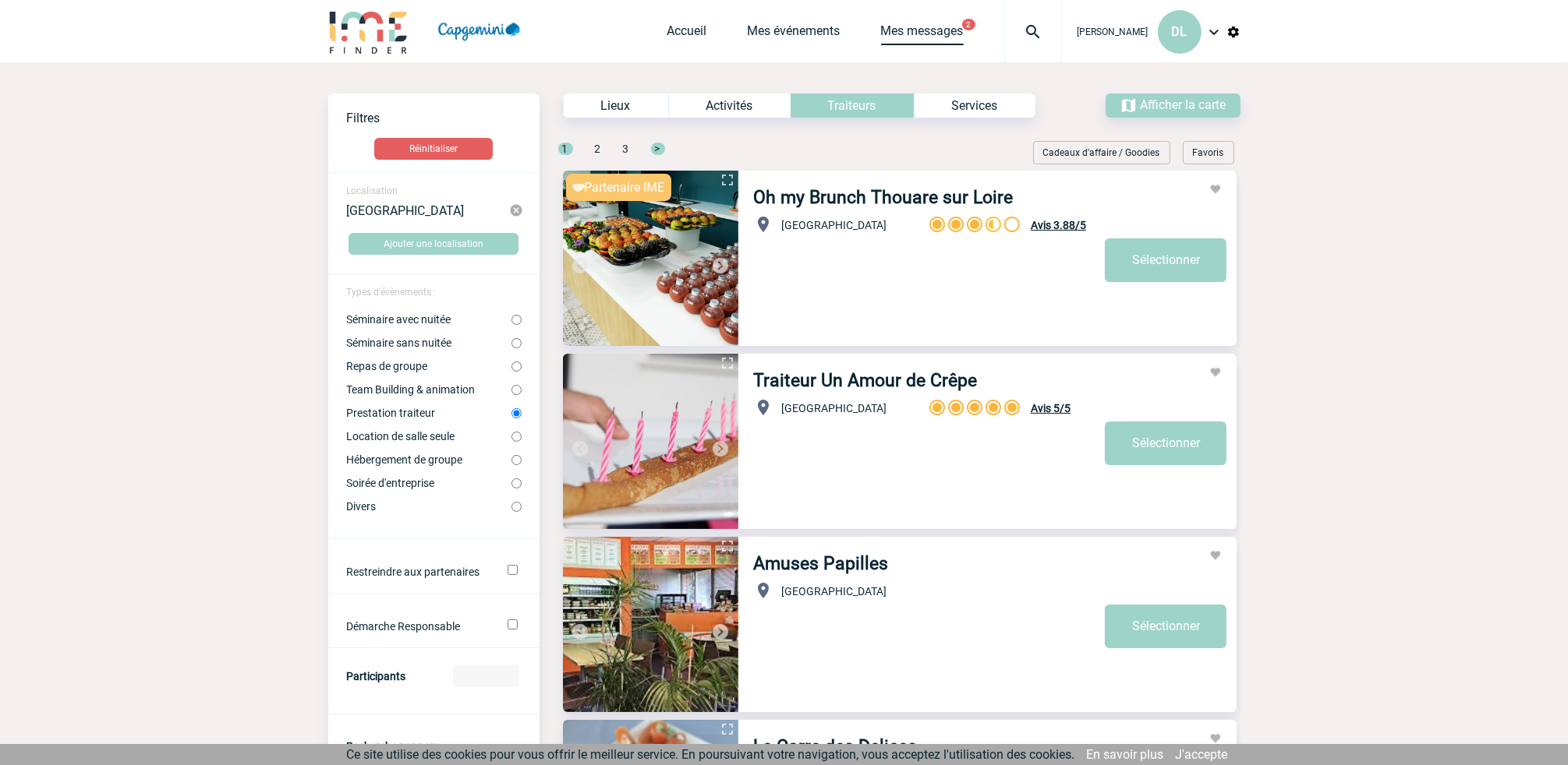
click at [917, 30] on link "Mes messages" at bounding box center [923, 34] width 83 height 22
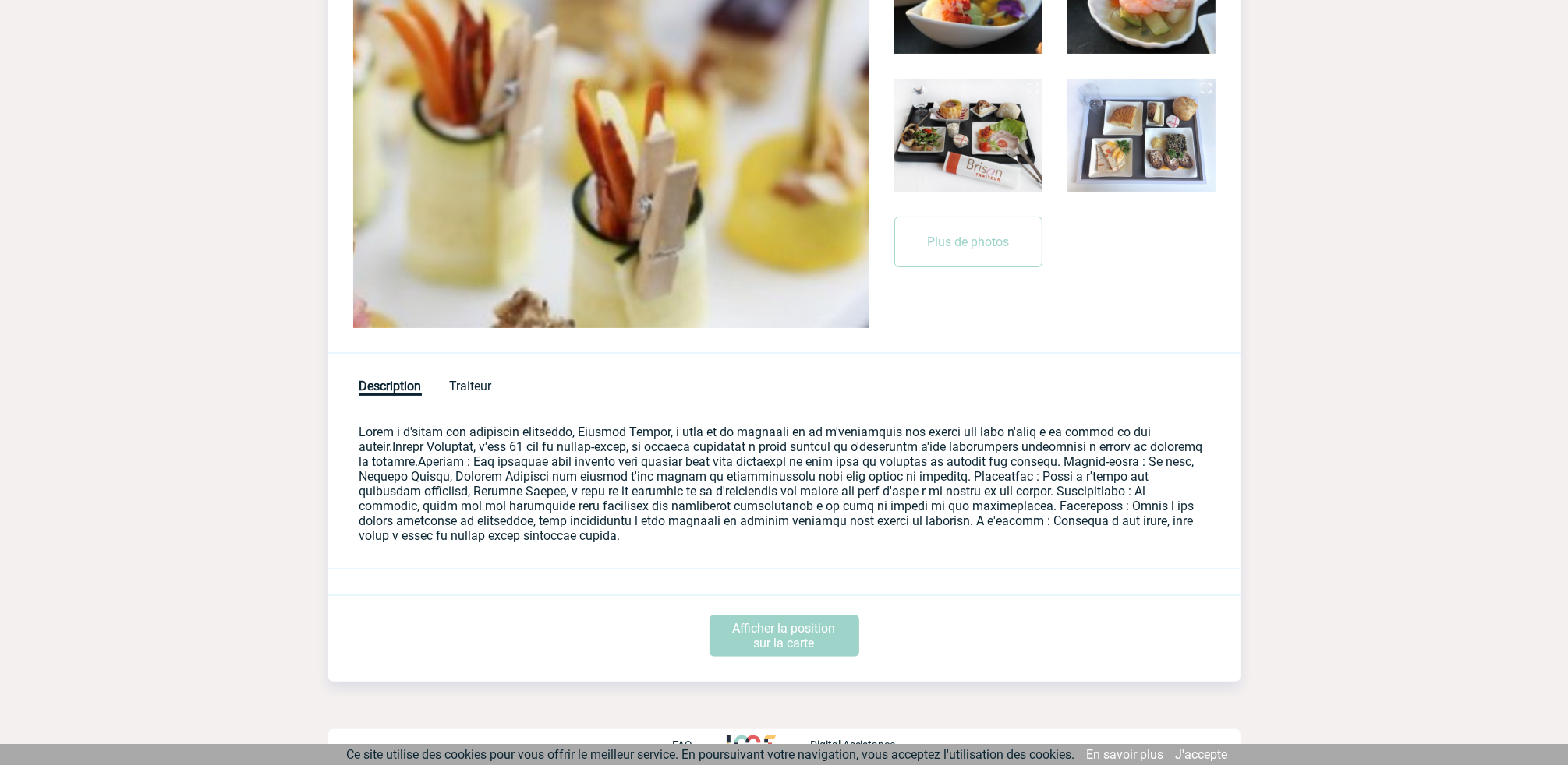
scroll to position [374, 0]
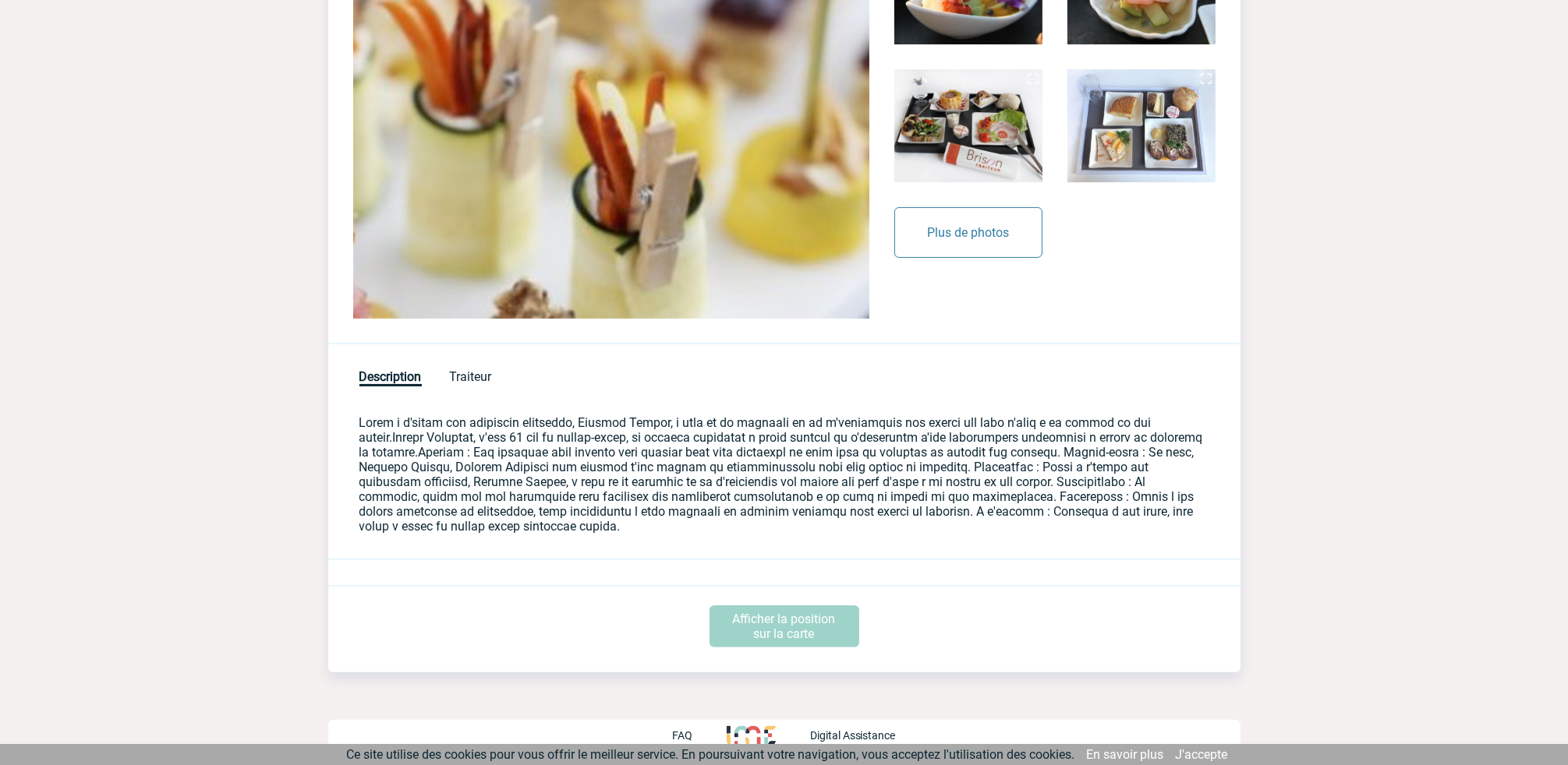
click at [979, 231] on button "Plus de photos" at bounding box center [969, 232] width 148 height 51
